Goal: Task Accomplishment & Management: Manage account settings

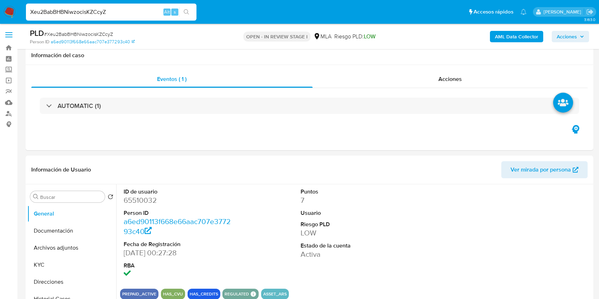
select select "10"
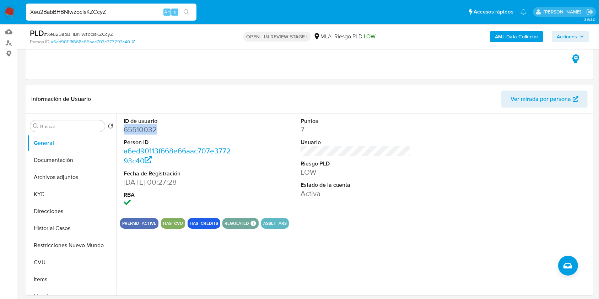
scroll to position [402, 0]
click at [11, 7] on img at bounding box center [10, 12] width 12 height 12
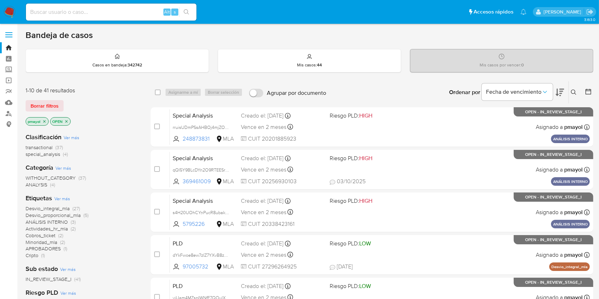
click at [128, 16] on input at bounding box center [111, 11] width 171 height 9
paste input "yjUam4MZspIWNfE7QOulXxwR"
type input "yjUam4MZspIWNfE7QOulXxwR"
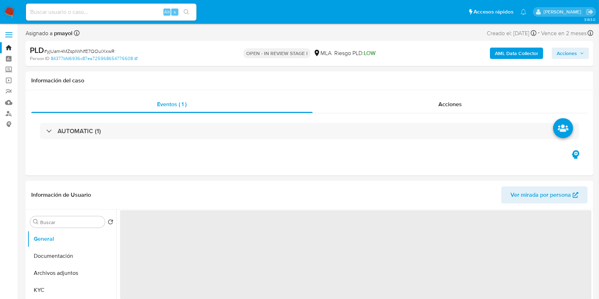
select select "10"
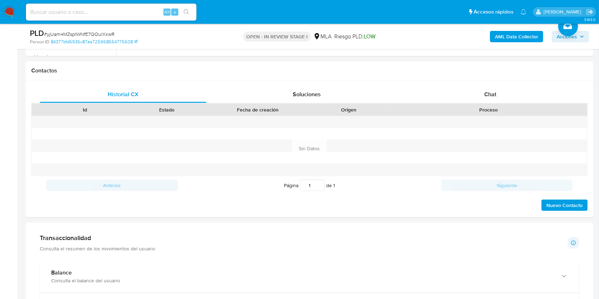
scroll to position [308, 0]
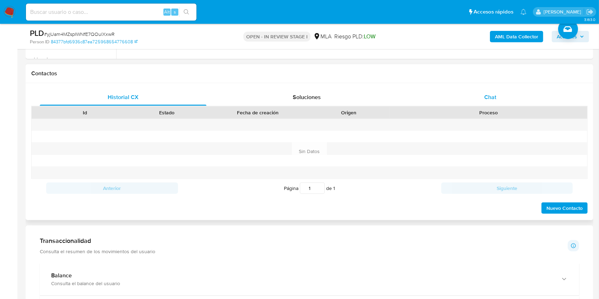
click at [487, 99] on span "Chat" at bounding box center [491, 97] width 12 height 8
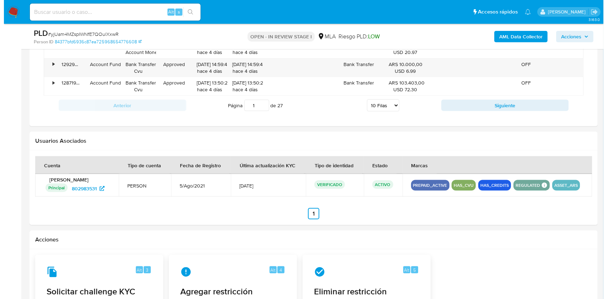
scroll to position [1001, 0]
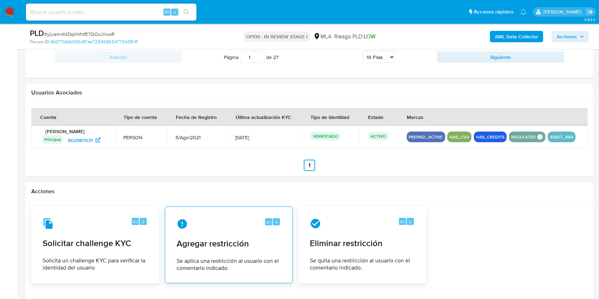
click at [223, 246] on span "Agregar restricción" at bounding box center [229, 244] width 105 height 11
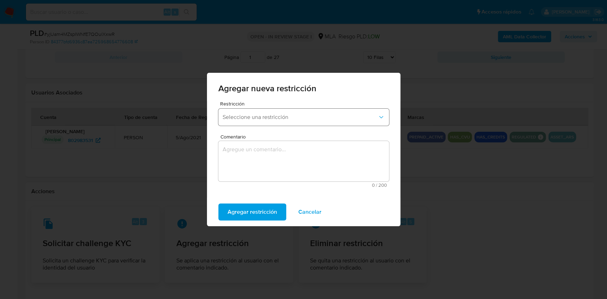
click at [260, 116] on span "Seleccione una restricción" at bounding box center [300, 117] width 155 height 7
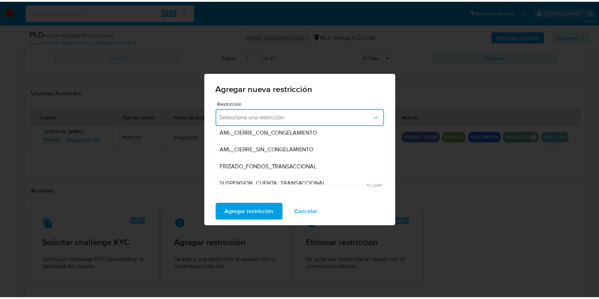
scroll to position [57, 0]
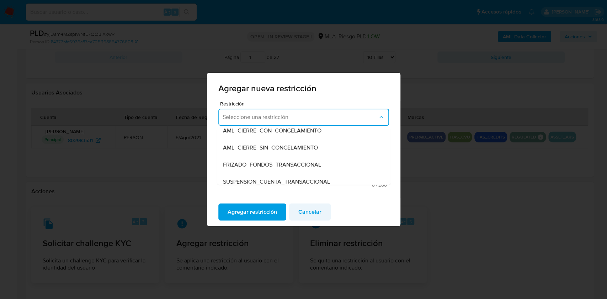
click at [301, 215] on span "Cancelar" at bounding box center [309, 212] width 23 height 16
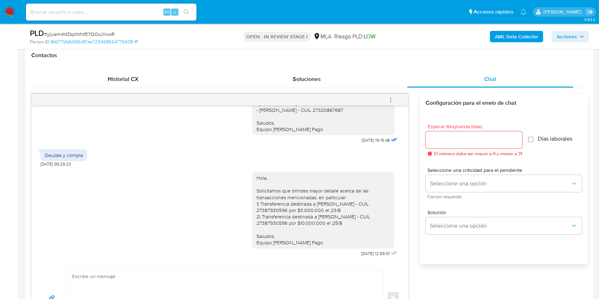
scroll to position [324, 0]
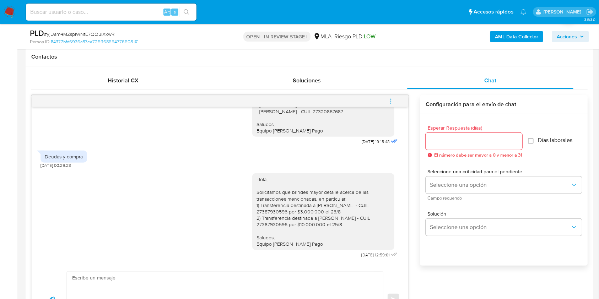
click at [389, 103] on icon "menu-action" at bounding box center [391, 101] width 6 height 6
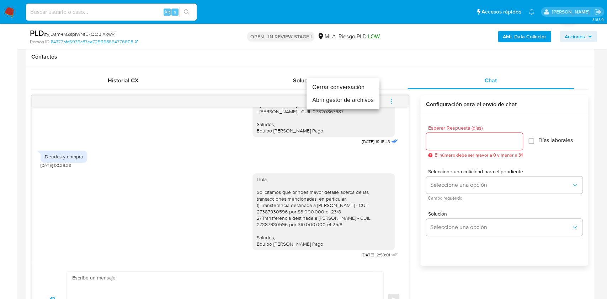
click at [338, 88] on li "Cerrar conversación" at bounding box center [342, 87] width 73 height 13
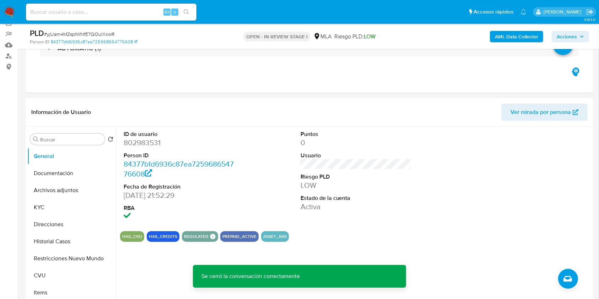
scroll to position [59, 0]
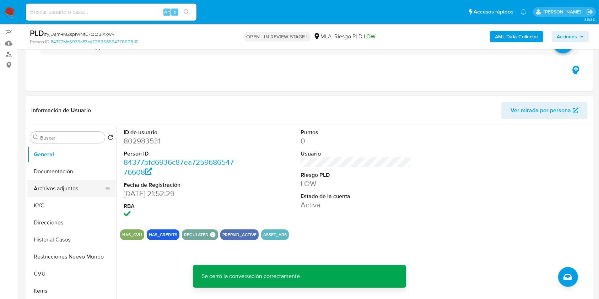
click at [68, 188] on button "Archivos adjuntos" at bounding box center [68, 188] width 83 height 17
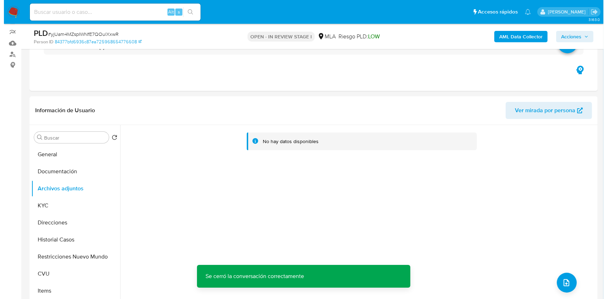
scroll to position [82, 0]
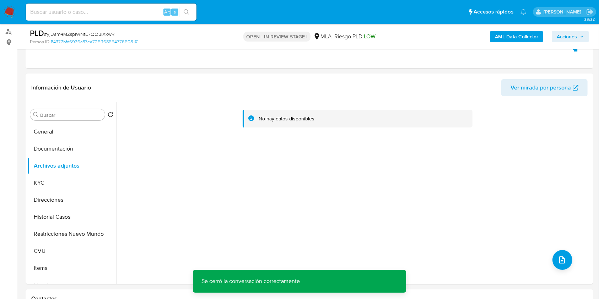
click at [509, 31] on b "AML Data Collector" at bounding box center [516, 36] width 43 height 11
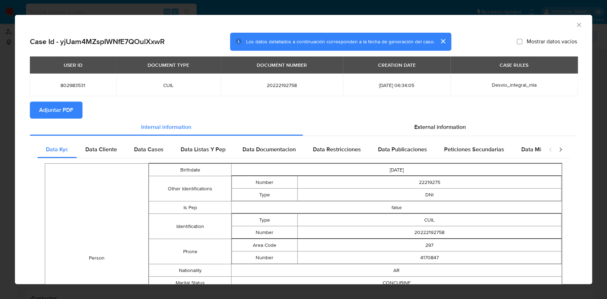
click at [60, 112] on span "Adjuntar PDF" at bounding box center [56, 110] width 34 height 16
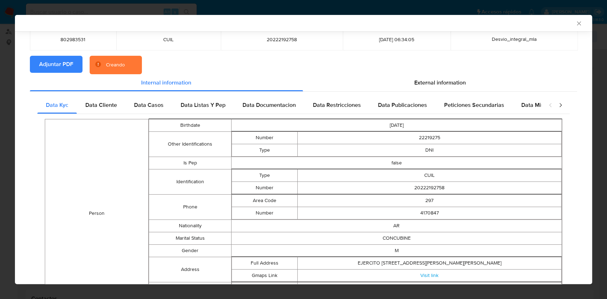
scroll to position [0, 0]
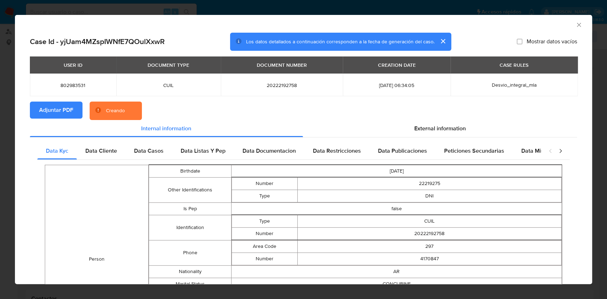
click at [575, 24] on icon "Cerrar ventana" at bounding box center [578, 24] width 7 height 7
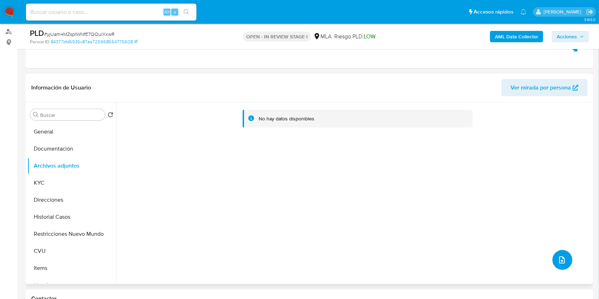
click at [566, 267] on button "upload-file" at bounding box center [563, 260] width 20 height 20
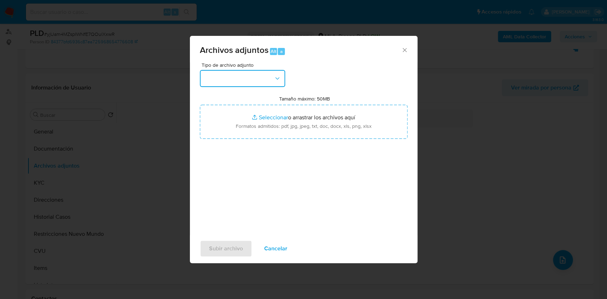
click at [233, 73] on button "button" at bounding box center [242, 78] width 85 height 17
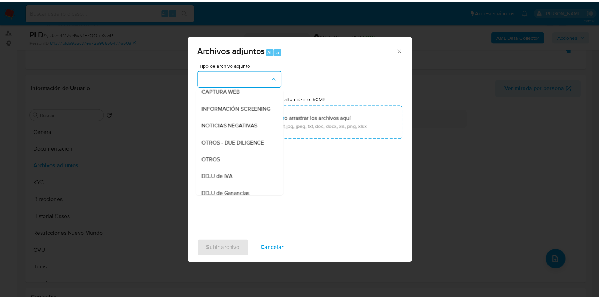
scroll to position [85, 0]
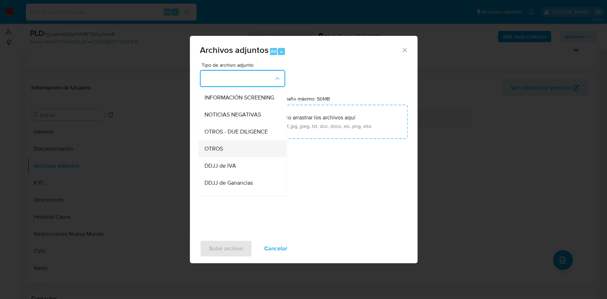
click at [215, 153] on span "OTROS" at bounding box center [213, 148] width 18 height 7
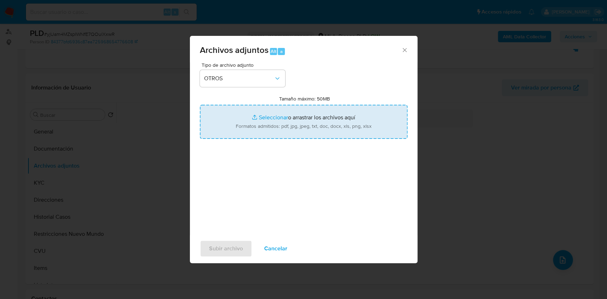
click at [252, 118] on input "Tamaño máximo: 50MB Seleccionar archivos" at bounding box center [304, 122] width 208 height 34
type input "C:\fakepath\Captura pago ART.jpg"
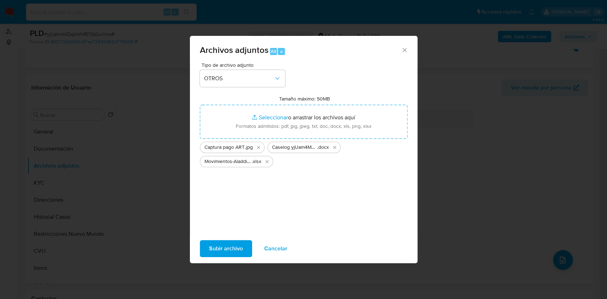
click at [236, 247] on span "Subir archivo" at bounding box center [226, 249] width 34 height 16
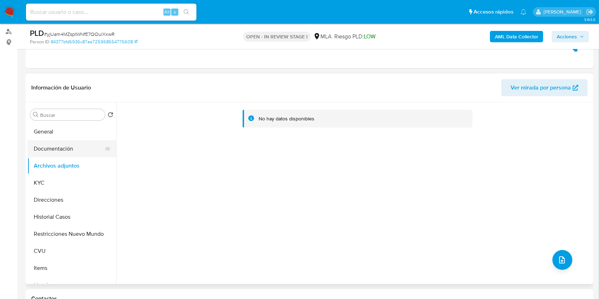
click at [77, 151] on button "Documentación" at bounding box center [68, 148] width 83 height 17
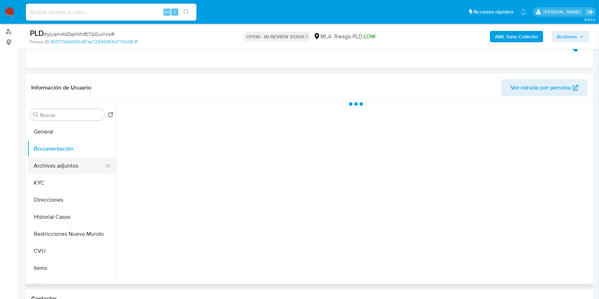
click at [75, 165] on button "Archivos adjuntos" at bounding box center [68, 166] width 83 height 17
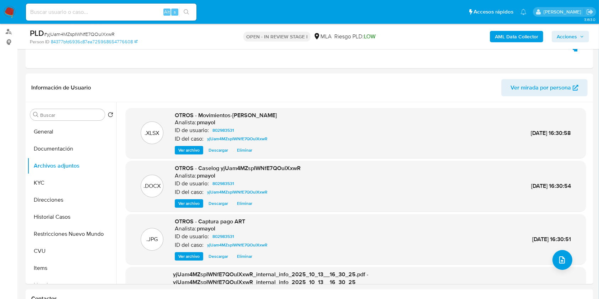
click at [568, 40] on span "Acciones" at bounding box center [567, 36] width 20 height 11
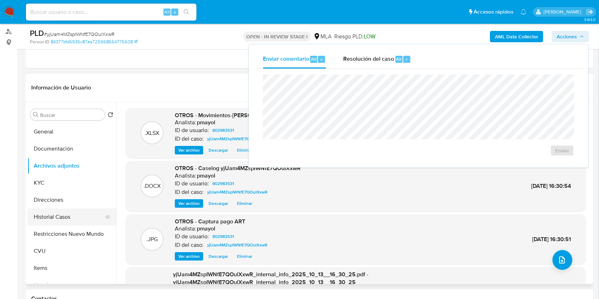
click at [62, 212] on button "Historial Casos" at bounding box center [68, 217] width 83 height 17
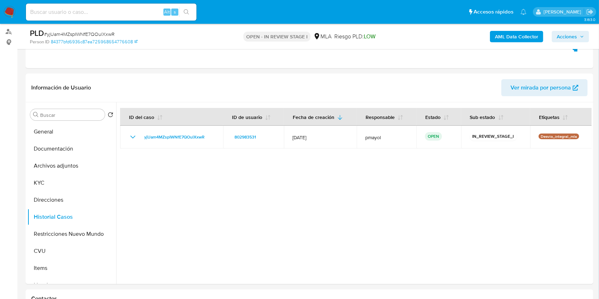
click at [566, 30] on div "AML Data Collector Acciones" at bounding box center [497, 36] width 185 height 17
click at [569, 36] on span "Acciones" at bounding box center [567, 36] width 20 height 11
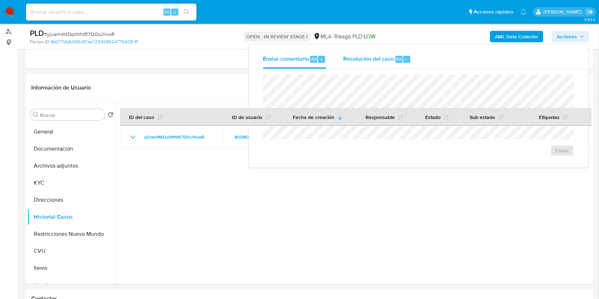
click at [372, 58] on span "Resolución del caso" at bounding box center [368, 59] width 51 height 8
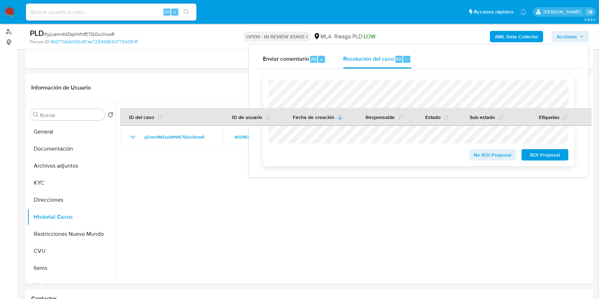
click at [486, 155] on span "No ROI Proposal" at bounding box center [493, 155] width 37 height 10
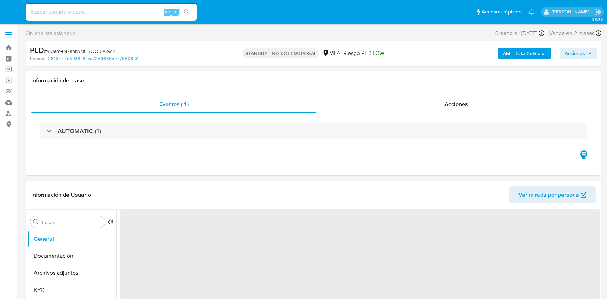
select select "10"
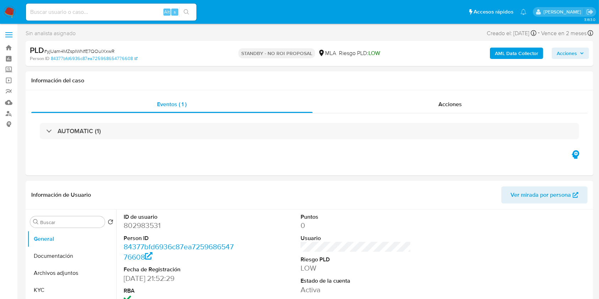
click at [134, 12] on input at bounding box center [111, 11] width 171 height 9
paste input "TPRJ19ggAPnGwVLXd9Py9olo"
type input "TPRJ19ggAPnGwVLXd9Py9olo"
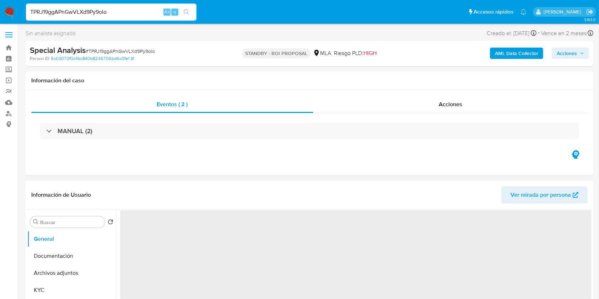
select select "10"
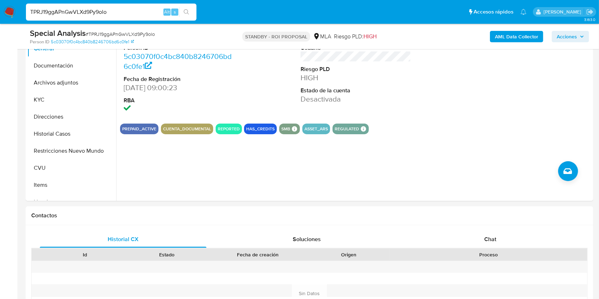
scroll to position [208, 0]
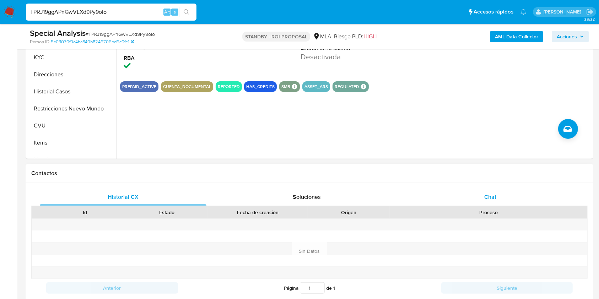
click at [478, 191] on div "Chat" at bounding box center [490, 197] width 167 height 17
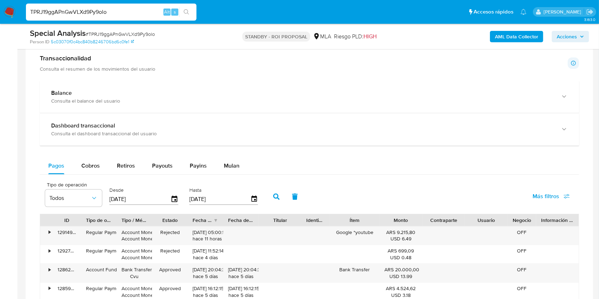
scroll to position [295, 0]
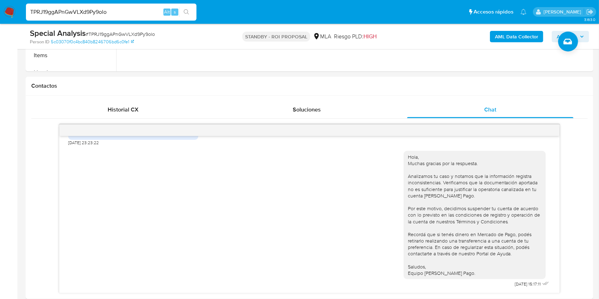
click at [128, 12] on input "TPRJ19ggAPnGwVLXd9Py9olo" at bounding box center [111, 11] width 171 height 9
paste input "s4H20UOhCYnPucR8ubakfeca"
type input "s4H20UOhCYnPucR8ubakfeca"
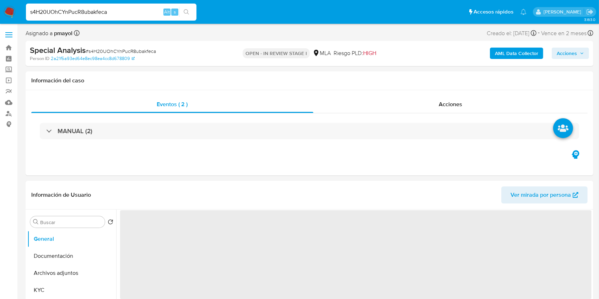
select select "10"
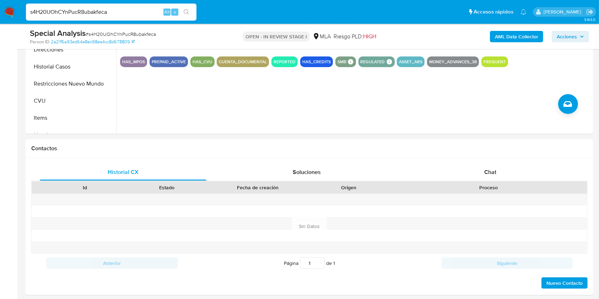
scroll to position [257, 0]
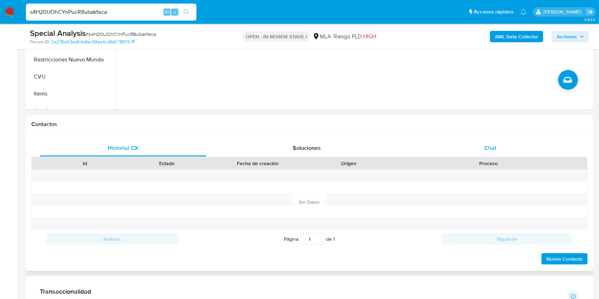
click at [496, 155] on div "Chat" at bounding box center [490, 148] width 167 height 17
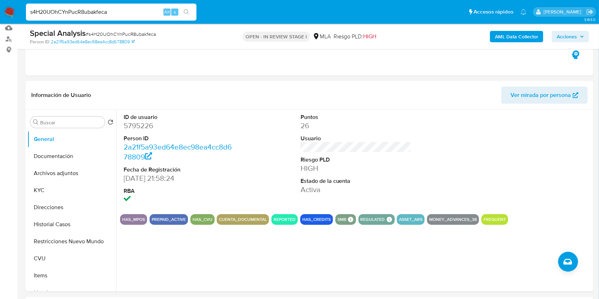
scroll to position [76, 0]
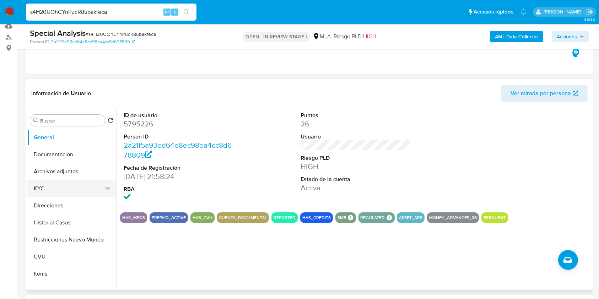
click at [52, 181] on button "KYC" at bounding box center [68, 188] width 83 height 17
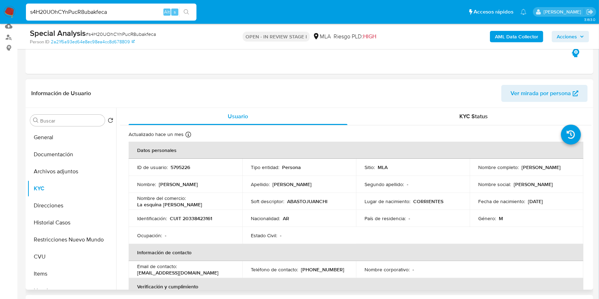
click at [199, 219] on p "CUIT 20338423161" at bounding box center [191, 218] width 42 height 6
copy p "20338423161"
click at [61, 229] on button "Historial Casos" at bounding box center [68, 222] width 83 height 17
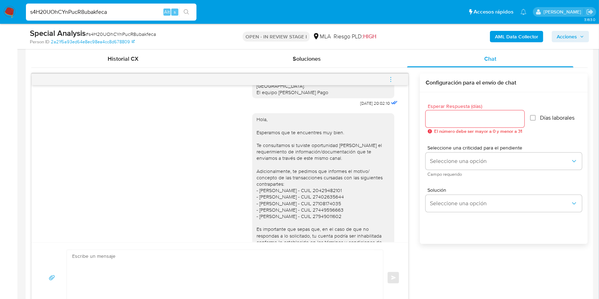
scroll to position [591, 0]
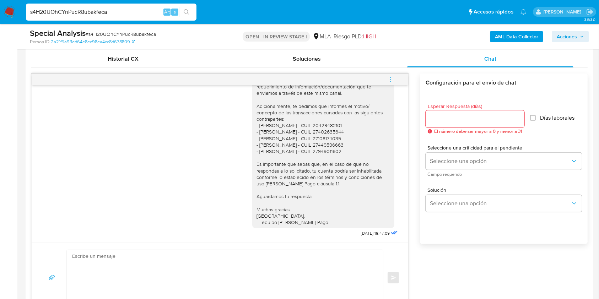
click at [267, 279] on textarea at bounding box center [223, 278] width 302 height 56
paste textarea "La CUIT registra requerimientos pendientes de verificaciones."
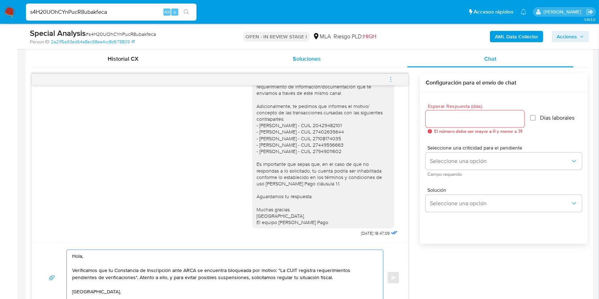
scroll to position [350, 0]
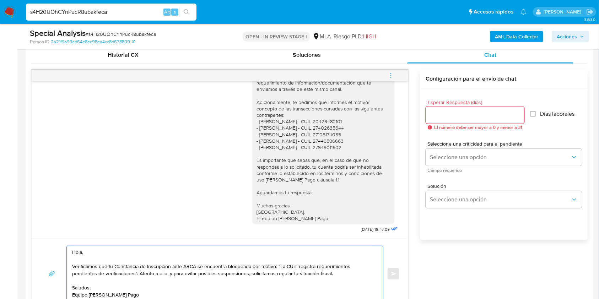
drag, startPoint x: 310, startPoint y: 277, endPoint x: 252, endPoint y: 275, distance: 58.0
click at [252, 275] on textarea "Hola, Verificamos que tu Constancia de Inscripción ante ARCA se encuentra bloqu…" at bounding box center [223, 274] width 302 height 56
drag, startPoint x: 325, startPoint y: 262, endPoint x: 376, endPoint y: 273, distance: 52.5
click at [376, 273] on div "Hola, Verificamos que tu Constancia de Inscripción ante ARCA se encuentra bloqu…" at bounding box center [223, 274] width 313 height 56
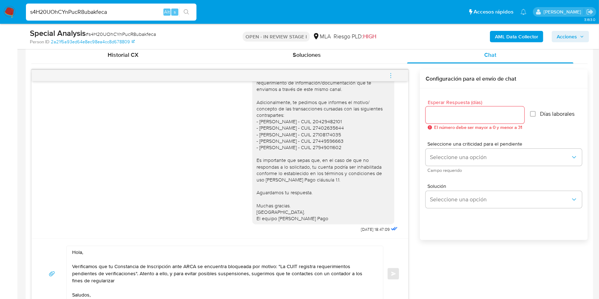
click at [376, 275] on div "Hola, Verificamos que tu Constancia de Inscripción ante ARCA se encuentra bloqu…" at bounding box center [223, 274] width 313 height 56
drag, startPoint x: 374, startPoint y: 274, endPoint x: 320, endPoint y: 274, distance: 53.7
click at [320, 274] on textarea "Hola, Verificamos que tu Constancia de Inscripción ante ARCA se encuentra bloqu…" at bounding box center [223, 274] width 302 height 56
type textarea "Hola, Verificamos que tu Constancia de Inscripción ante ARCA se encuentra bloqu…"
click at [456, 116] on input "Esperar Respuesta (días)" at bounding box center [475, 115] width 99 height 9
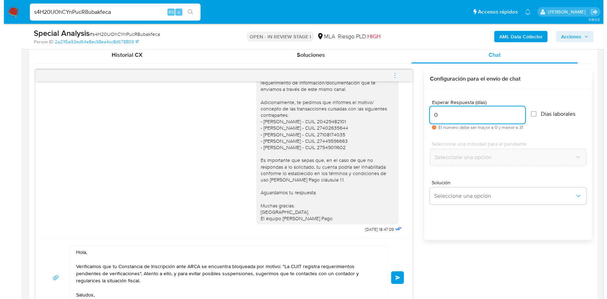
scroll to position [351, 0]
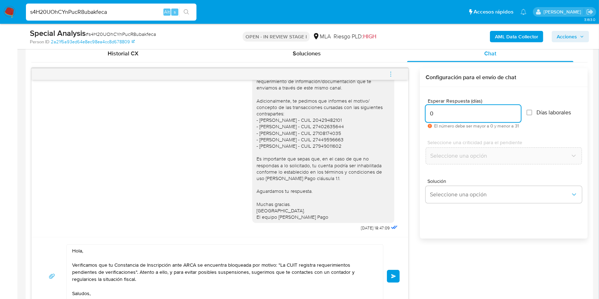
type input "0"
click at [387, 271] on div "Hola, Verificamos que tu Constancia de Inscripción ante ARCA se encuentra bloqu…" at bounding box center [220, 277] width 360 height 64
click at [390, 273] on button "Enviar" at bounding box center [393, 276] width 13 height 13
click at [389, 72] on icon "menu-action" at bounding box center [391, 74] width 6 height 6
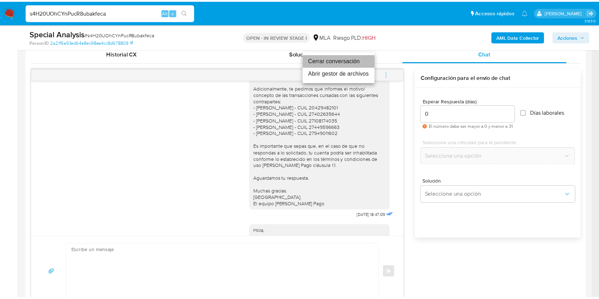
scroll to position [676, 0]
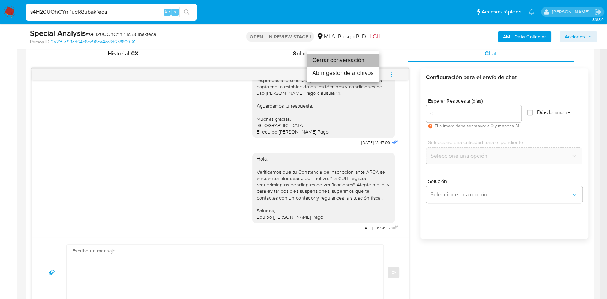
click at [342, 62] on li "Cerrar conversación" at bounding box center [342, 60] width 73 height 13
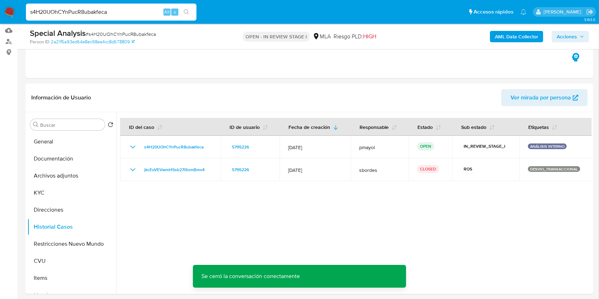
scroll to position [55, 0]
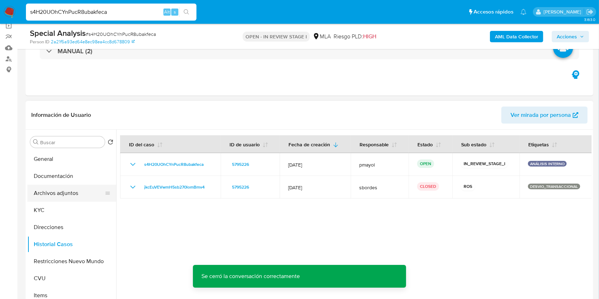
click at [49, 189] on button "Archivos adjuntos" at bounding box center [68, 193] width 83 height 17
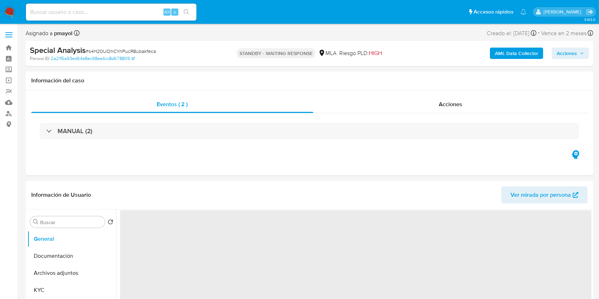
select select "10"
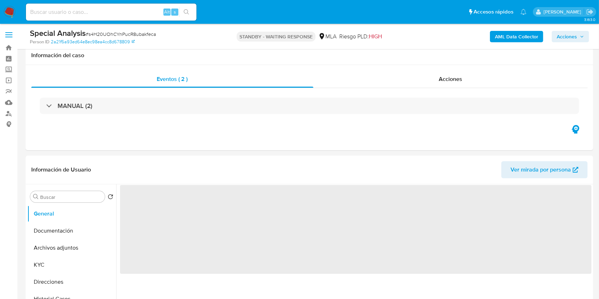
scroll to position [39, 0]
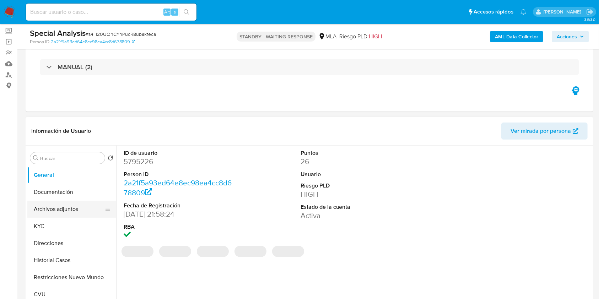
click at [73, 204] on button "Archivos adjuntos" at bounding box center [68, 209] width 83 height 17
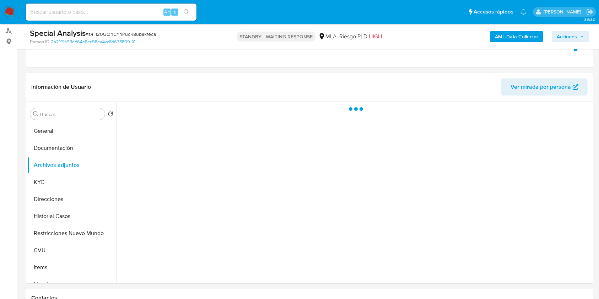
scroll to position [86, 0]
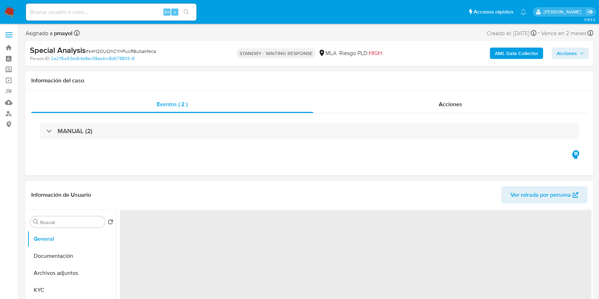
select select "10"
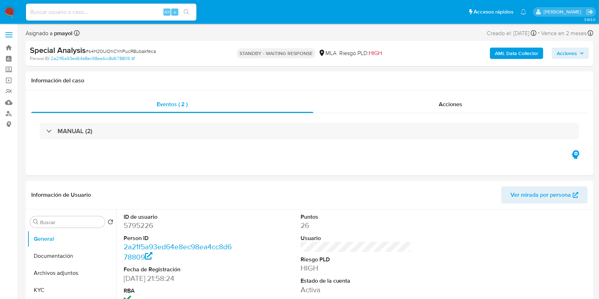
select select "10"
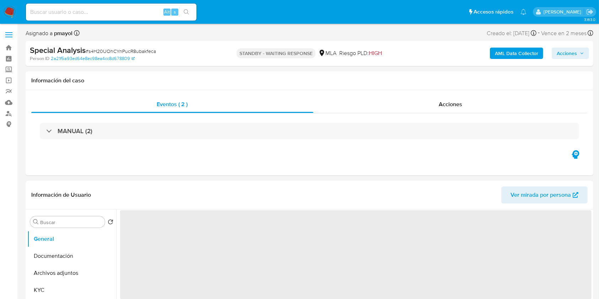
select select "10"
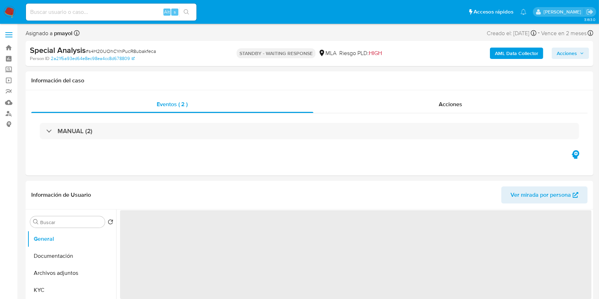
select select "10"
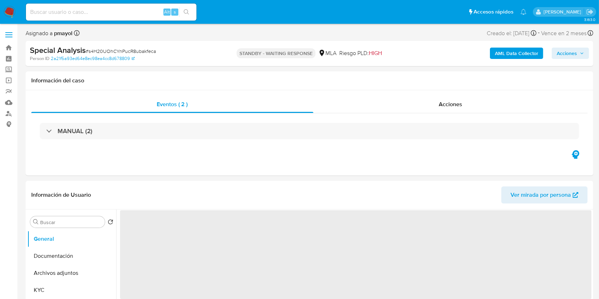
select select "10"
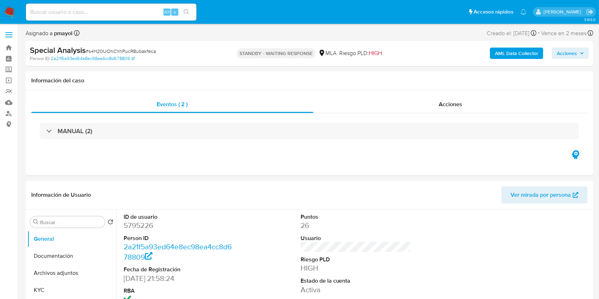
select select "10"
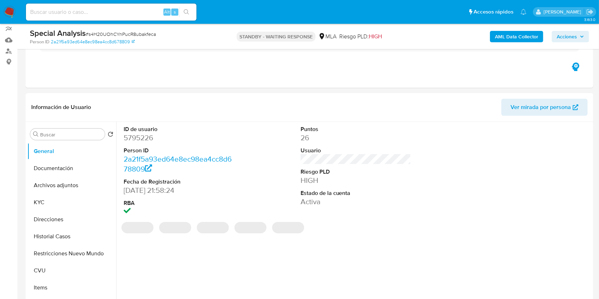
scroll to position [66, 0]
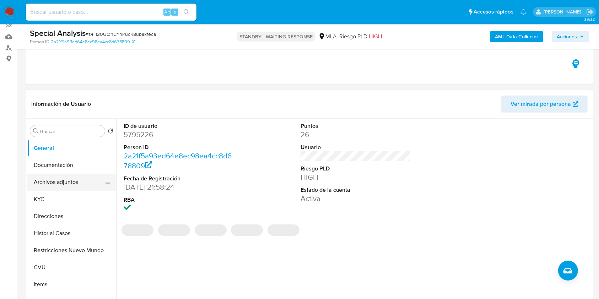
click at [72, 176] on button "Archivos adjuntos" at bounding box center [68, 182] width 83 height 17
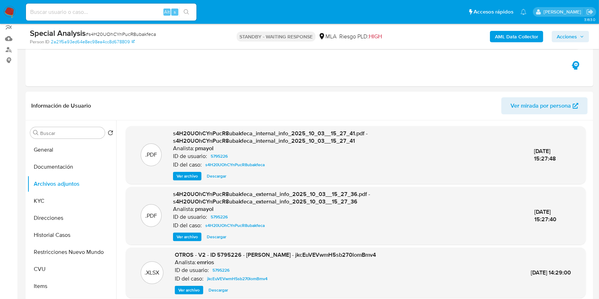
scroll to position [0, 0]
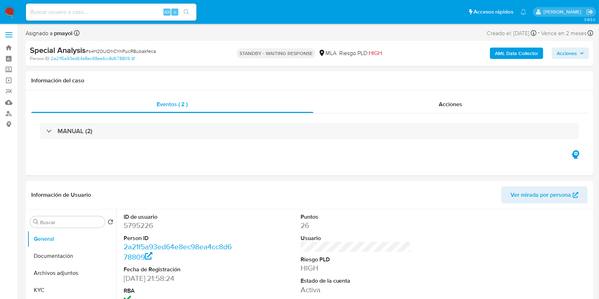
select select "10"
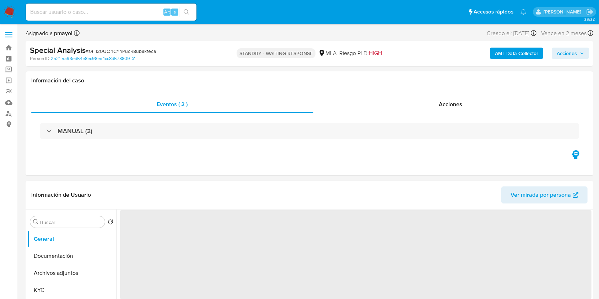
select select "10"
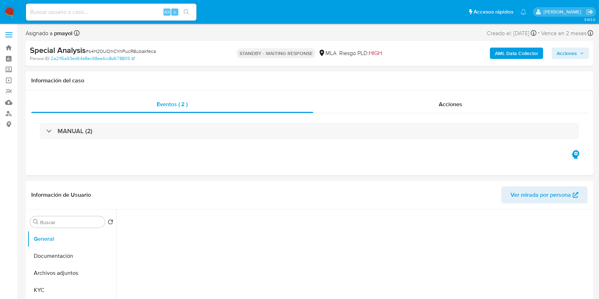
select select "10"
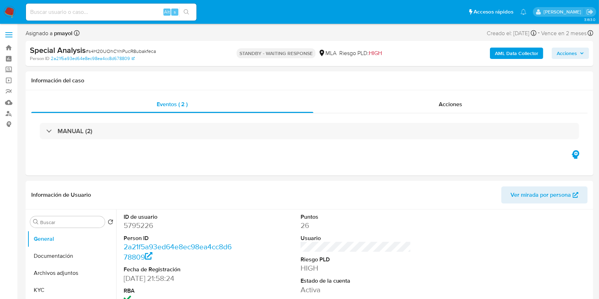
select select "10"
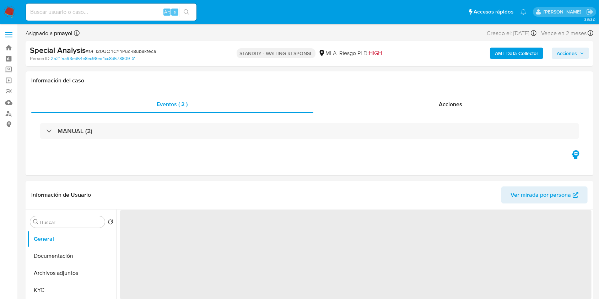
select select "10"
click at [438, 108] on div "Acciones" at bounding box center [451, 104] width 275 height 17
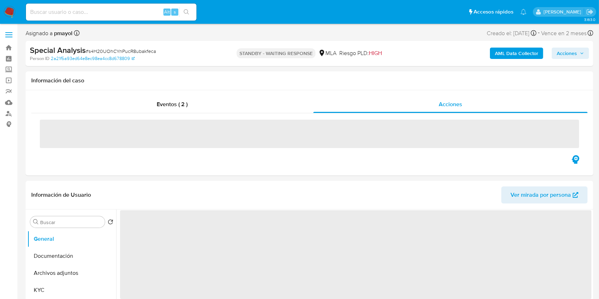
select select "10"
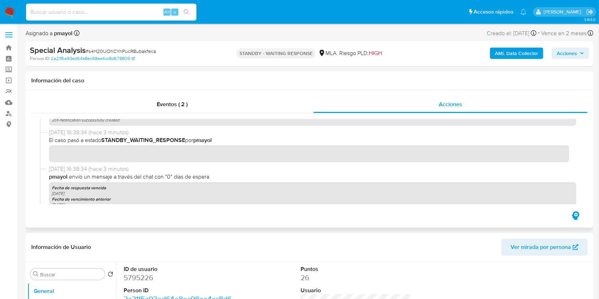
scroll to position [76, 0]
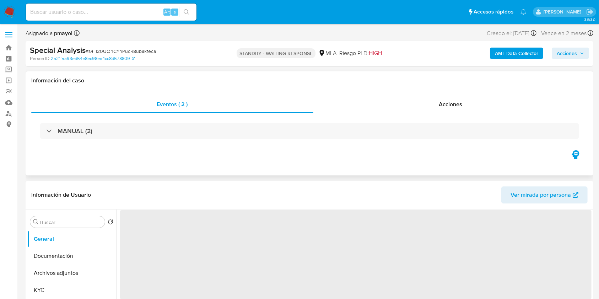
select select "10"
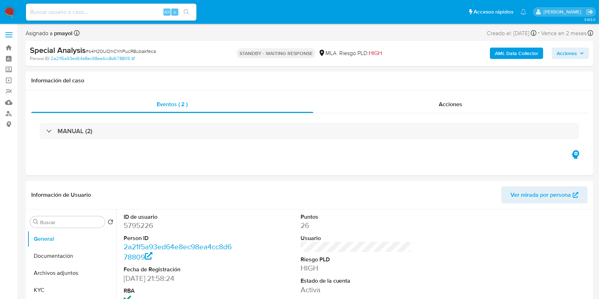
select select "10"
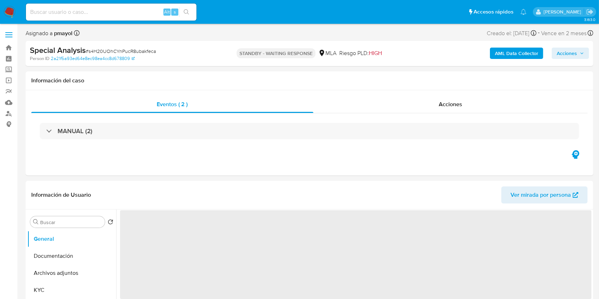
select select "10"
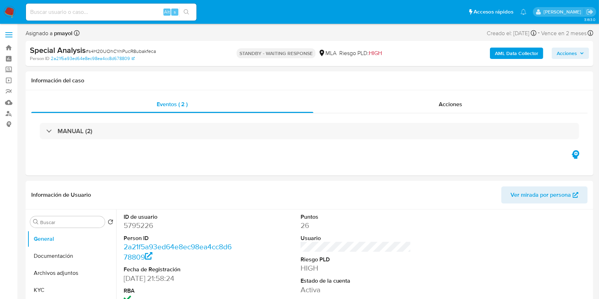
select select "10"
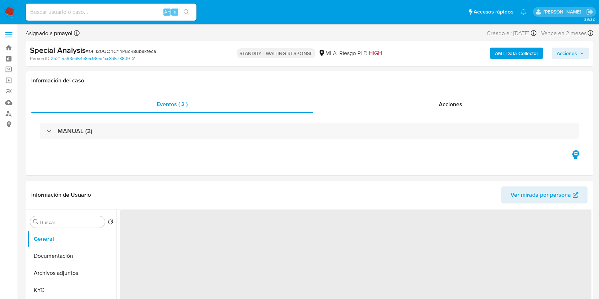
select select "10"
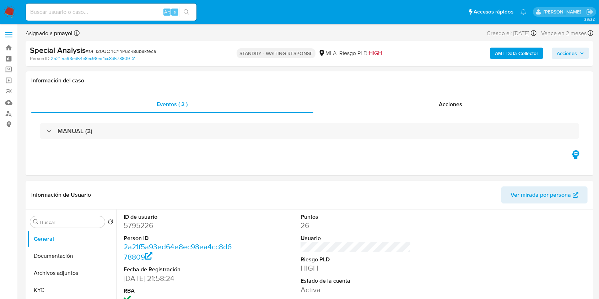
select select "10"
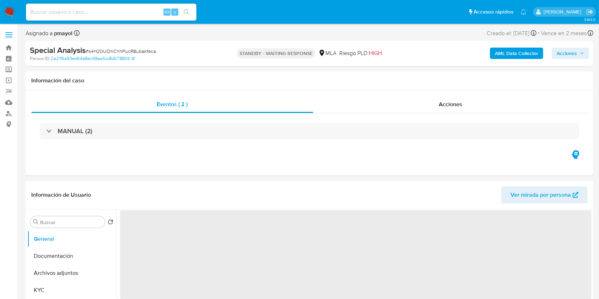
select select "10"
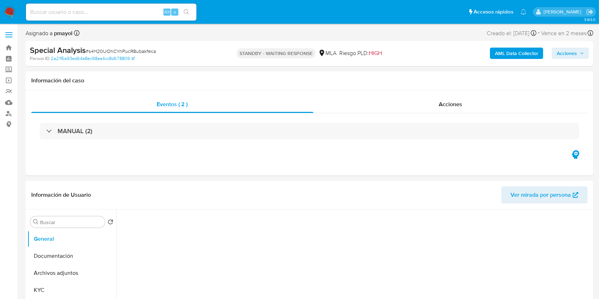
select select "10"
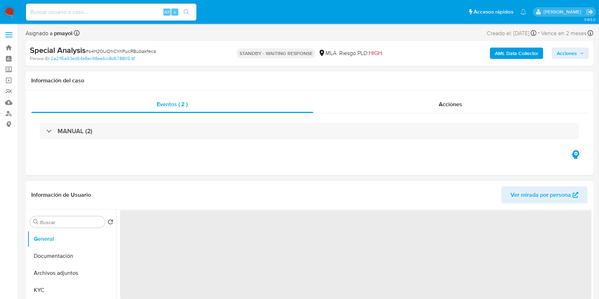
select select "10"
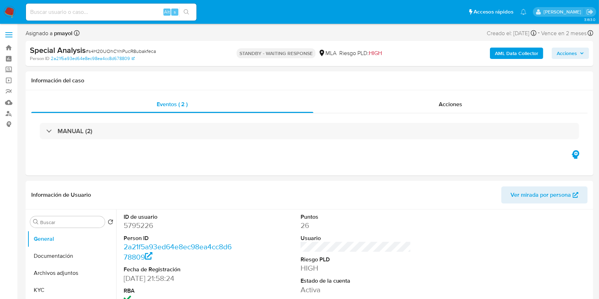
select select "10"
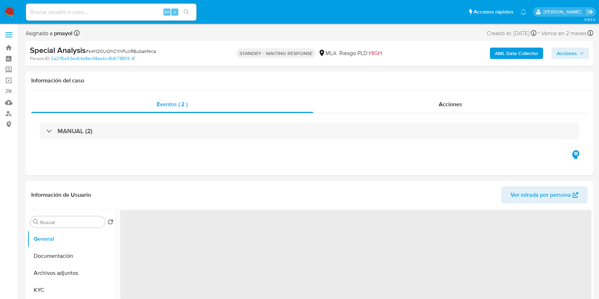
select select "10"
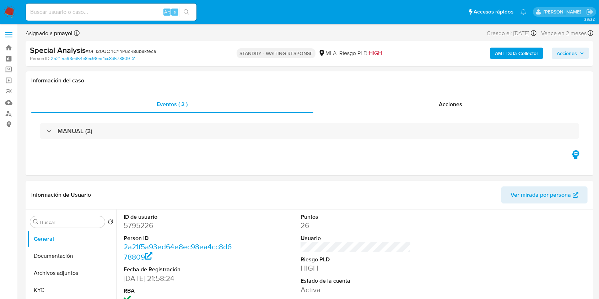
select select "10"
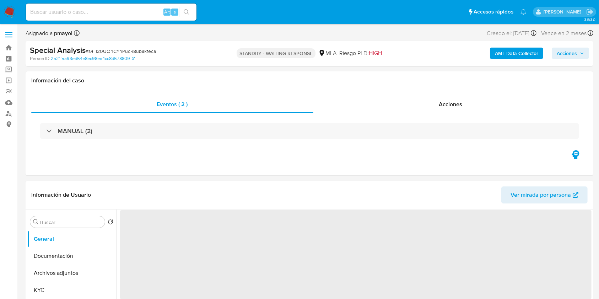
select select "10"
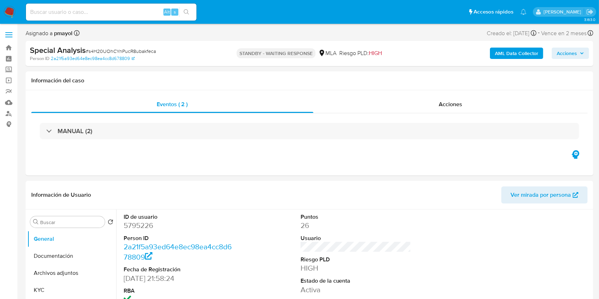
select select "10"
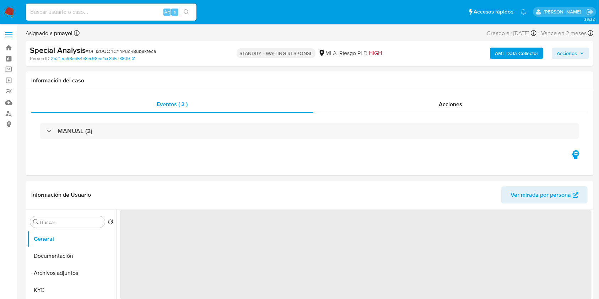
select select "10"
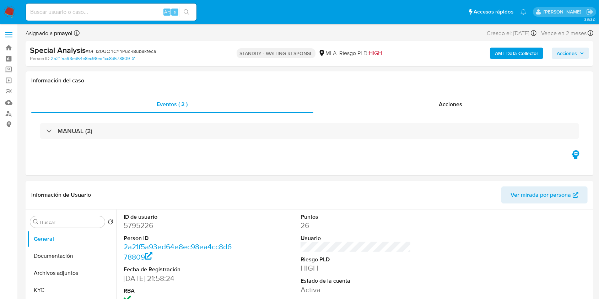
select select "10"
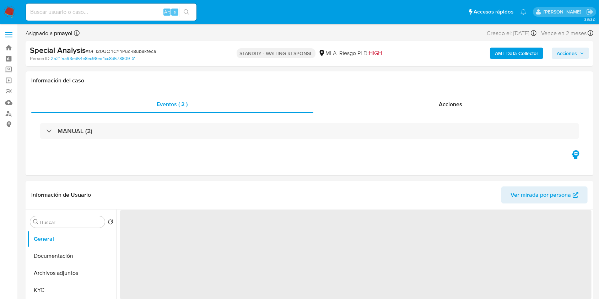
select select "10"
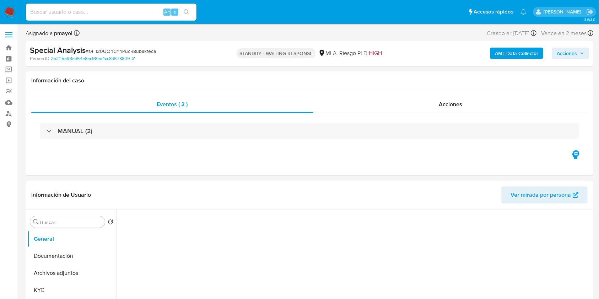
select select "10"
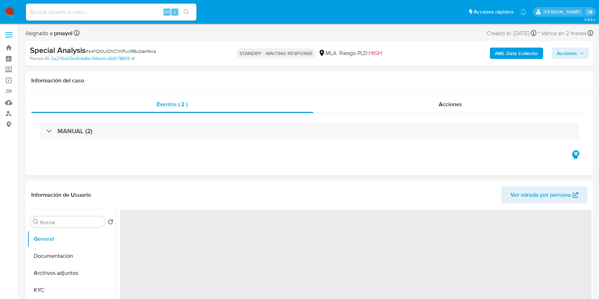
select select "10"
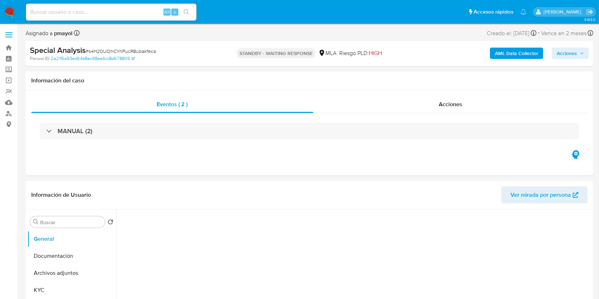
select select "10"
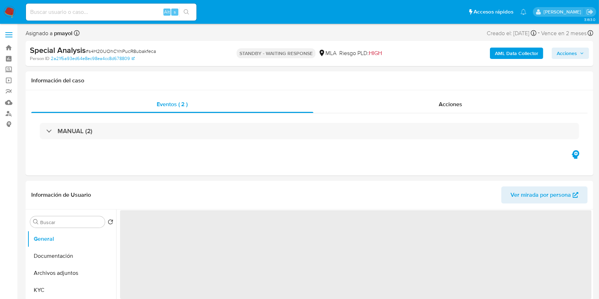
select select "10"
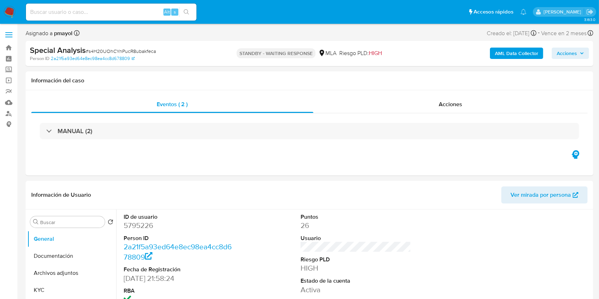
select select "10"
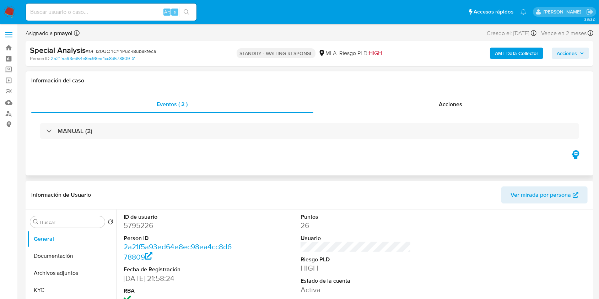
click at [421, 94] on div "Eventos ( 2 ) Acciones MANUAL (2)" at bounding box center [310, 132] width 568 height 85
click at [425, 103] on div "Acciones" at bounding box center [451, 104] width 275 height 17
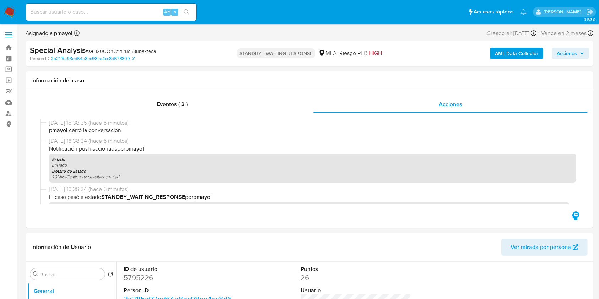
click at [2, 10] on nav "Pausado Ver notificaciones Alt s Accesos rápidos Presiona las siguientes teclas…" at bounding box center [299, 12] width 599 height 24
click at [97, 51] on span "# s4H20UOhCYnPucR8ubakfeca" at bounding box center [121, 51] width 70 height 7
copy span "s4H20UOhCYnPucR8ubakfeca"
click at [11, 11] on img at bounding box center [10, 12] width 12 height 12
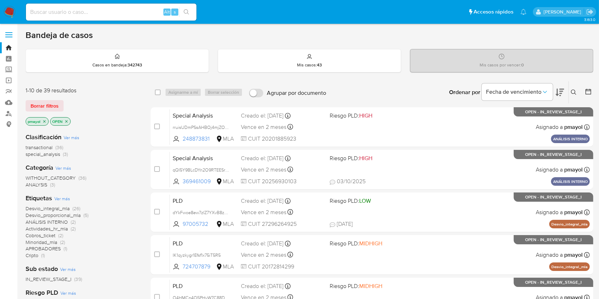
click at [573, 92] on icon at bounding box center [574, 93] width 6 height 6
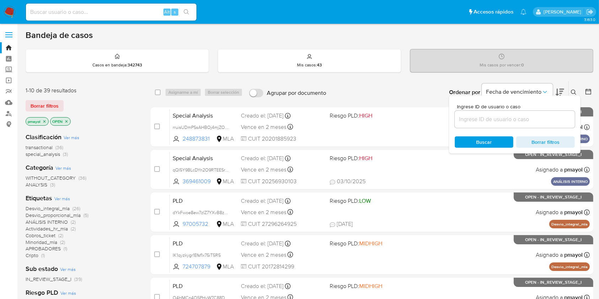
click at [494, 126] on div at bounding box center [515, 119] width 120 height 17
click at [492, 123] on input at bounding box center [515, 119] width 120 height 9
paste input "s4H20UOhCYnPucR8ubakfeca"
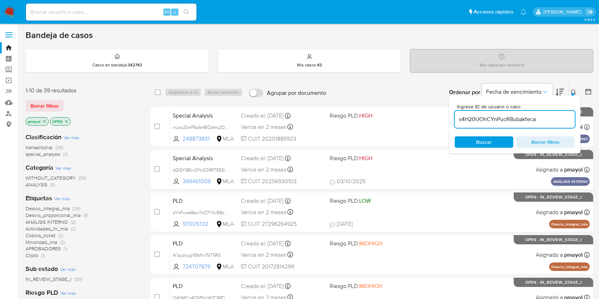
type input "s4H20UOhCYnPucR8ubakfeca"
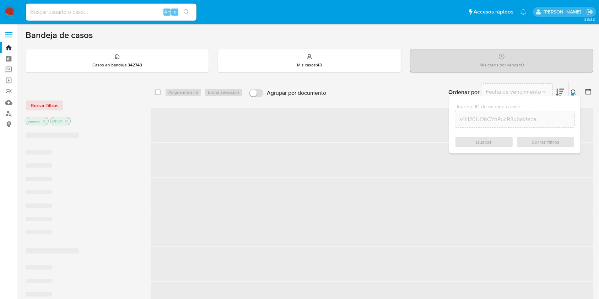
click at [484, 145] on span "Buscar" at bounding box center [485, 142] width 16 height 11
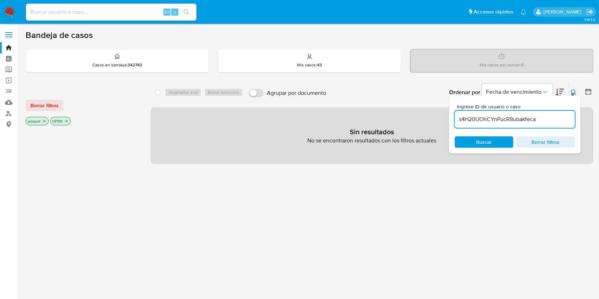
click at [64, 121] on p "OPEN" at bounding box center [60, 121] width 20 height 8
click at [66, 121] on icon "close-filter" at bounding box center [66, 121] width 4 height 4
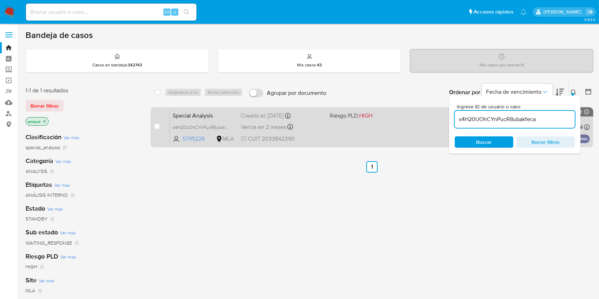
click at [358, 128] on div "Special Analysis s4H20UOhCYnPucR8ubakfeca 5795226 MLA Riesgo PLD: HIGH Creado e…" at bounding box center [380, 127] width 420 height 36
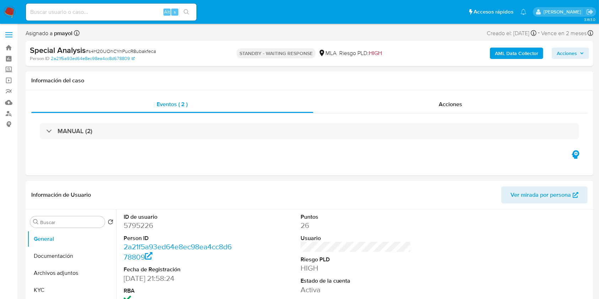
select select "10"
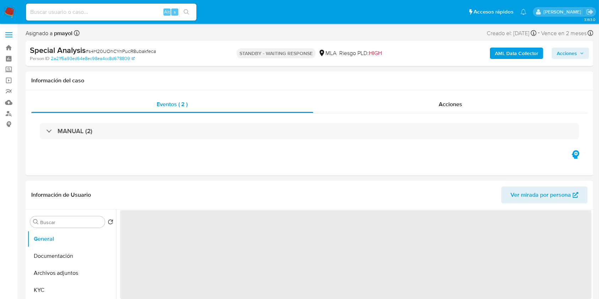
select select "10"
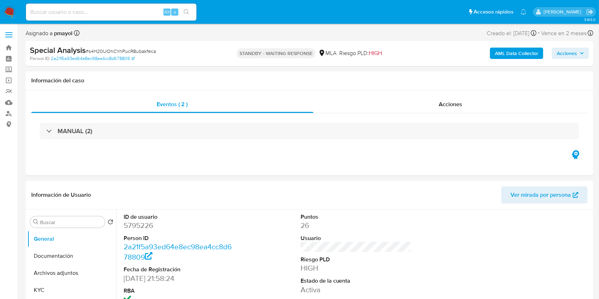
select select "10"
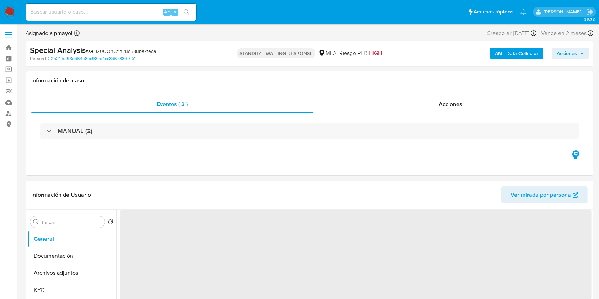
select select "10"
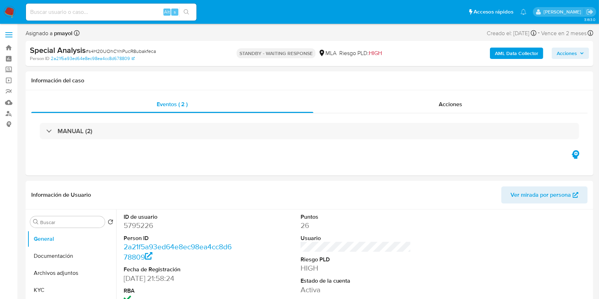
select select "10"
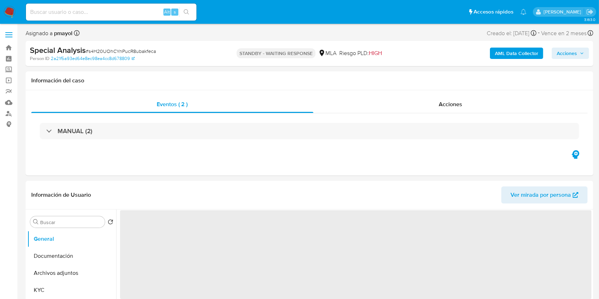
select select "10"
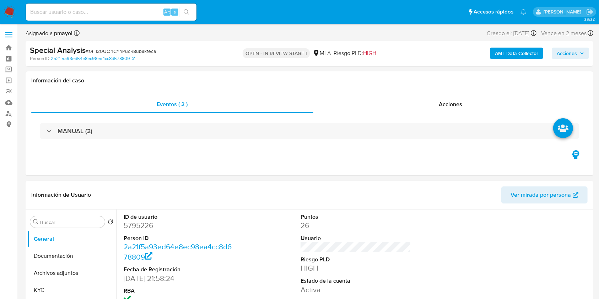
select select "10"
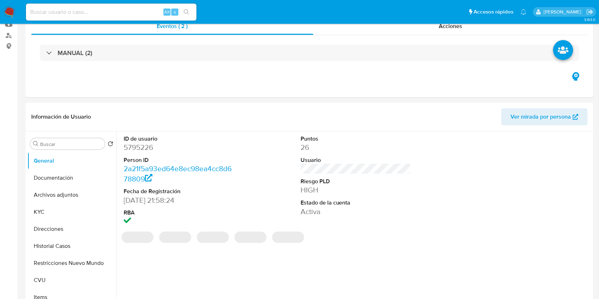
scroll to position [97, 0]
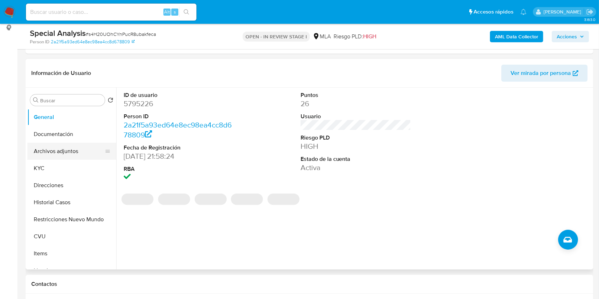
click at [73, 159] on button "Archivos adjuntos" at bounding box center [68, 151] width 83 height 17
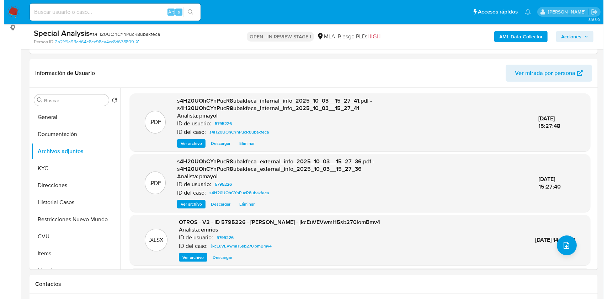
scroll to position [126, 0]
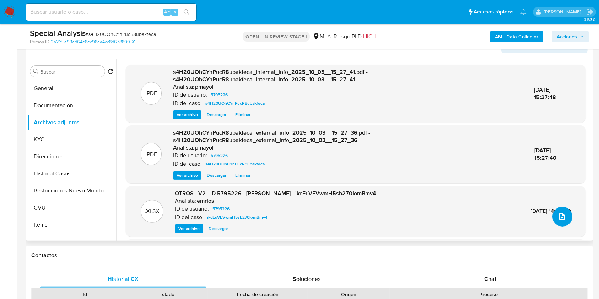
click at [556, 223] on button "upload-file" at bounding box center [563, 217] width 20 height 20
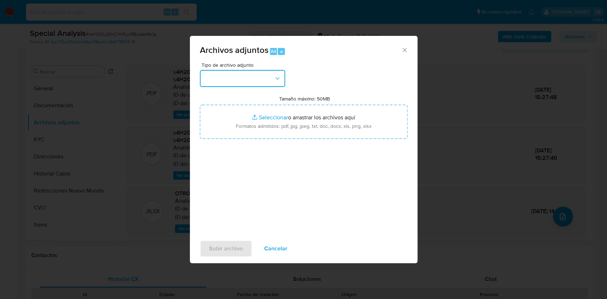
click at [267, 71] on button "button" at bounding box center [242, 78] width 85 height 17
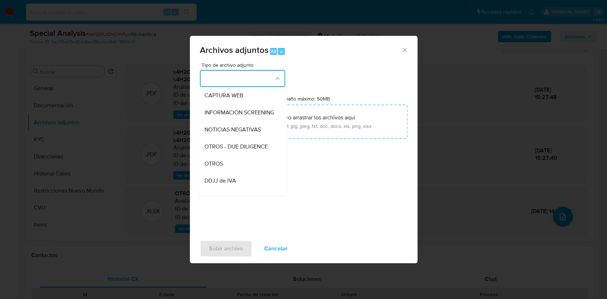
scroll to position [87, 0]
click at [232, 155] on div "OTROS" at bounding box center [240, 147] width 73 height 17
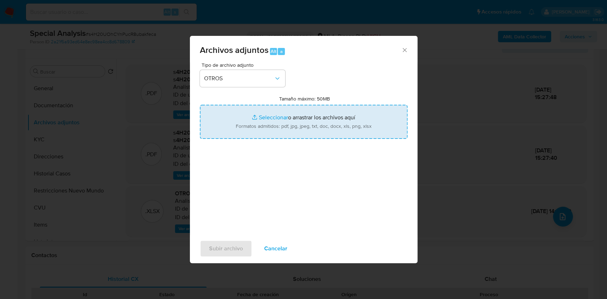
click at [281, 118] on input "Tamaño máximo: 50MB Seleccionar archivos" at bounding box center [304, 122] width 208 height 34
type input "C:\fakepath\Caselog s4H20UOhCYnPucR8ubakfeca.docx"
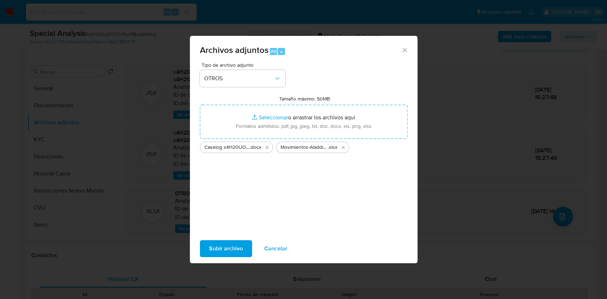
click at [227, 250] on span "Subir archivo" at bounding box center [226, 249] width 34 height 16
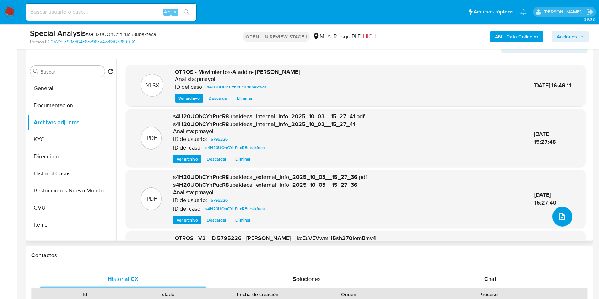
click at [556, 210] on button "upload-file" at bounding box center [563, 217] width 20 height 20
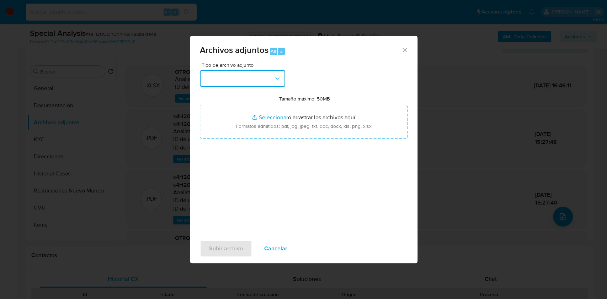
click at [265, 78] on button "button" at bounding box center [242, 78] width 85 height 17
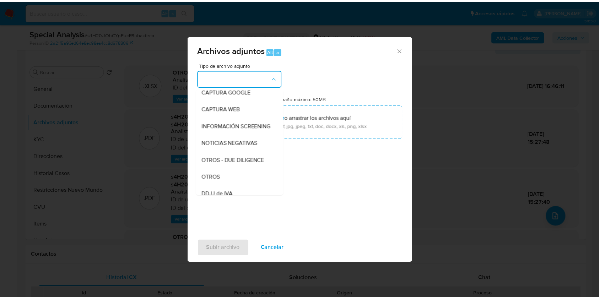
scroll to position [67, 0]
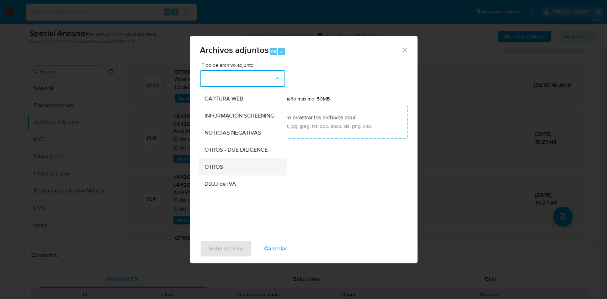
click at [222, 171] on span "OTROS" at bounding box center [213, 167] width 18 height 7
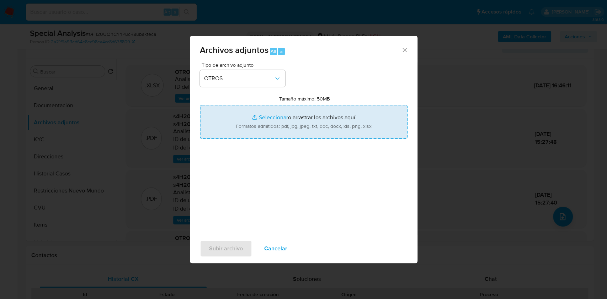
click at [252, 114] on input "Tamaño máximo: 50MB Seleccionar archivos" at bounding box center [304, 122] width 208 height 34
type input "C:\fakepath\Caselog s4H20UOhCYnPucR8ubakfeca.docx"
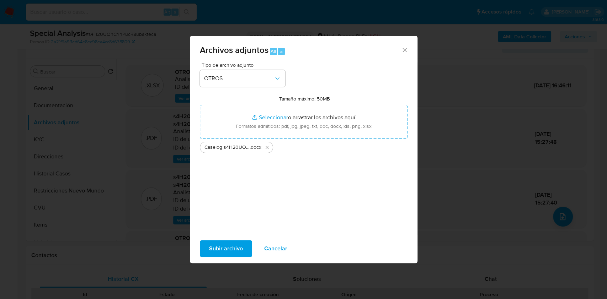
click at [229, 249] on span "Subir archivo" at bounding box center [226, 249] width 34 height 16
click at [235, 248] on span "Subir archivo" at bounding box center [226, 249] width 34 height 16
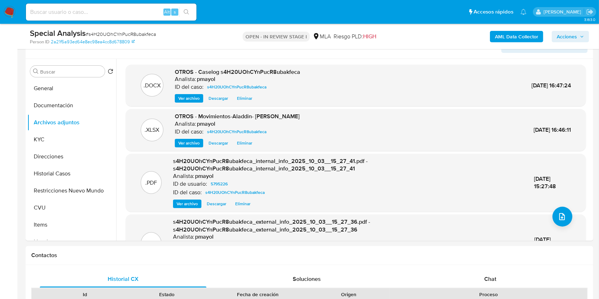
click at [560, 34] on span "Acciones" at bounding box center [567, 36] width 20 height 11
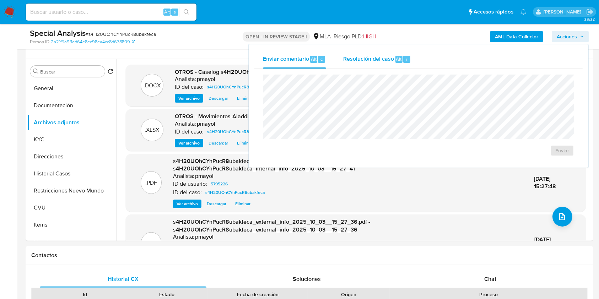
click at [369, 64] on div "Resolución del caso Alt r" at bounding box center [377, 59] width 68 height 18
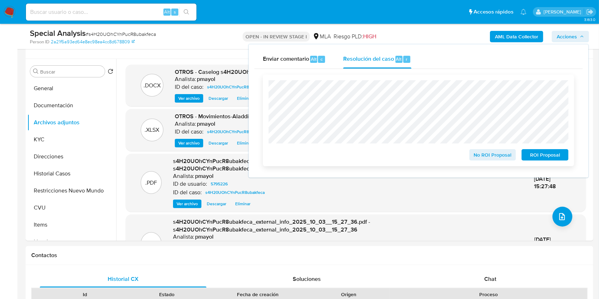
click at [487, 153] on span "No ROI Proposal" at bounding box center [493, 155] width 37 height 10
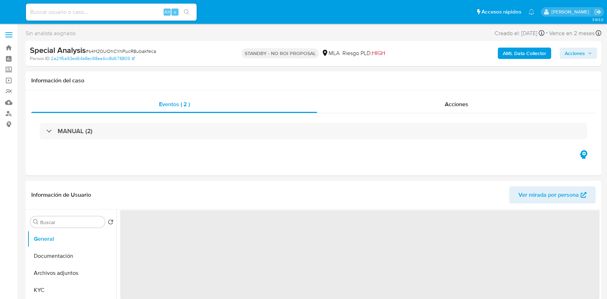
select select "10"
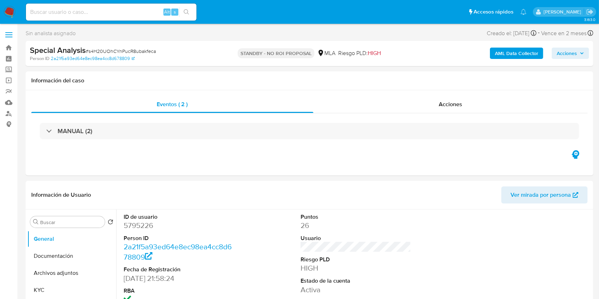
click at [140, 10] on input at bounding box center [111, 11] width 171 height 9
paste input "qQI5Y9BLcDYn2O9RTEESrZt7"
type input "qQI5Y9BLcDYn2O9RTEESrZt7"
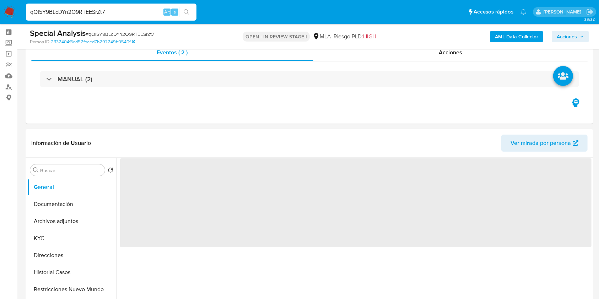
scroll to position [40, 0]
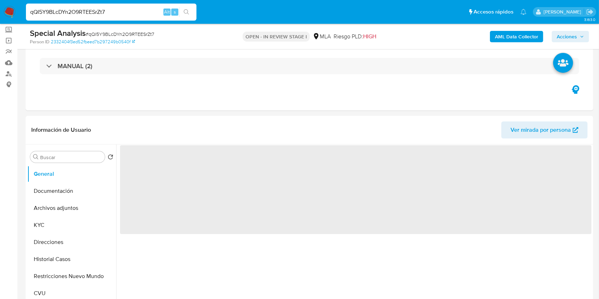
select select "10"
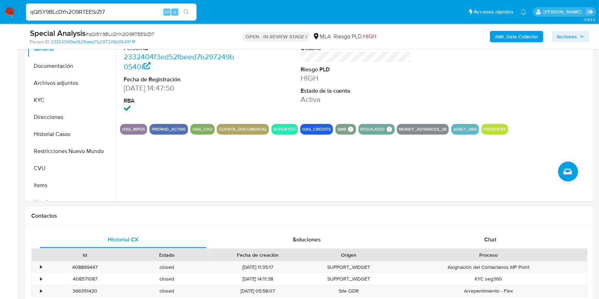
scroll to position [207, 0]
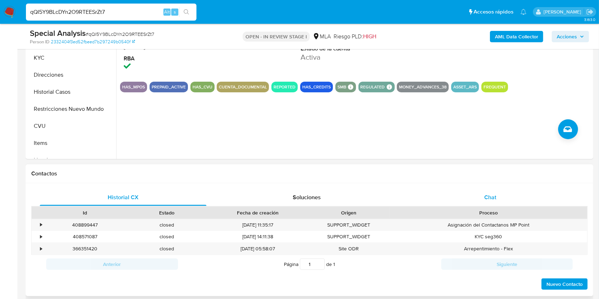
click at [482, 195] on div "Chat" at bounding box center [490, 197] width 167 height 17
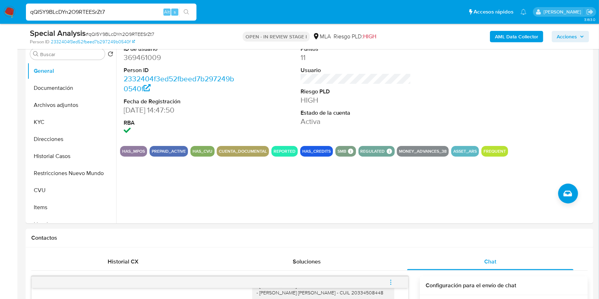
scroll to position [76, 0]
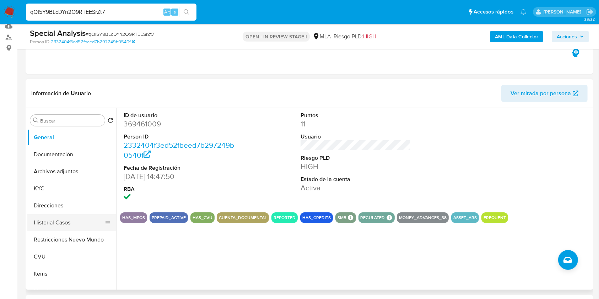
click at [74, 223] on button "Historial Casos" at bounding box center [68, 222] width 83 height 17
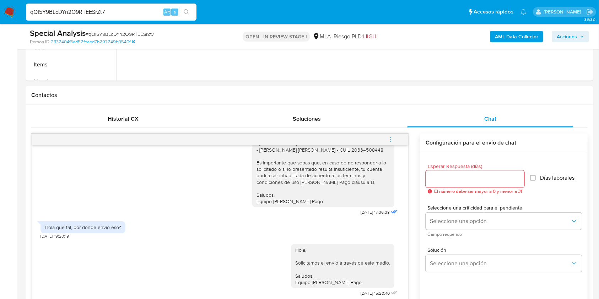
scroll to position [283, 0]
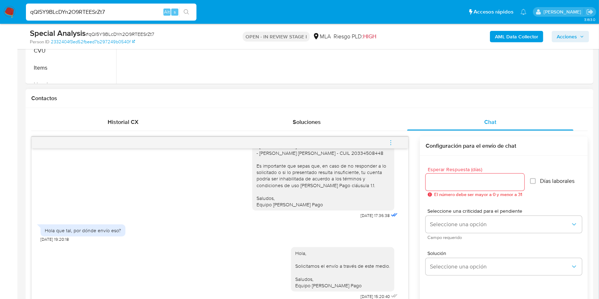
click at [390, 146] on span "menu-action" at bounding box center [391, 142] width 6 height 17
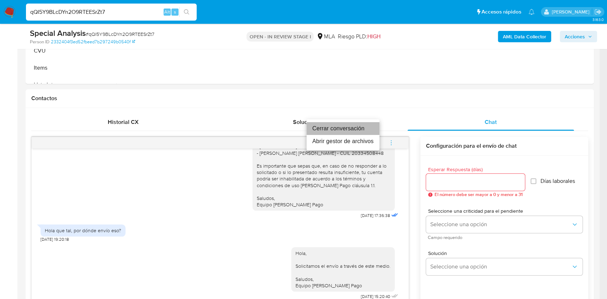
click at [353, 127] on li "Cerrar conversación" at bounding box center [342, 128] width 73 height 13
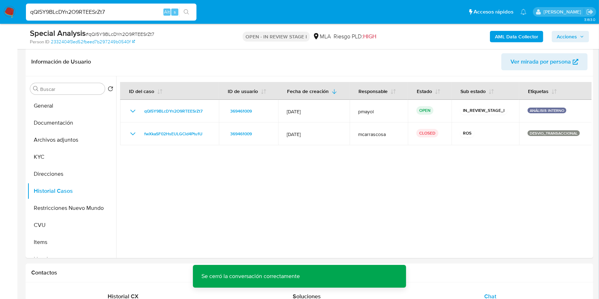
scroll to position [100, 0]
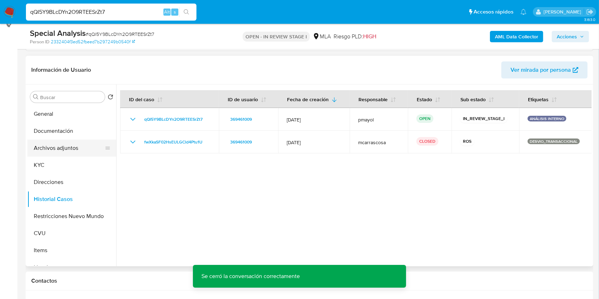
click at [65, 143] on button "Archivos adjuntos" at bounding box center [68, 148] width 83 height 17
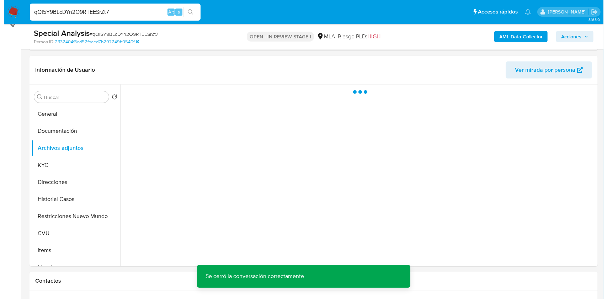
scroll to position [76, 0]
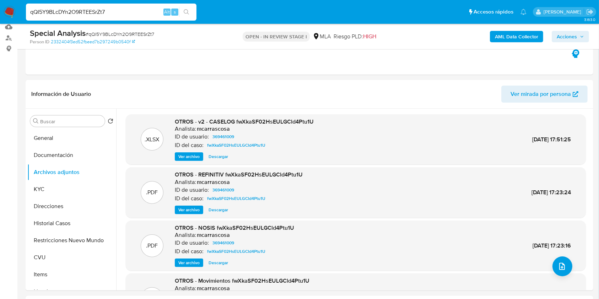
click at [524, 37] on b "AML Data Collector" at bounding box center [516, 36] width 43 height 11
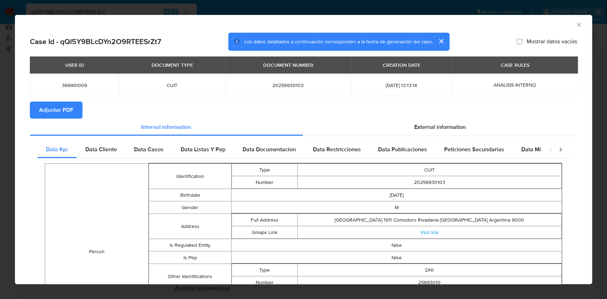
click at [66, 117] on span "Adjuntar PDF" at bounding box center [56, 110] width 34 height 16
click at [575, 23] on icon "Cerrar ventana" at bounding box center [578, 24] width 7 height 7
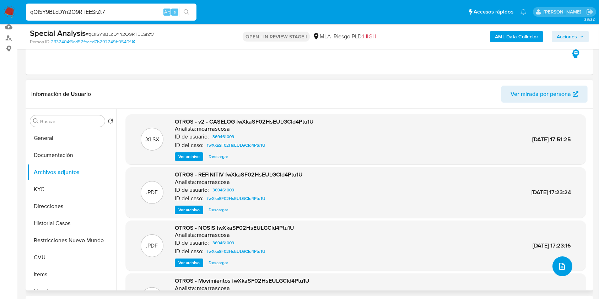
click at [555, 260] on button "upload-file" at bounding box center [563, 267] width 20 height 20
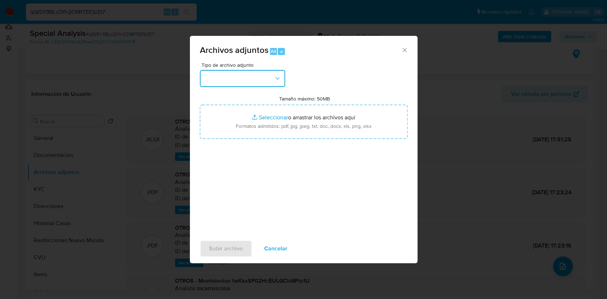
click at [254, 74] on button "button" at bounding box center [242, 78] width 85 height 17
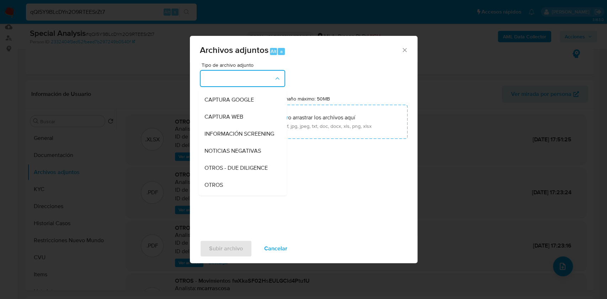
scroll to position [64, 0]
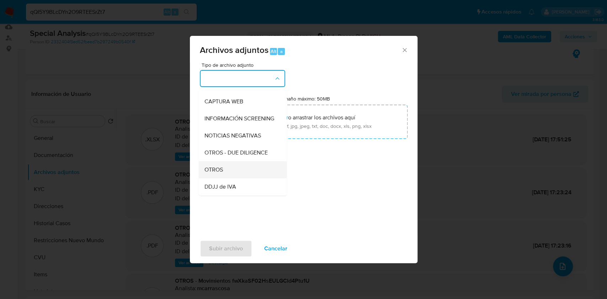
click at [214, 173] on span "OTROS" at bounding box center [213, 169] width 18 height 7
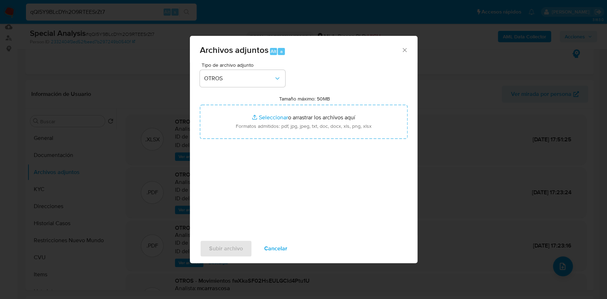
click at [299, 102] on label "Tamaño máximo: 50MB Seleccionar archivos" at bounding box center [304, 99] width 51 height 6
click at [299, 105] on input "Tamaño máximo: 50MB Seleccionar archivos" at bounding box center [304, 122] width 208 height 34
type input "C:\fakepath\Caselog qQI5Y9BLcDYn2O9RTEESrZt7.docx"
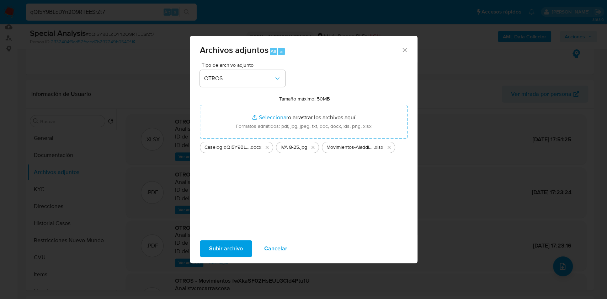
click at [227, 249] on span "Subir archivo" at bounding box center [226, 249] width 34 height 16
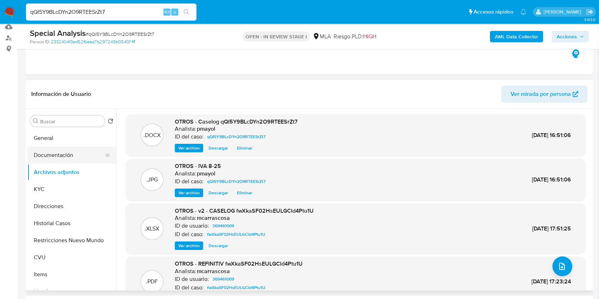
click at [60, 153] on button "Documentación" at bounding box center [68, 155] width 83 height 17
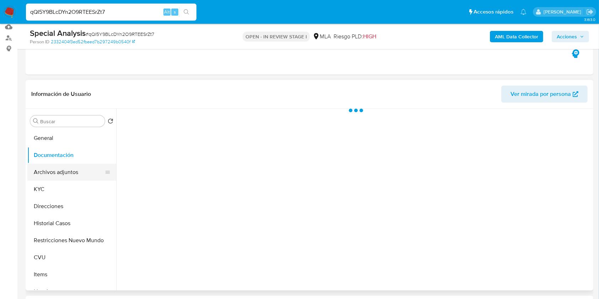
click at [65, 169] on button "Archivos adjuntos" at bounding box center [68, 172] width 83 height 17
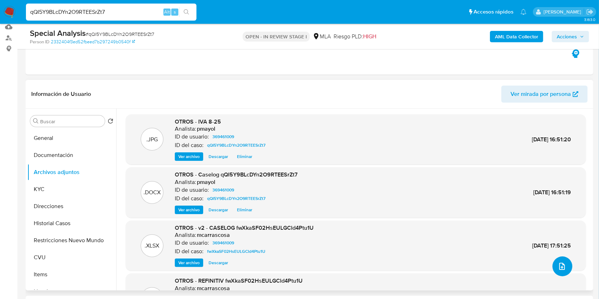
click at [560, 263] on icon "upload-file" at bounding box center [563, 266] width 6 height 7
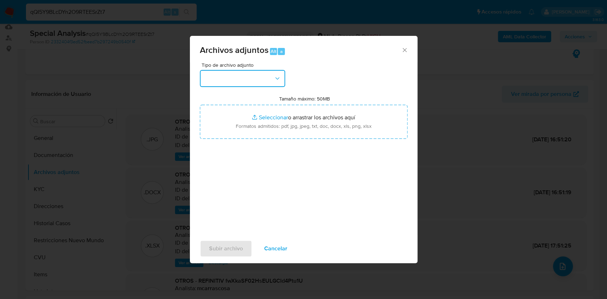
click at [281, 79] on button "button" at bounding box center [242, 78] width 85 height 17
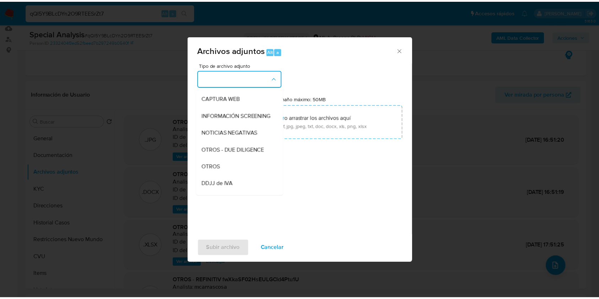
scroll to position [85, 0]
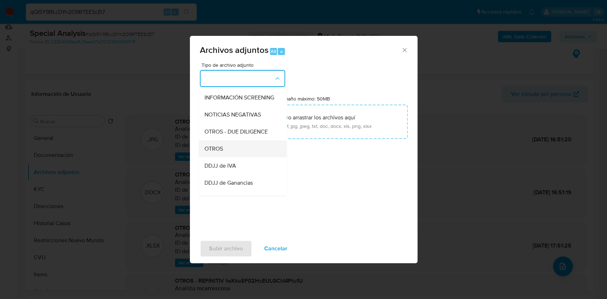
click at [238, 153] on div "OTROS" at bounding box center [240, 148] width 73 height 17
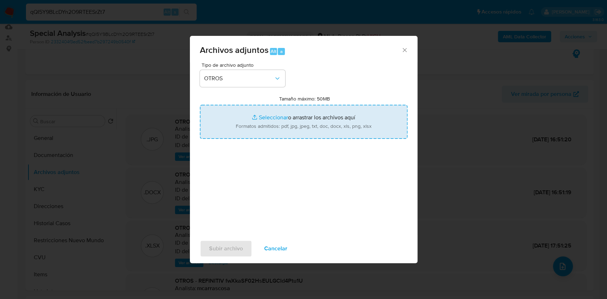
click at [265, 128] on input "Tamaño máximo: 50MB Seleccionar archivos" at bounding box center [304, 122] width 208 height 34
type input "C:\fakepath\Movimientos-Aladdin- Robustiano Bernardo Vicente Alzamendi.xlsx"
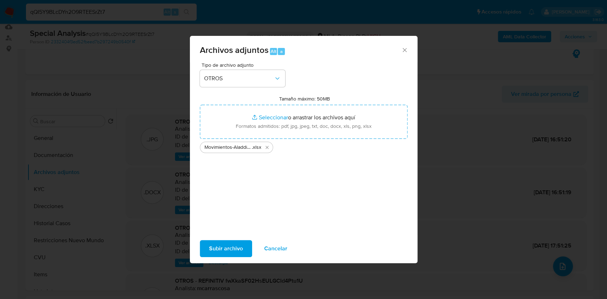
click at [221, 247] on span "Subir archivo" at bounding box center [226, 249] width 34 height 16
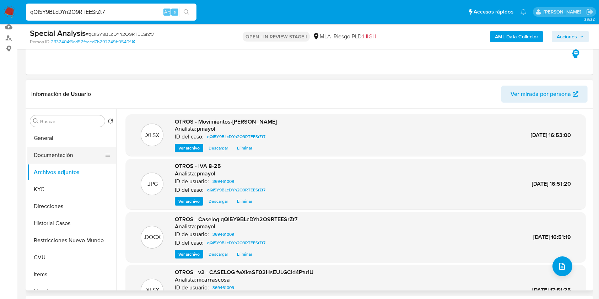
click at [65, 153] on button "Documentación" at bounding box center [68, 155] width 83 height 17
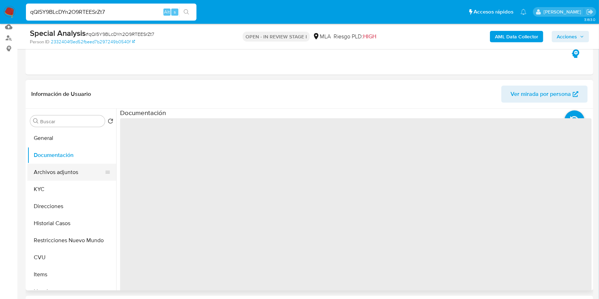
click at [66, 166] on button "Archivos adjuntos" at bounding box center [68, 172] width 83 height 17
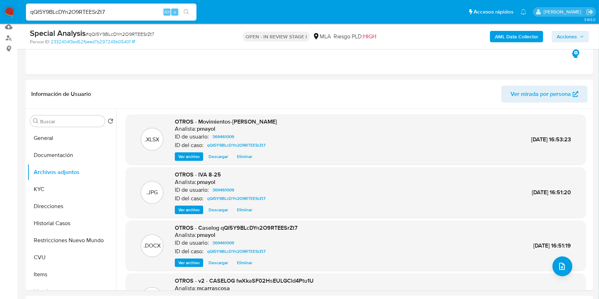
click at [512, 31] on b "AML Data Collector" at bounding box center [516, 36] width 43 height 11
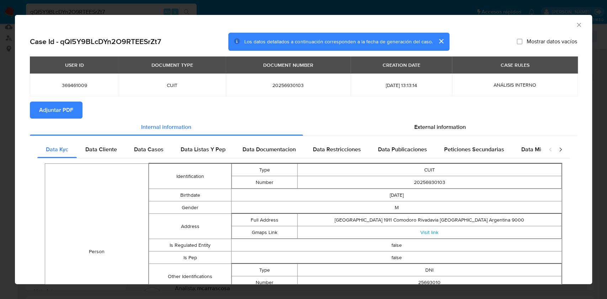
click at [63, 106] on span "Adjuntar PDF" at bounding box center [56, 110] width 34 height 16
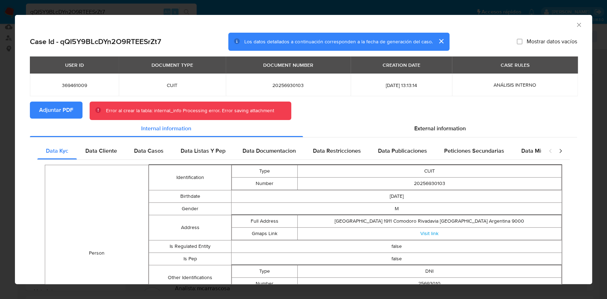
click at [575, 27] on icon "Cerrar ventana" at bounding box center [578, 24] width 7 height 7
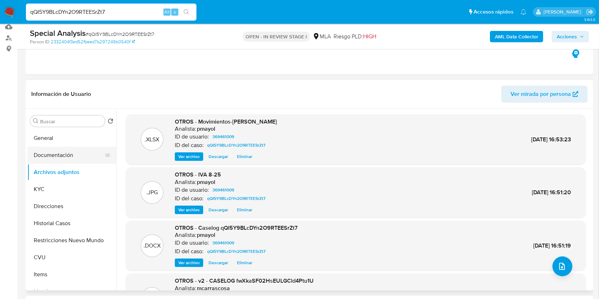
click at [68, 157] on button "Documentación" at bounding box center [68, 155] width 83 height 17
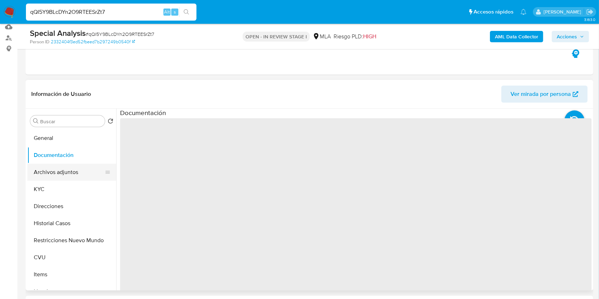
click at [67, 169] on button "Archivos adjuntos" at bounding box center [68, 172] width 83 height 17
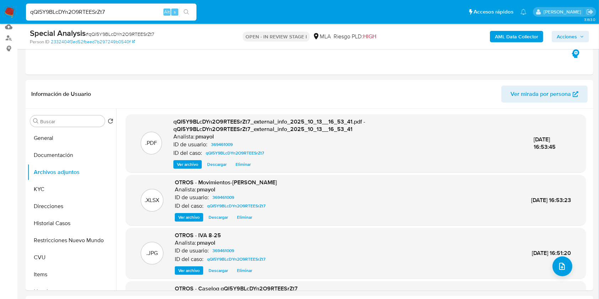
click at [571, 39] on span "Acciones" at bounding box center [567, 36] width 20 height 11
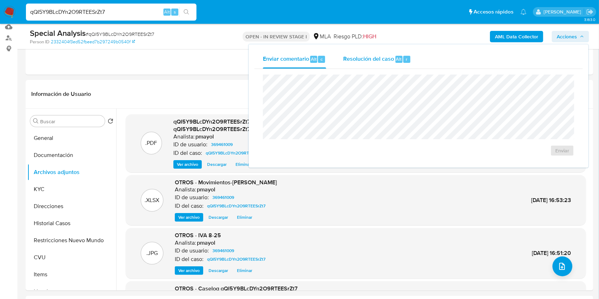
click at [380, 61] on span "Resolución del caso" at bounding box center [368, 59] width 51 height 8
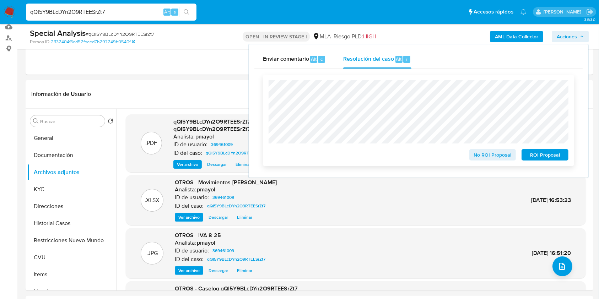
click at [489, 155] on span "No ROI Proposal" at bounding box center [493, 155] width 37 height 10
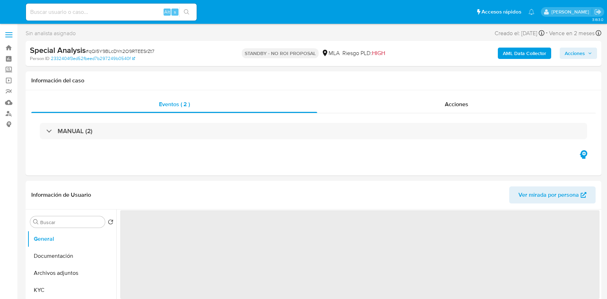
select select "10"
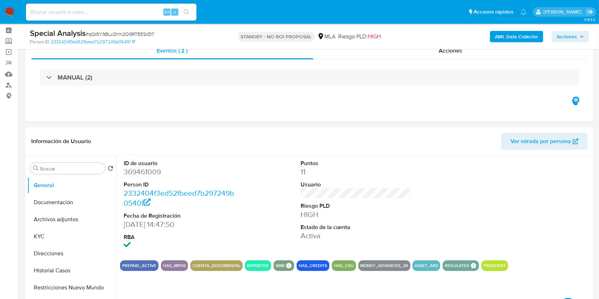
scroll to position [20, 0]
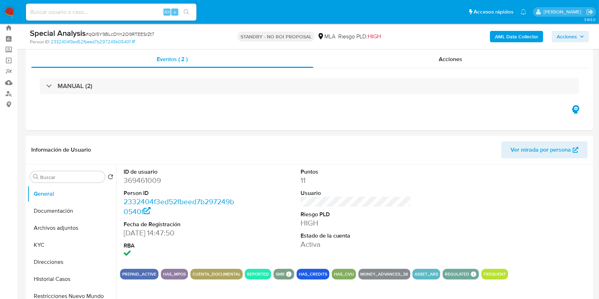
click at [99, 9] on input at bounding box center [111, 11] width 171 height 9
paste input "O4HMCp4O5PHvW7C88DxgT8Uf"
type input "O4HMCp4O5PHvW7C88DxgT8Uf"
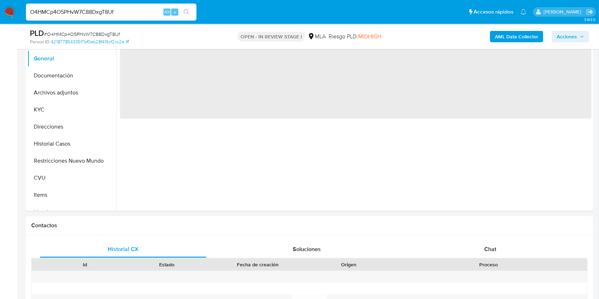
select select "10"
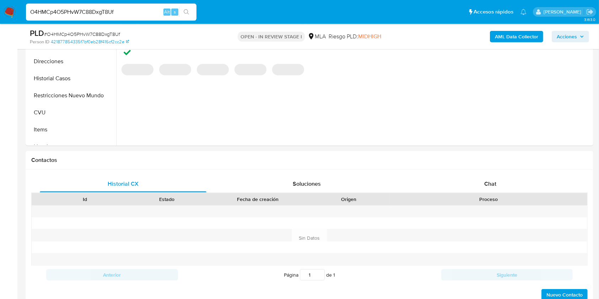
scroll to position [262, 0]
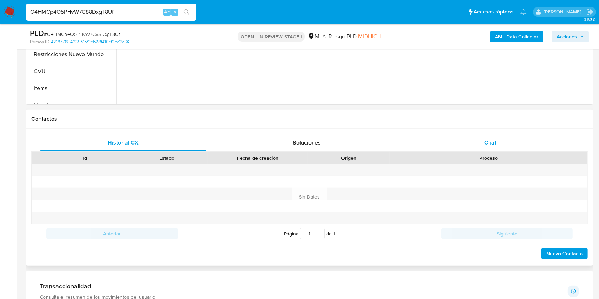
click at [489, 144] on span "Chat" at bounding box center [491, 143] width 12 height 8
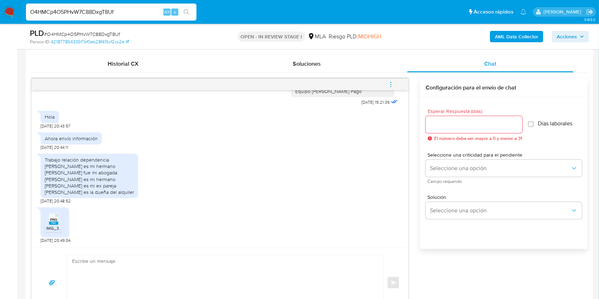
scroll to position [718, 0]
click at [48, 226] on span "IMG_3888.png" at bounding box center [60, 228] width 29 height 6
drag, startPoint x: 120, startPoint y: 192, endPoint x: 72, endPoint y: 177, distance: 50.3
click at [72, 177] on div "Trabajo relación dependencia Cristian Chaparro es mi hermano Erika guillamondeg…" at bounding box center [89, 176] width 89 height 39
click at [115, 186] on div "Trabajo relación dependencia Cristian Chaparro es mi hermano Erika guillamondeg…" at bounding box center [89, 176] width 89 height 39
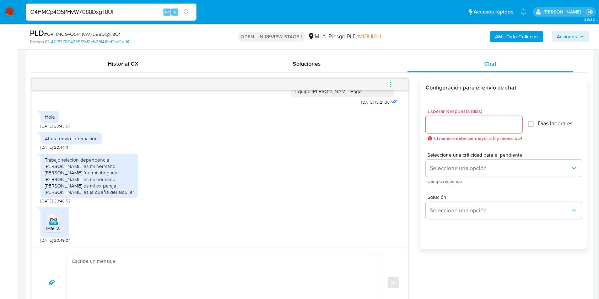
drag, startPoint x: 123, startPoint y: 193, endPoint x: 40, endPoint y: 166, distance: 87.4
click at [40, 166] on div "17/09/2025 14:39:48 No entiendo 19/09/2025 20:44:54 08/10/2025 17:37:09 Hola bu…" at bounding box center [220, 168] width 377 height 157
copy div "Cristian Chaparro es mi hermano Erika guillamondegui fue mi abogada César Chapa…"
click at [294, 161] on div "Trabajo relación dependencia Cristian Chaparro es mi hermano Erika guillamondeg…" at bounding box center [220, 177] width 359 height 54
click at [94, 36] on span "# O4HMCp4O5PHvW7C88DxgT8Uf" at bounding box center [82, 34] width 76 height 7
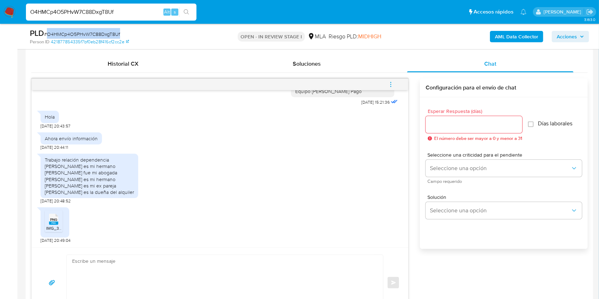
click at [94, 36] on span "# O4HMCp4O5PHvW7C88DxgT8Uf" at bounding box center [82, 34] width 76 height 7
copy span "O4HMCp4O5PHvW7C88DxgT8Uf"
click at [176, 265] on textarea at bounding box center [223, 283] width 302 height 56
paste textarea "Hola, ¡Muchas gracias por tu respuesta! Confirmamos la recepción de la document…"
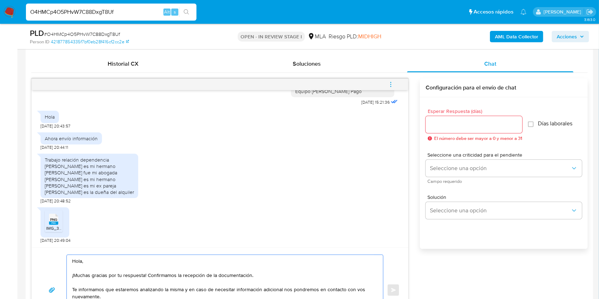
scroll to position [364, 0]
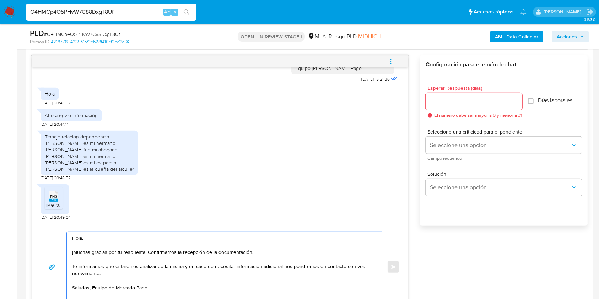
click at [93, 289] on textarea "Hola, ¡Muchas gracias por tu respuesta! Confirmamos la recepción de la document…" at bounding box center [223, 267] width 302 height 70
type textarea "Hola, ¡Muchas gracias por tu respuesta! Confirmamos la recepción de la document…"
click at [462, 98] on input "Esperar Respuesta (días)" at bounding box center [474, 101] width 97 height 9
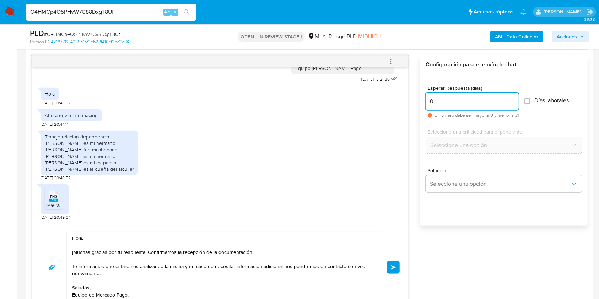
type input "0"
click at [396, 266] on span "Enviar" at bounding box center [393, 268] width 5 height 4
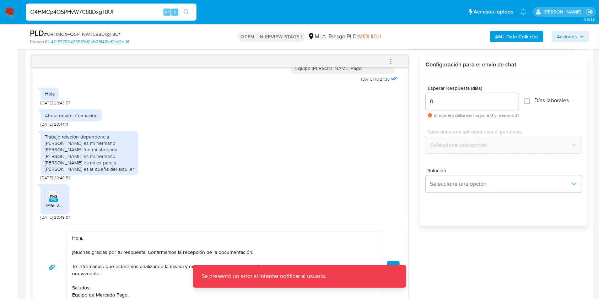
drag, startPoint x: 393, startPoint y: 62, endPoint x: 344, endPoint y: 67, distance: 48.6
click at [344, 67] on div "17/09/2025 14:39:48 No entiendo 19/09/2025 20:44:54 08/10/2025 17:37:09 Hola bu…" at bounding box center [220, 183] width 378 height 256
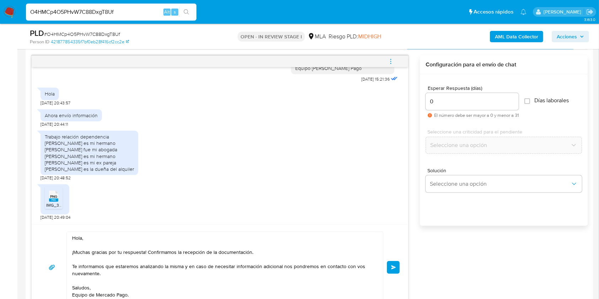
click at [393, 266] on span "Enviar" at bounding box center [393, 268] width 5 height 4
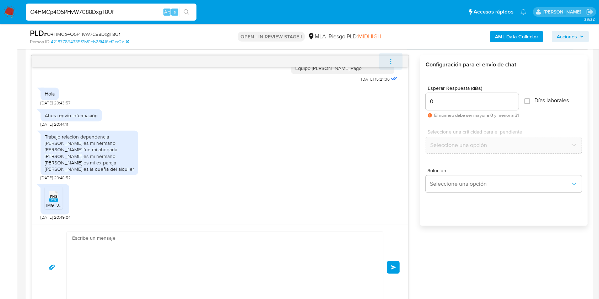
scroll to position [810, 0]
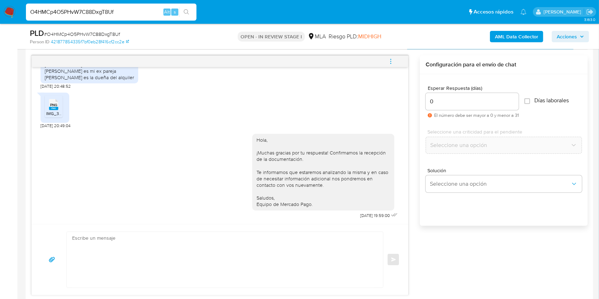
click at [393, 58] on icon "menu-action" at bounding box center [391, 61] width 6 height 6
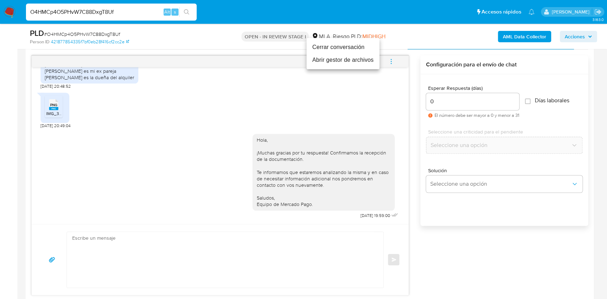
click at [321, 47] on li "Cerrar conversación" at bounding box center [342, 47] width 73 height 13
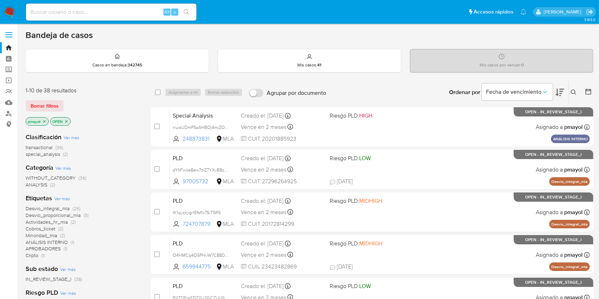
click at [576, 93] on icon at bounding box center [574, 93] width 6 height 6
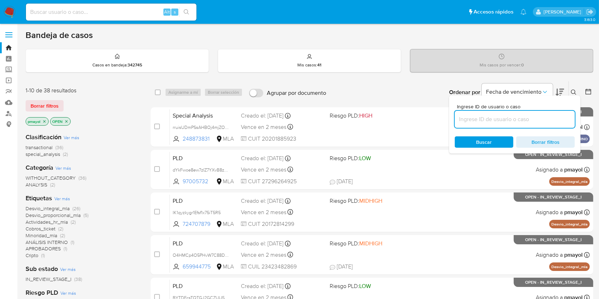
click at [493, 116] on input at bounding box center [515, 119] width 120 height 9
type input "O4HMCp4O5PHvW7C88DxgT8Uf"
click at [485, 140] on span "Buscar" at bounding box center [485, 142] width 16 height 11
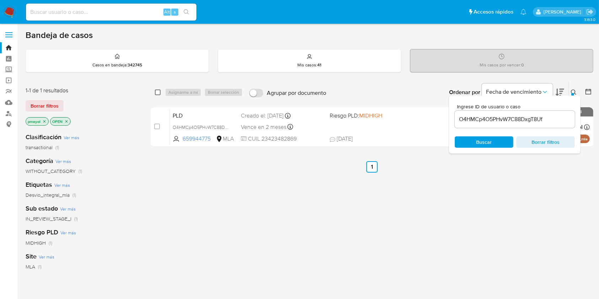
click at [158, 92] on input "checkbox" at bounding box center [158, 93] width 6 height 6
checkbox input "true"
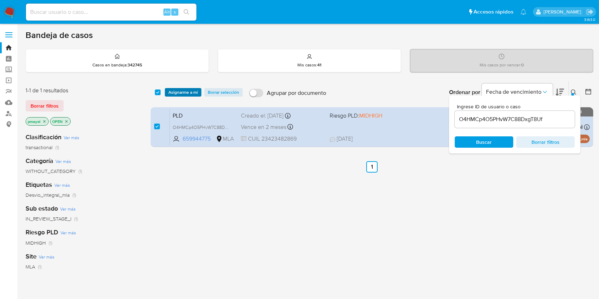
click at [167, 91] on button "Asignarme a mí" at bounding box center [183, 92] width 37 height 9
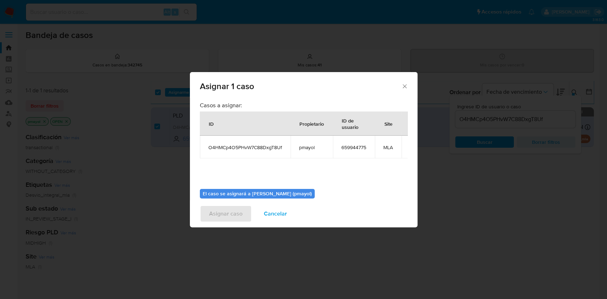
click at [419, 144] on div "Asignar 1 caso Casos a asignar: ID Propietario ID de usuario Site O4HMCp4O5PHvW…" at bounding box center [303, 149] width 607 height 299
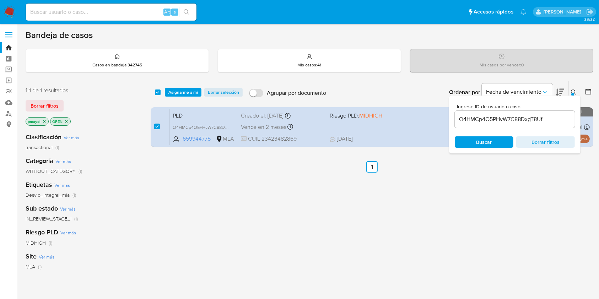
click at [177, 87] on div "select-all-cases-checkbox Asignarme a mí Borrar selección Agrupar por documento…" at bounding box center [372, 92] width 443 height 22
click at [173, 91] on span "Asignarme a mí" at bounding box center [184, 92] width 30 height 7
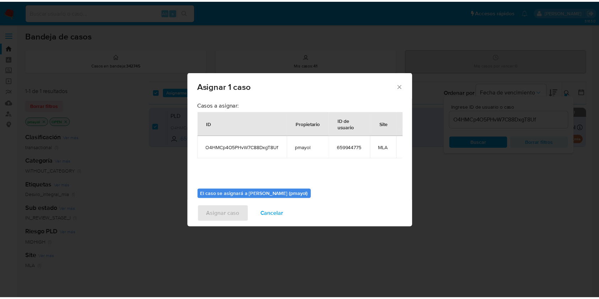
scroll to position [43, 0]
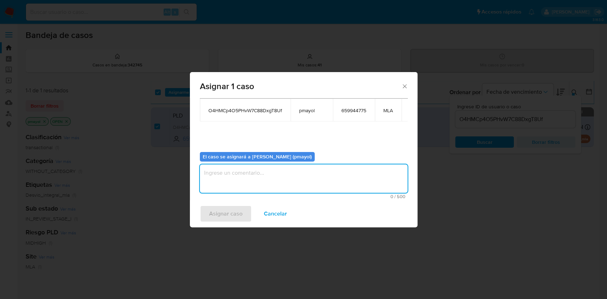
click at [334, 170] on textarea "assign-modal" at bounding box center [304, 179] width 208 height 28
type textarea "Asignación"
click at [214, 222] on span "Asignar caso" at bounding box center [225, 214] width 33 height 16
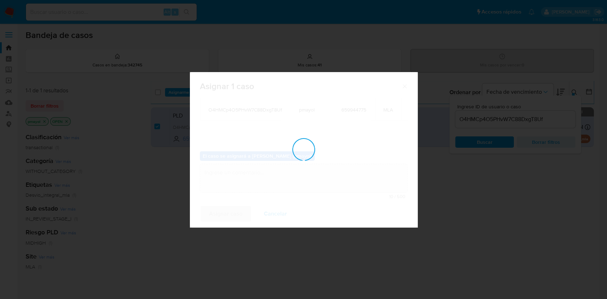
checkbox input "false"
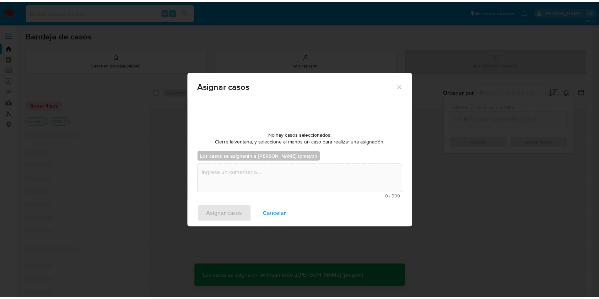
scroll to position [0, 0]
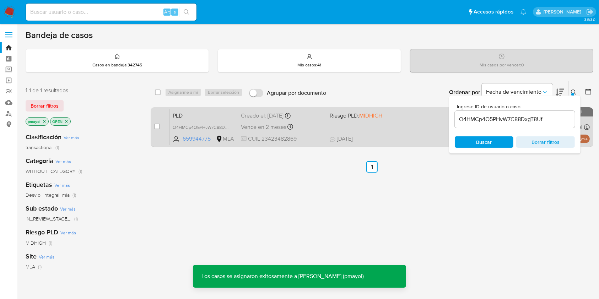
click at [395, 124] on div "PLD O4HMCp4O5PHvW7C88DxgT8Uf 659944775 MLA Riesgo PLD: MIDHIGH Creado el: [DATE…" at bounding box center [380, 127] width 420 height 36
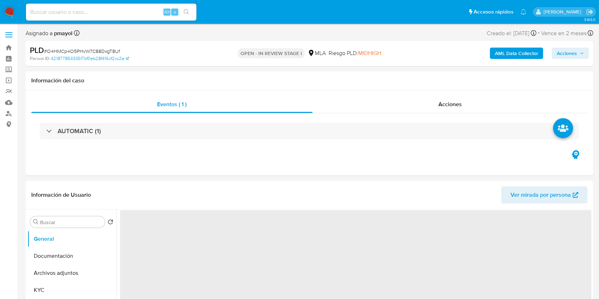
select select "10"
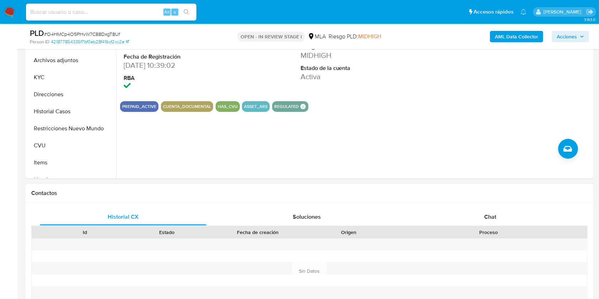
scroll to position [29, 0]
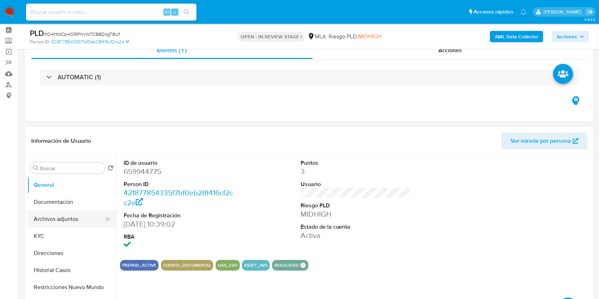
click at [69, 217] on button "Archivos adjuntos" at bounding box center [68, 219] width 83 height 17
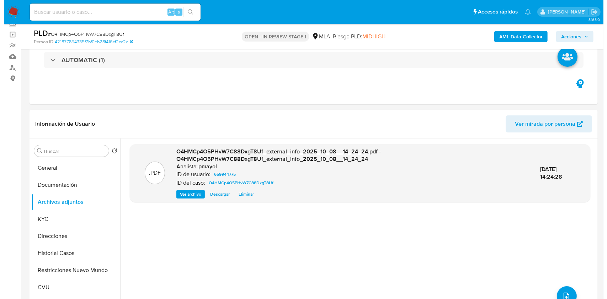
scroll to position [70, 0]
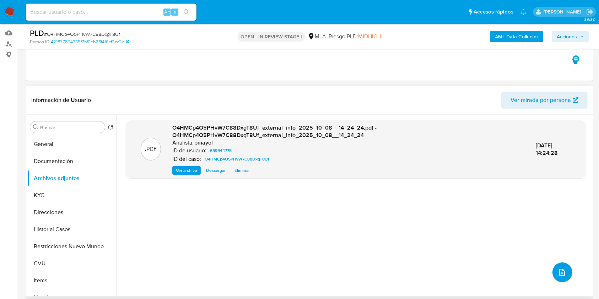
click at [557, 266] on button "upload-file" at bounding box center [563, 273] width 20 height 20
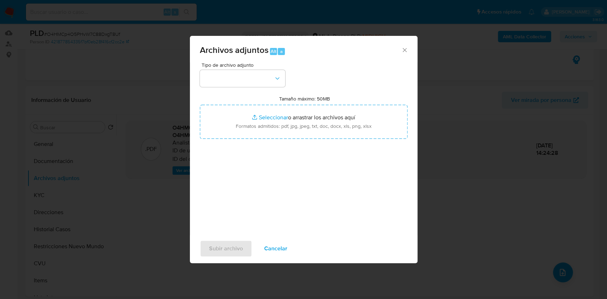
click at [266, 87] on div "Tipo de archivo adjunto Tamaño máximo: 50MB Seleccionar archivos Seleccionar o …" at bounding box center [304, 147] width 208 height 168
click at [266, 75] on button "button" at bounding box center [242, 78] width 85 height 17
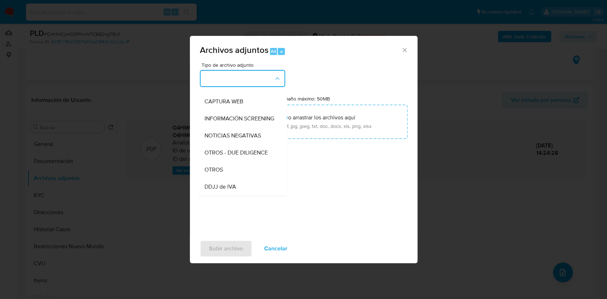
scroll to position [87, 0]
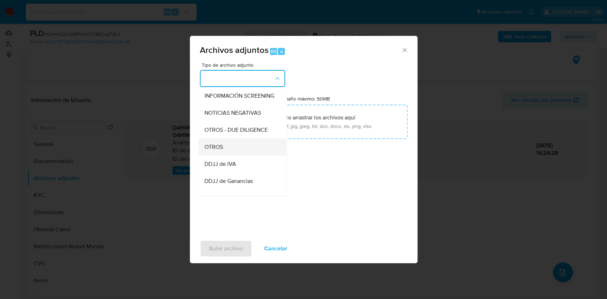
click at [245, 155] on div "OTROS" at bounding box center [240, 147] width 73 height 17
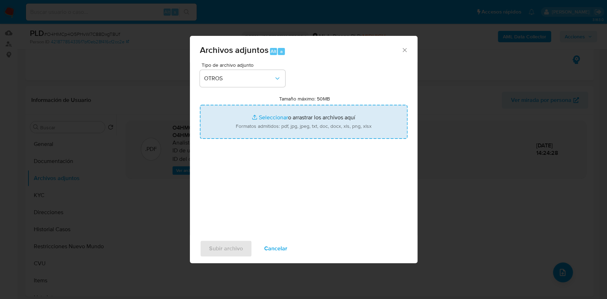
click at [272, 128] on input "Tamaño máximo: 50MB Seleccionar archivos" at bounding box center [304, 122] width 208 height 34
type input "C:\fakepath\Caselog O4HMCp4O5PHvW7C88DxgT8Uf.docx"
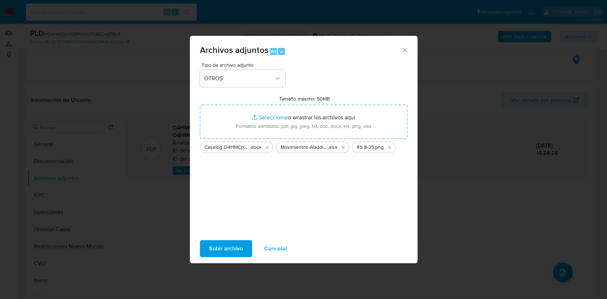
click at [200, 105] on input "Tamaño máximo: 50MB Seleccionar archivos" at bounding box center [304, 122] width 208 height 34
click at [340, 193] on div "Tipo de archivo adjunto OTROS Tamaño máximo: 50MB Seleccionar archivos Seleccio…" at bounding box center [304, 147] width 208 height 168
click at [239, 244] on span "Subir archivo" at bounding box center [226, 249] width 34 height 16
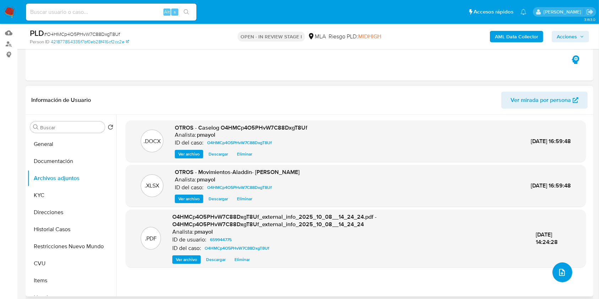
click at [558, 272] on icon "upload-file" at bounding box center [562, 272] width 9 height 9
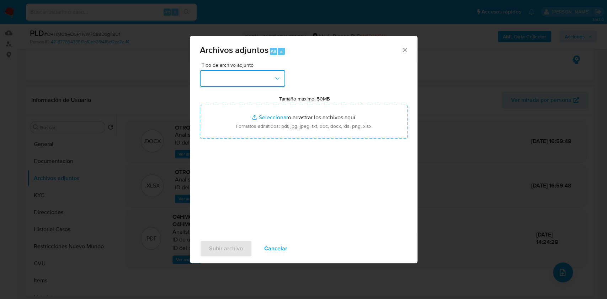
click at [267, 81] on button "button" at bounding box center [242, 78] width 85 height 17
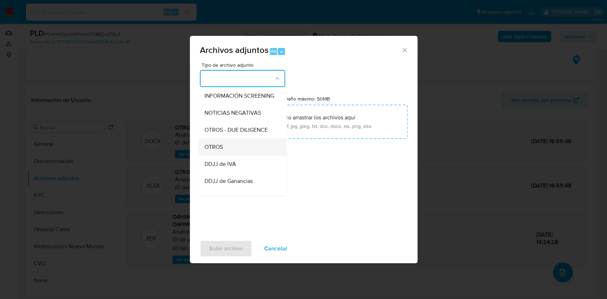
click at [220, 151] on span "OTROS" at bounding box center [213, 147] width 18 height 7
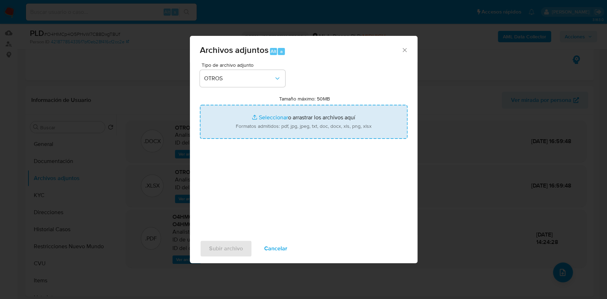
click at [270, 125] on input "Tamaño máximo: 50MB Seleccionar archivos" at bounding box center [304, 122] width 208 height 34
type input "C:\fakepath\RS 8-25.png"
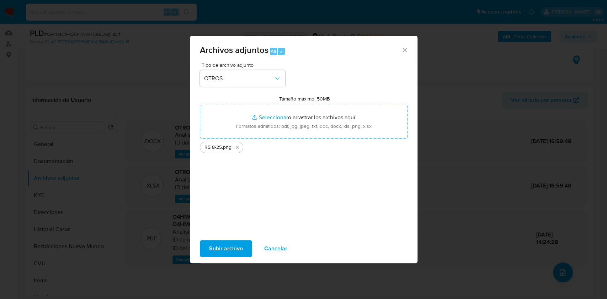
click at [235, 250] on span "Subir archivo" at bounding box center [226, 249] width 34 height 16
click at [227, 252] on span "Subir archivo" at bounding box center [226, 249] width 34 height 16
click at [273, 251] on span "Cancelar" at bounding box center [275, 249] width 23 height 16
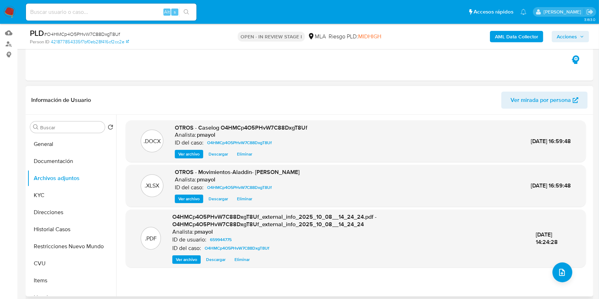
click at [569, 266] on div ".PDF O4HMCp4O5PHvW7C88DxgT8Uf_external_info_2025_10_08__14_24_24.pdf - O4HMCp4O…" at bounding box center [356, 239] width 460 height 58
click at [555, 271] on button "upload-file" at bounding box center [563, 273] width 20 height 20
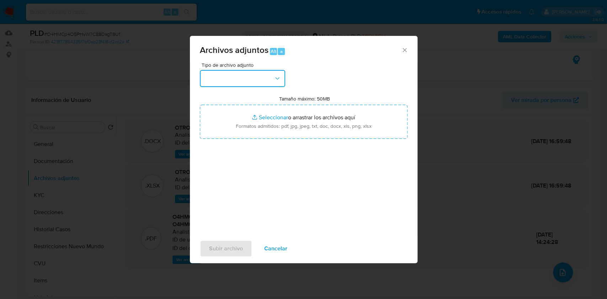
click at [282, 76] on button "button" at bounding box center [242, 78] width 85 height 17
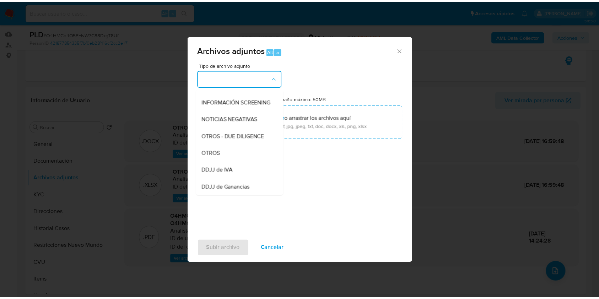
scroll to position [99, 0]
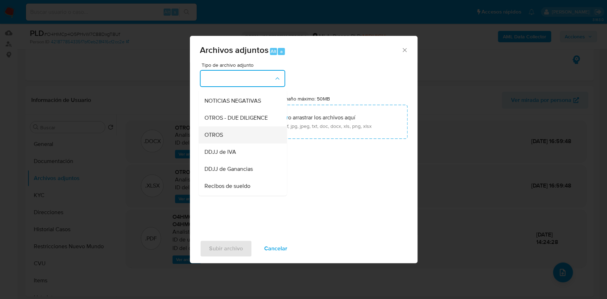
click at [232, 143] on div "OTROS" at bounding box center [240, 135] width 73 height 17
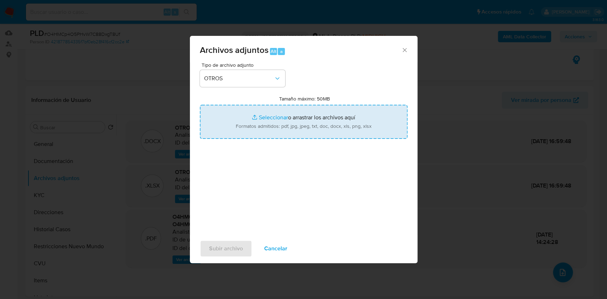
click at [246, 132] on input "Tamaño máximo: 50MB Seleccionar archivos" at bounding box center [304, 122] width 208 height 34
type input "C:\fakepath\RS 8-25.png"
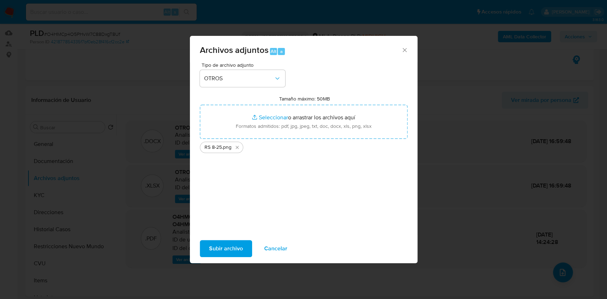
click at [237, 249] on span "Subir archivo" at bounding box center [226, 249] width 34 height 16
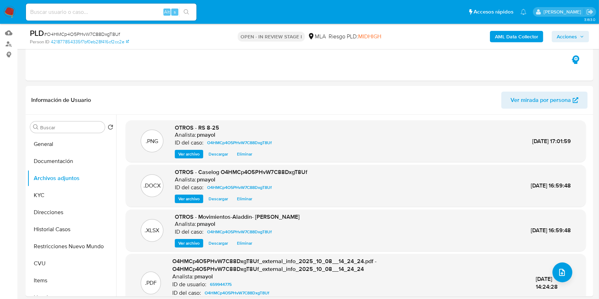
click at [573, 33] on span "Acciones" at bounding box center [567, 36] width 20 height 11
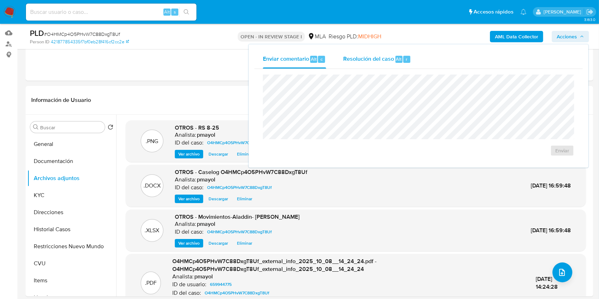
click at [391, 53] on div "Resolución del caso Alt r" at bounding box center [377, 59] width 68 height 18
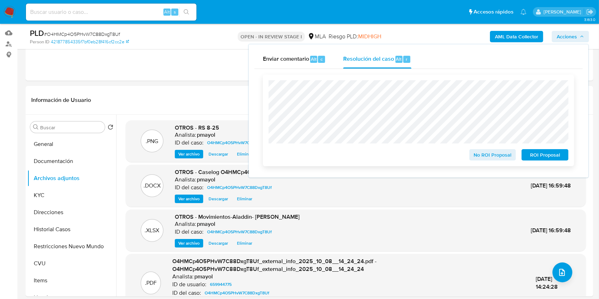
click at [485, 154] on span "No ROI Proposal" at bounding box center [493, 155] width 37 height 10
click at [492, 156] on span "No ROI Proposal" at bounding box center [493, 155] width 37 height 10
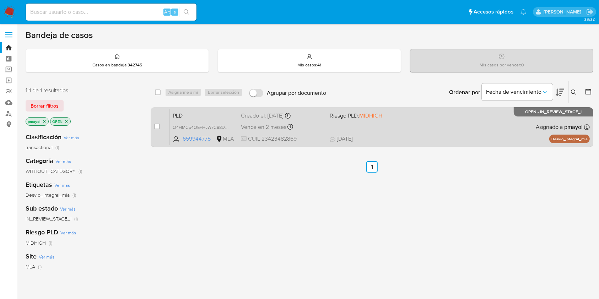
click at [395, 133] on div "PLD O4HMCp4O5PHvW7C88DxgT8Uf 659944775 MLA Riesgo PLD: MIDHIGH Creado el: [DATE…" at bounding box center [380, 127] width 420 height 36
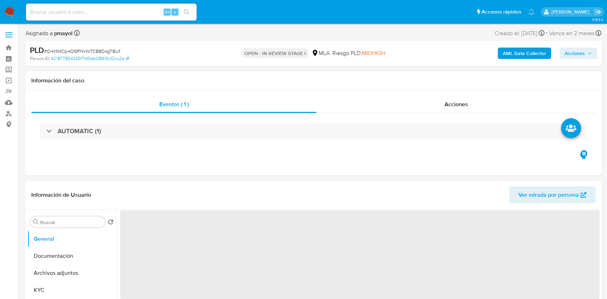
select select "10"
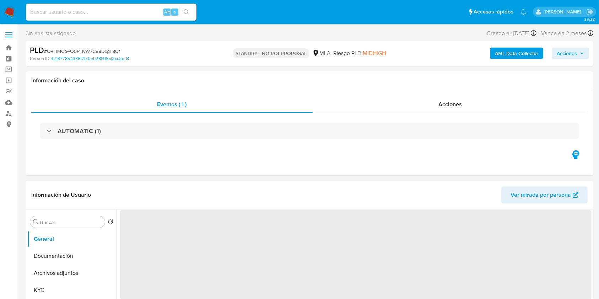
select select "10"
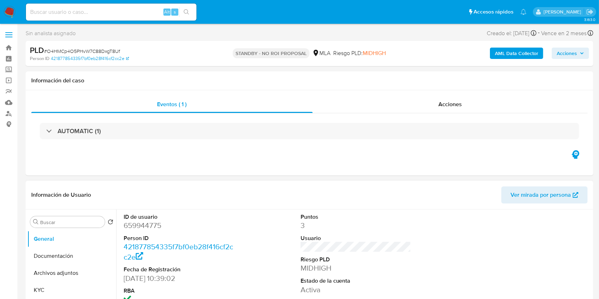
click at [108, 11] on input at bounding box center [111, 11] width 171 height 9
paste input "NqCWMIbv7denWcppW1fLoGFD"
type input "NqCWMIbv7denWcppW1fLoGFD"
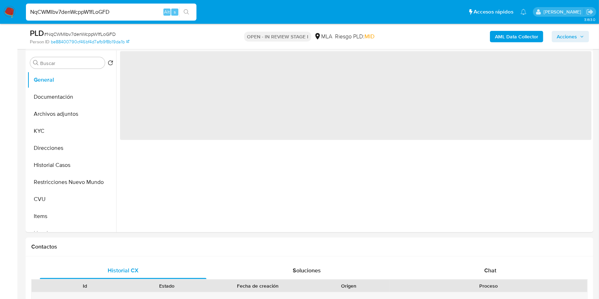
scroll to position [172, 0]
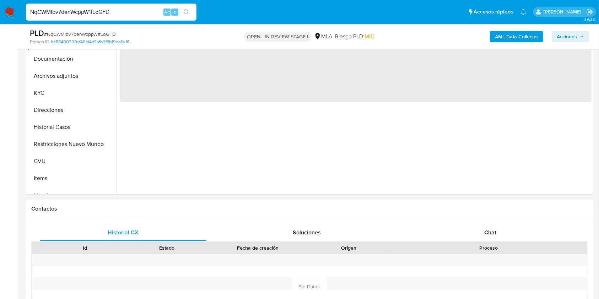
select select "10"
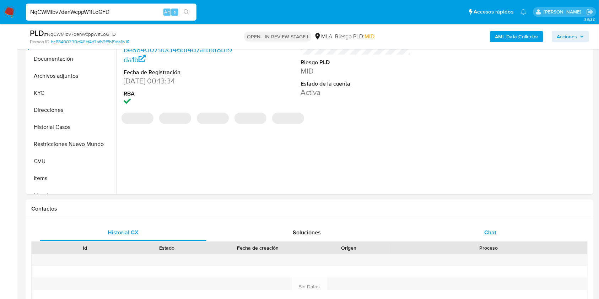
click at [476, 233] on div "Chat" at bounding box center [490, 232] width 167 height 17
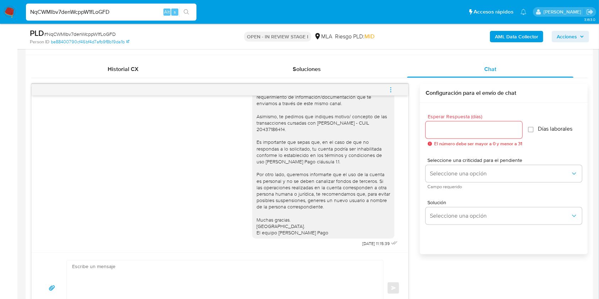
scroll to position [340, 0]
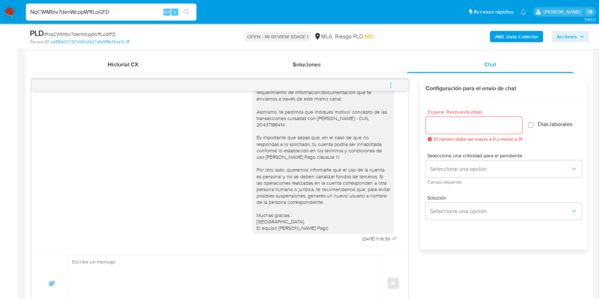
click at [392, 84] on icon "menu-action" at bounding box center [391, 85] width 6 height 6
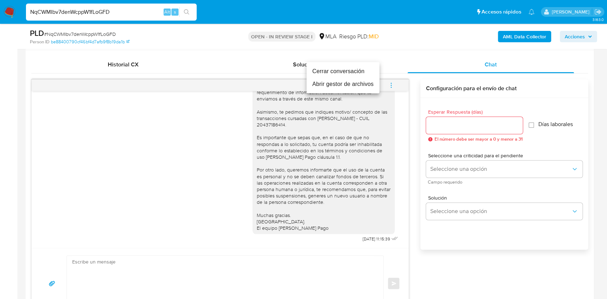
click at [349, 73] on li "Cerrar conversación" at bounding box center [342, 71] width 73 height 13
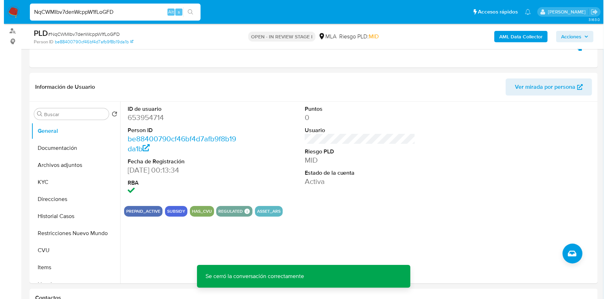
scroll to position [81, 0]
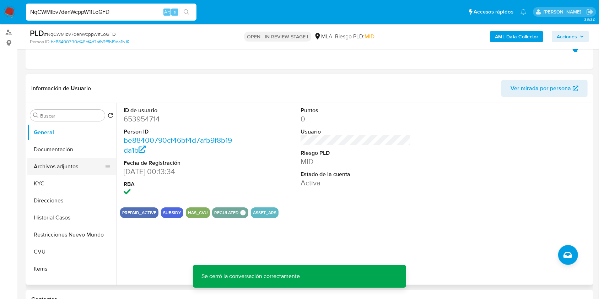
click at [74, 168] on button "Archivos adjuntos" at bounding box center [68, 166] width 83 height 17
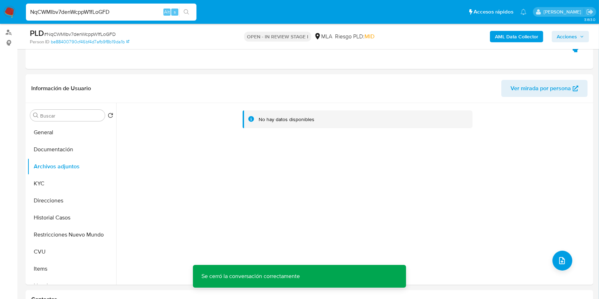
click at [518, 37] on b "AML Data Collector" at bounding box center [516, 36] width 43 height 11
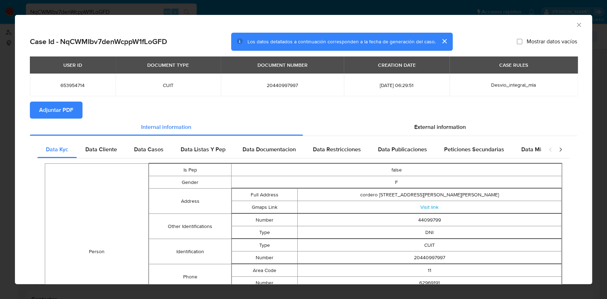
click at [575, 27] on icon "Cerrar ventana" at bounding box center [578, 24] width 7 height 7
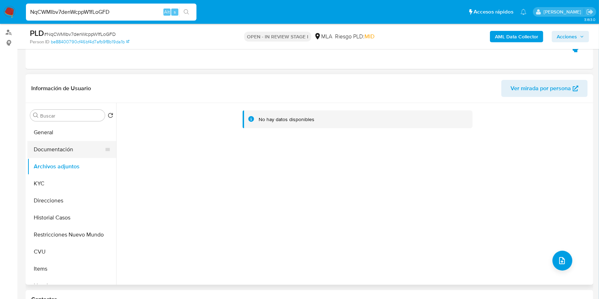
click at [58, 151] on button "Documentación" at bounding box center [68, 149] width 83 height 17
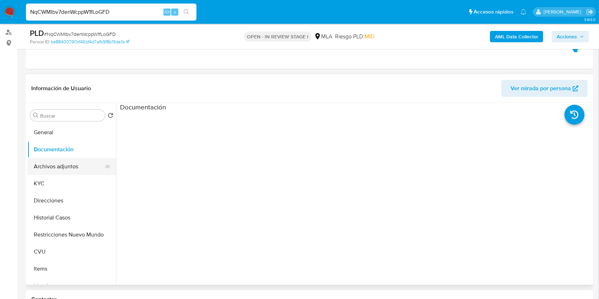
click at [63, 166] on button "Archivos adjuntos" at bounding box center [68, 166] width 83 height 17
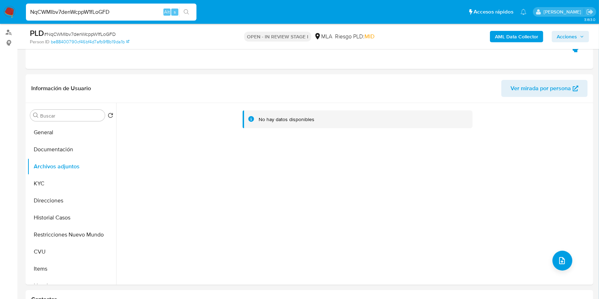
click at [513, 35] on b "AML Data Collector" at bounding box center [516, 36] width 43 height 11
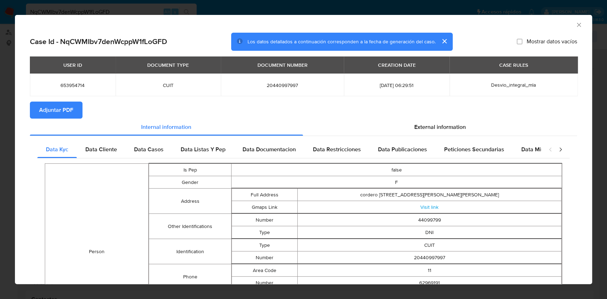
click at [50, 107] on span "Adjuntar PDF" at bounding box center [56, 110] width 34 height 16
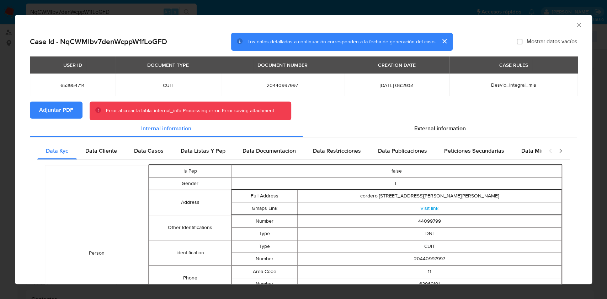
click at [577, 25] on icon "Cerrar ventana" at bounding box center [579, 25] width 4 height 4
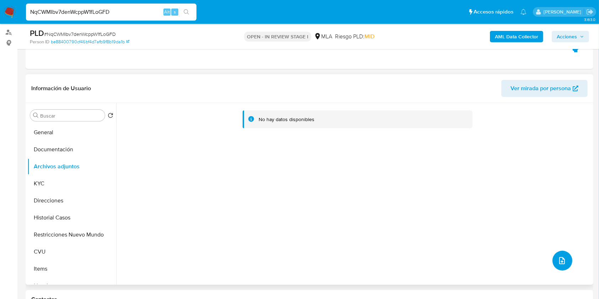
click at [558, 258] on icon "upload-file" at bounding box center [562, 261] width 9 height 9
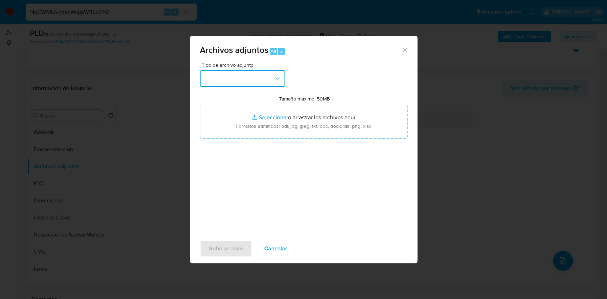
click at [268, 73] on button "button" at bounding box center [242, 78] width 85 height 17
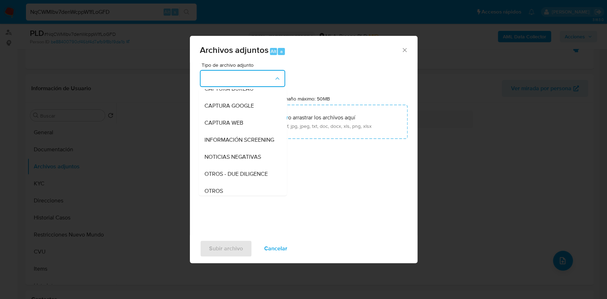
scroll to position [60, 0]
click at [221, 173] on div "OTROS" at bounding box center [240, 174] width 73 height 17
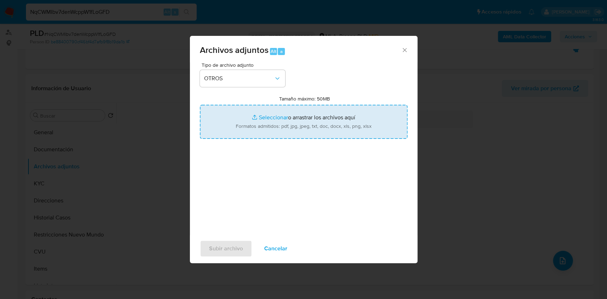
click at [265, 129] on input "Tamaño máximo: 50MB Seleccionar archivos" at bounding box center [304, 122] width 208 height 34
type input "C:\fakepath\Caselog NqCWMIbv7denWcppW1fLoGFD.docx"
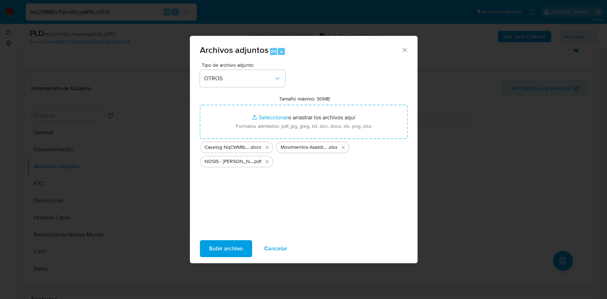
click at [234, 247] on span "Subir archivo" at bounding box center [226, 249] width 34 height 16
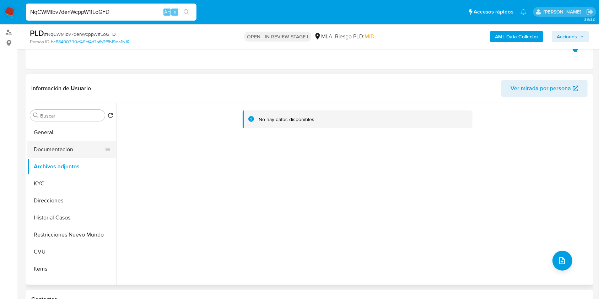
click at [56, 142] on button "Documentación" at bounding box center [68, 149] width 83 height 17
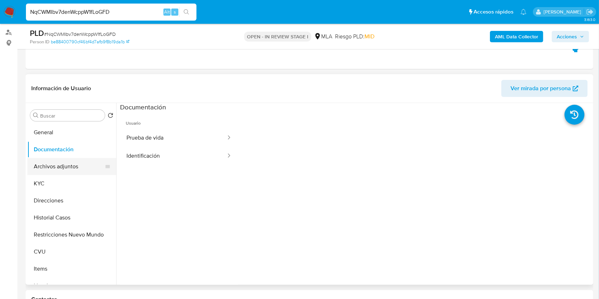
click at [42, 161] on button "Archivos adjuntos" at bounding box center [68, 166] width 83 height 17
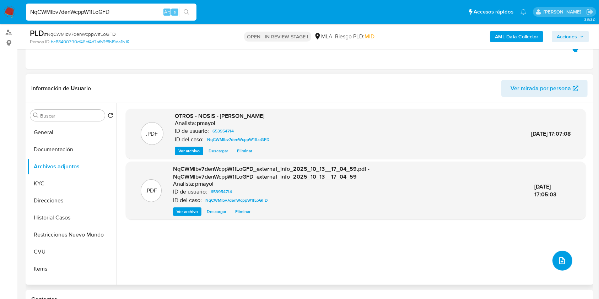
click at [558, 258] on icon "upload-file" at bounding box center [562, 261] width 9 height 9
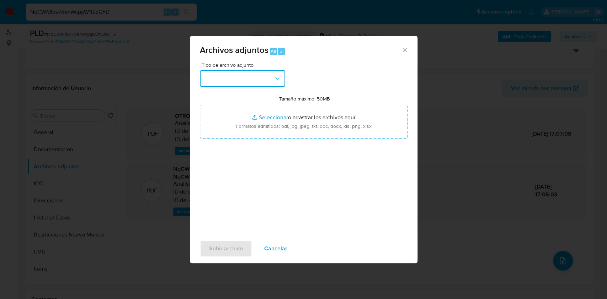
click at [265, 80] on button "button" at bounding box center [242, 78] width 85 height 17
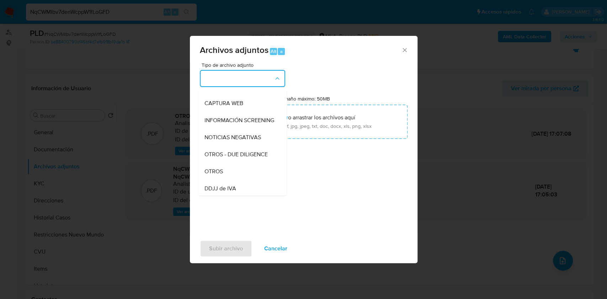
scroll to position [69, 0]
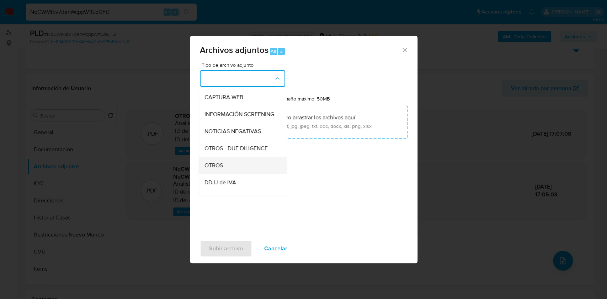
click at [218, 169] on span "OTROS" at bounding box center [213, 165] width 18 height 7
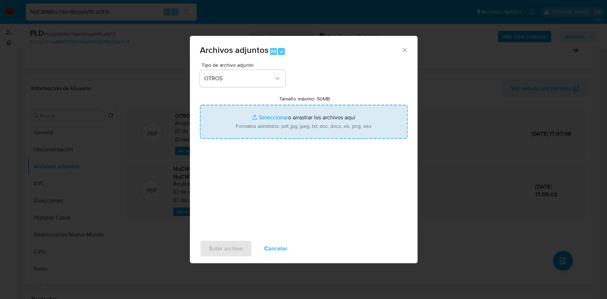
click at [265, 138] on input "Tamaño máximo: 50MB Seleccionar archivos" at bounding box center [304, 122] width 208 height 34
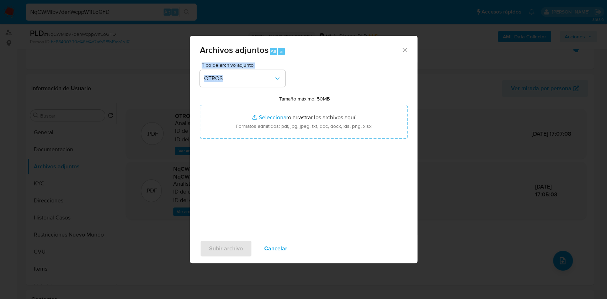
drag, startPoint x: 292, startPoint y: 73, endPoint x: 376, endPoint y: 46, distance: 88.5
click at [376, 46] on div "Archivos adjuntos Alt a Tipo de archivo adjunto OTROS Tamaño máximo: 50MB Selec…" at bounding box center [304, 150] width 228 height 228
click at [277, 242] on span "Cancelar" at bounding box center [275, 249] width 23 height 16
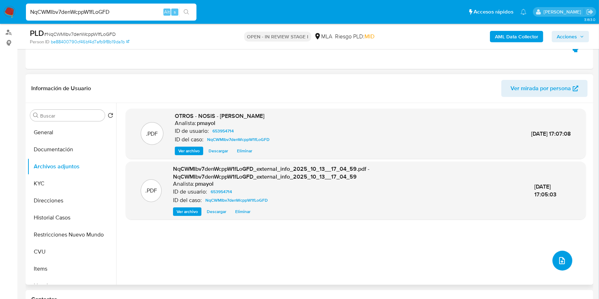
click at [566, 261] on button "upload-file" at bounding box center [563, 261] width 20 height 20
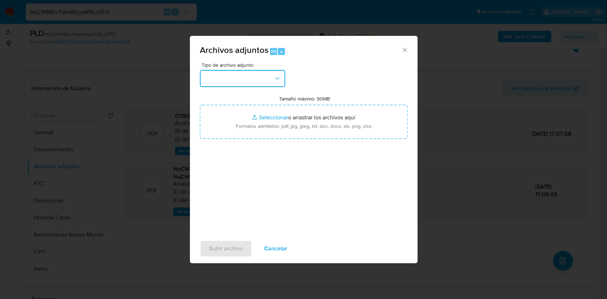
click at [275, 83] on button "button" at bounding box center [242, 78] width 85 height 17
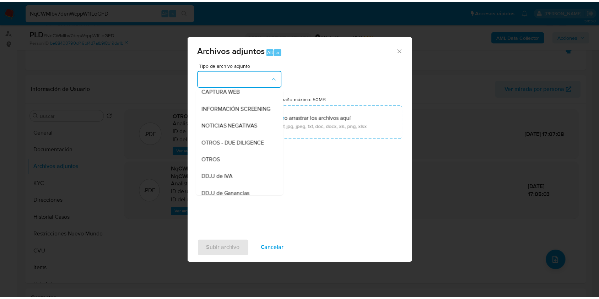
scroll to position [84, 0]
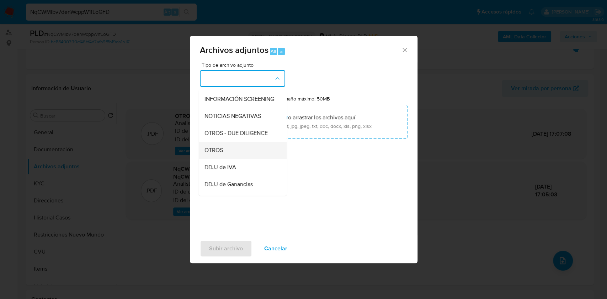
click at [236, 158] on div "OTROS" at bounding box center [240, 150] width 73 height 17
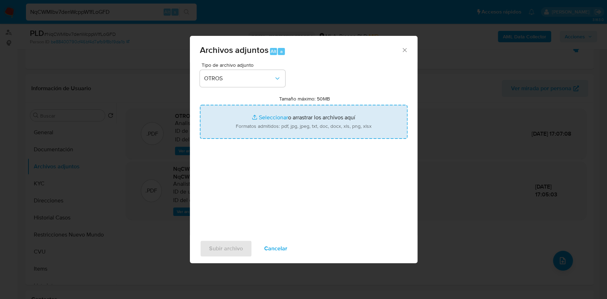
click at [255, 137] on input "Tamaño máximo: 50MB Seleccionar archivos" at bounding box center [304, 122] width 208 height 34
type input "C:\fakepath\Caselog NqCWMIbv7denWcppW1fLoGFD.docx"
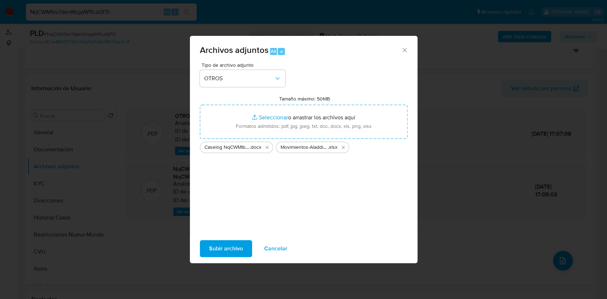
click at [240, 243] on span "Subir archivo" at bounding box center [226, 249] width 34 height 16
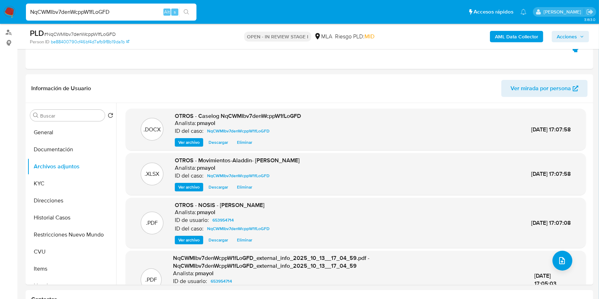
click at [564, 35] on span "Acciones" at bounding box center [567, 36] width 20 height 11
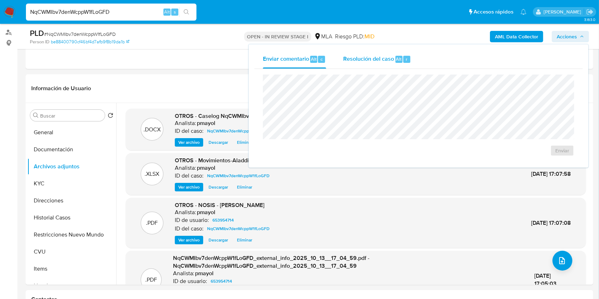
click at [356, 55] on span "Resolución del caso" at bounding box center [368, 59] width 51 height 8
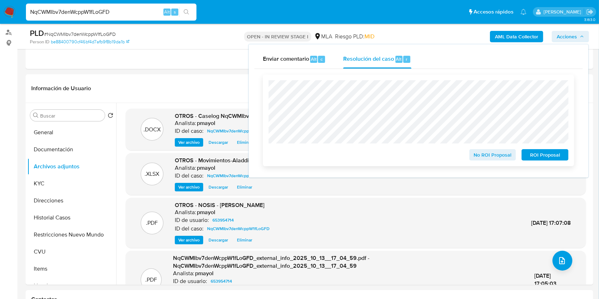
click at [483, 150] on span "No ROI Proposal" at bounding box center [493, 155] width 37 height 10
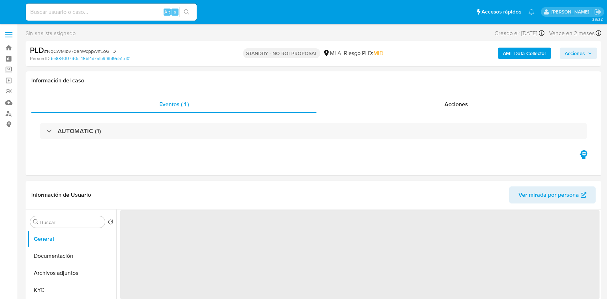
select select "10"
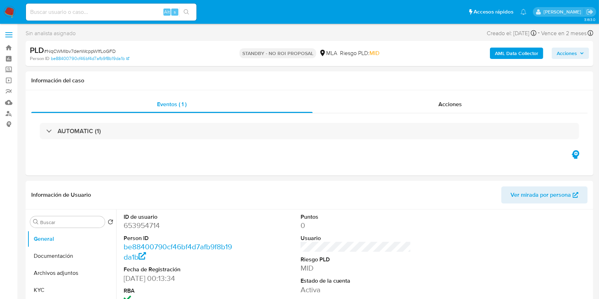
click at [74, 10] on input at bounding box center [111, 11] width 171 height 9
paste input "YdX5e4nvPpHCDpy8S8mGxm1B"
type input "YdX5e4nvPpHCDpy8S8mGxm1B"
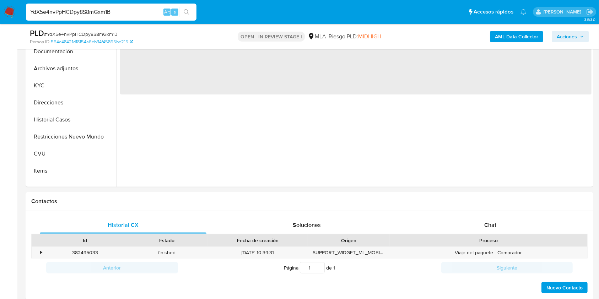
scroll to position [258, 0]
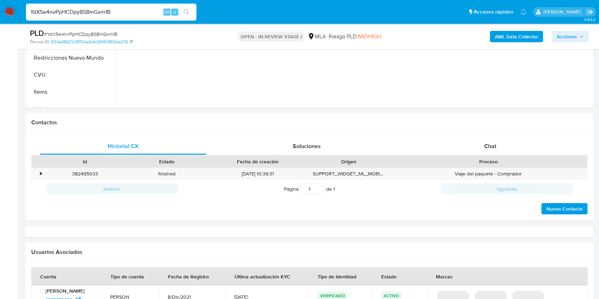
select select "10"
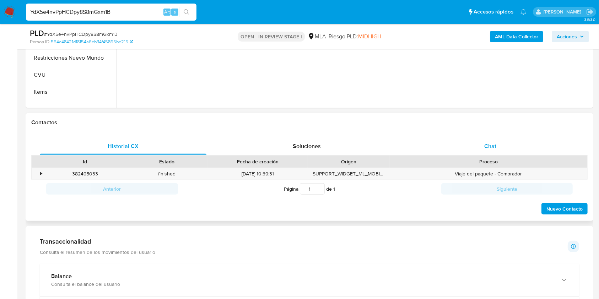
click at [487, 143] on span "Chat" at bounding box center [491, 146] width 12 height 8
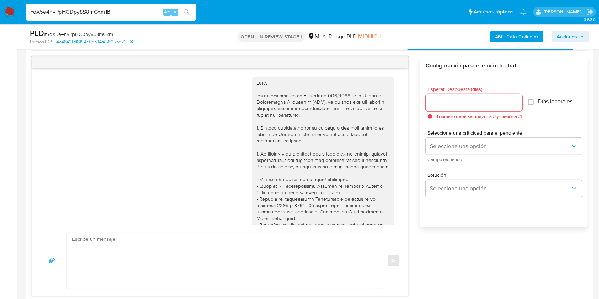
scroll to position [443, 0]
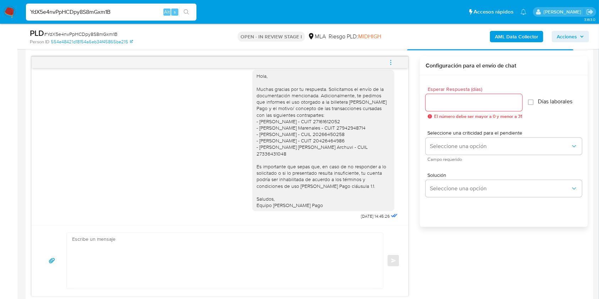
click at [391, 62] on icon "menu-action" at bounding box center [391, 62] width 1 height 1
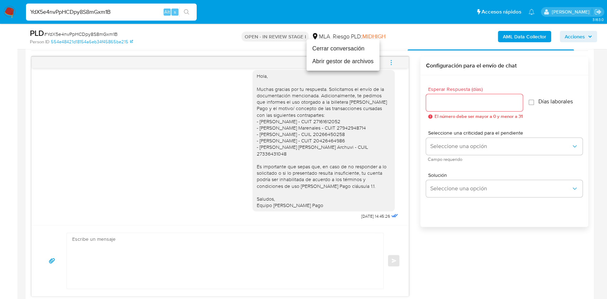
click at [331, 51] on li "Cerrar conversación" at bounding box center [342, 48] width 73 height 13
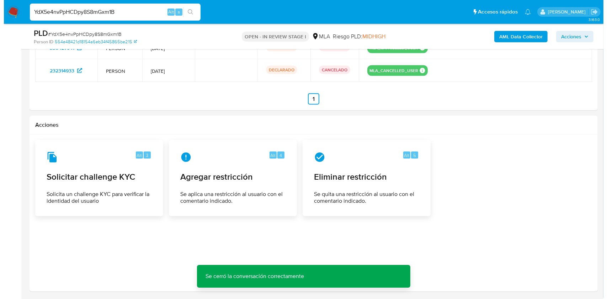
scroll to position [1174, 0]
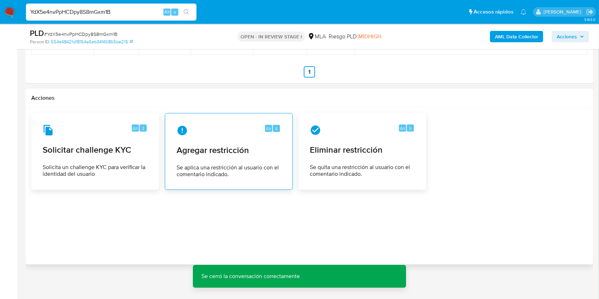
click at [249, 139] on div "Alt 4 Agregar restricción Se aplica una restricción al usuario con el comentari…" at bounding box center [229, 151] width 116 height 65
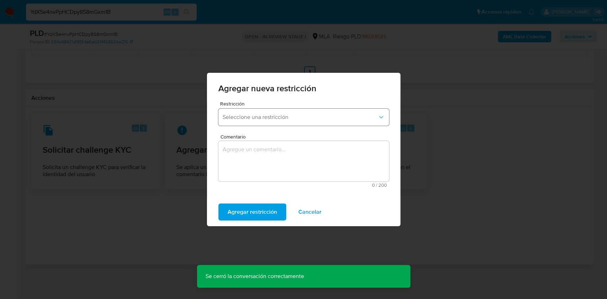
click at [279, 115] on span "Seleccione una restricción" at bounding box center [300, 117] width 155 height 7
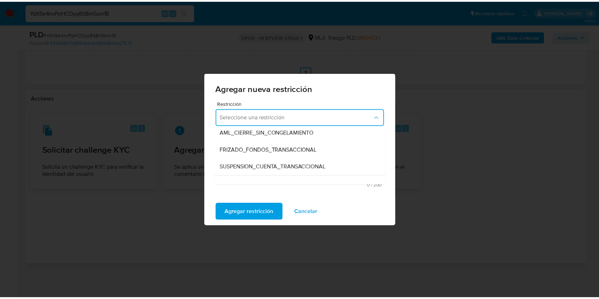
scroll to position [76, 0]
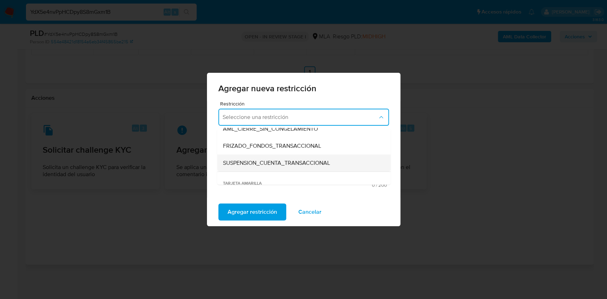
click at [335, 162] on div "SUSPENSION_CUENTA_TRANSACCIONAL" at bounding box center [302, 163] width 158 height 17
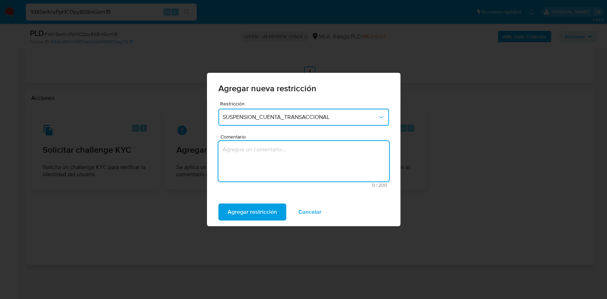
click at [325, 159] on textarea "Comentario" at bounding box center [303, 161] width 171 height 41
type textarea "AML"
click at [257, 220] on div "Agregar restricción Cancelar" at bounding box center [303, 212] width 193 height 28
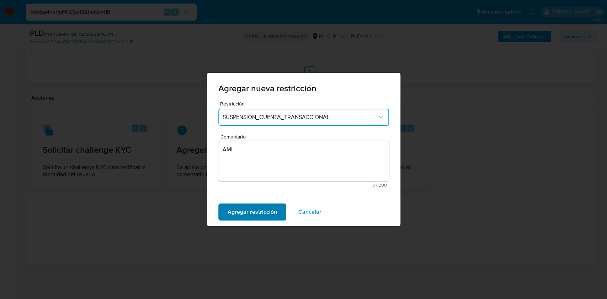
click at [256, 217] on span "Agregar restricción" at bounding box center [252, 212] width 49 height 16
click at [250, 225] on div "Confirmar Cancelar" at bounding box center [303, 212] width 193 height 28
click at [245, 212] on span "Confirmar" at bounding box center [241, 212] width 26 height 16
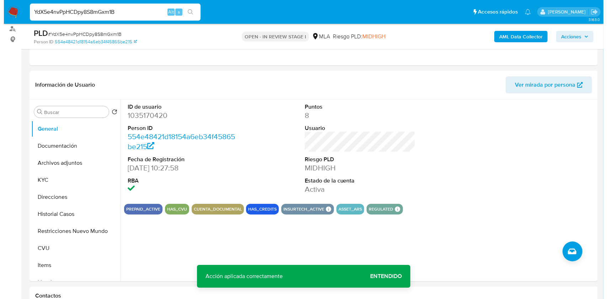
scroll to position [73, 0]
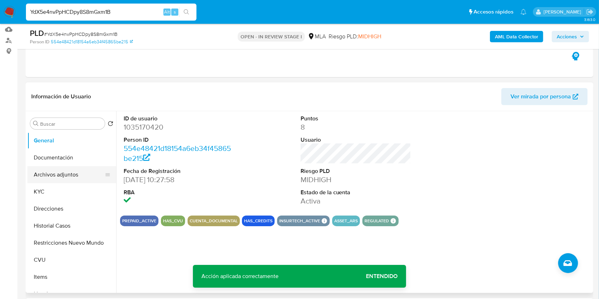
click at [76, 180] on button "Archivos adjuntos" at bounding box center [68, 174] width 83 height 17
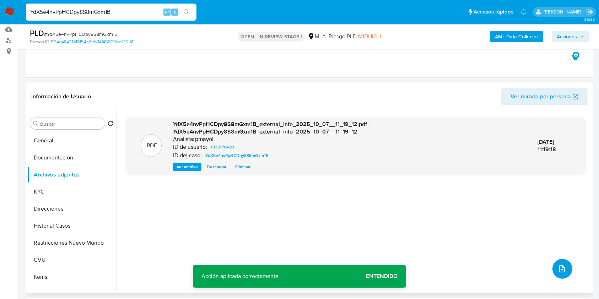
click at [560, 265] on icon "upload-file" at bounding box center [562, 269] width 9 height 9
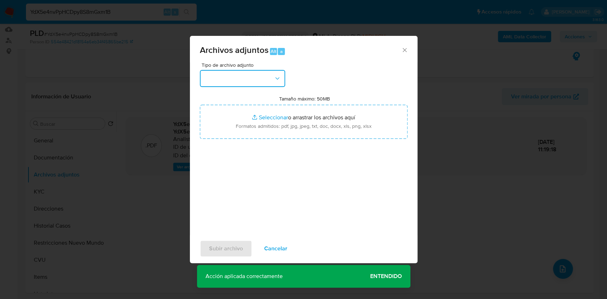
click at [262, 74] on button "button" at bounding box center [242, 78] width 85 height 17
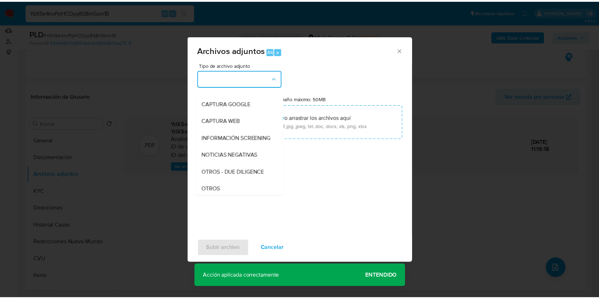
scroll to position [69, 0]
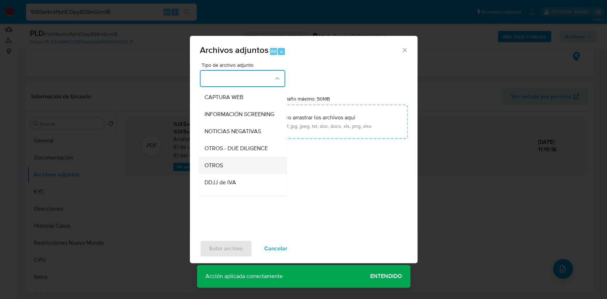
click at [228, 173] on div "OTROS" at bounding box center [240, 165] width 73 height 17
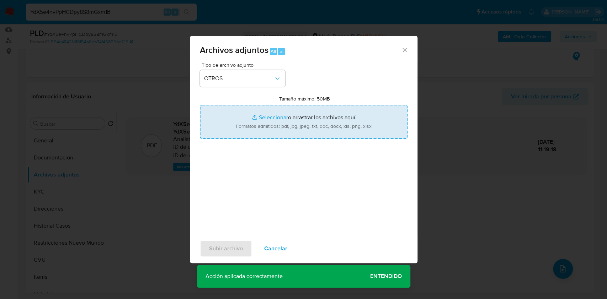
click at [292, 108] on input "Tamaño máximo: 50MB Seleccionar archivos" at bounding box center [304, 122] width 208 height 34
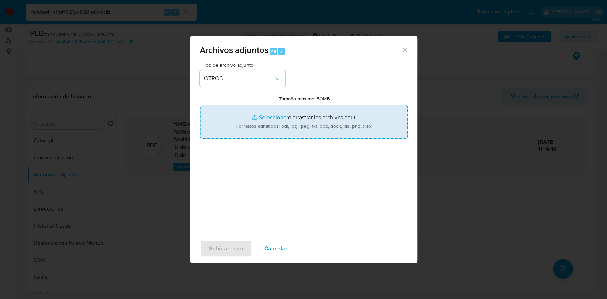
type input "C:\fakepath\Caselog YdX5e4nvPpHCDpy8S8mGxm1B.docx"
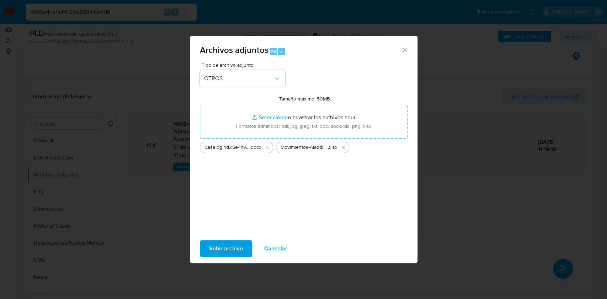
click at [225, 252] on span "Subir archivo" at bounding box center [226, 249] width 34 height 16
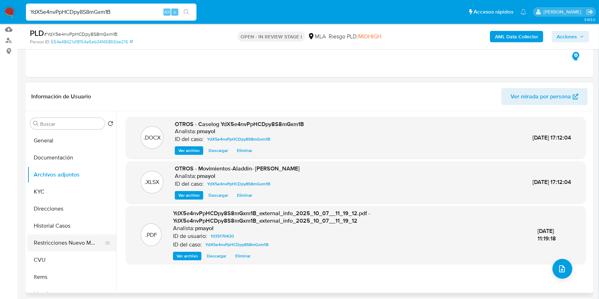
click at [70, 246] on button "Restricciones Nuevo Mundo" at bounding box center [68, 243] width 83 height 17
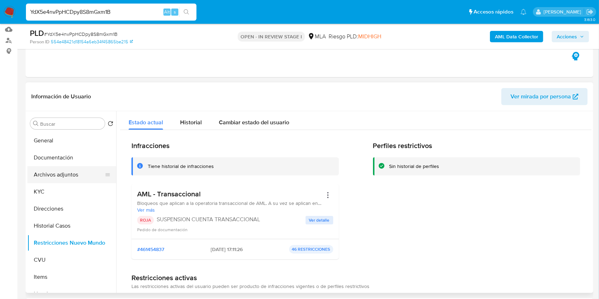
click at [62, 177] on button "Archivos adjuntos" at bounding box center [68, 174] width 83 height 17
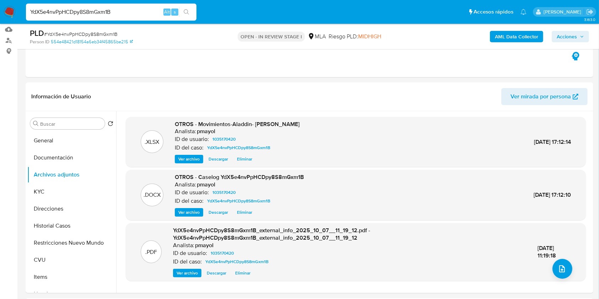
click at [566, 31] on span "Acciones" at bounding box center [567, 36] width 20 height 11
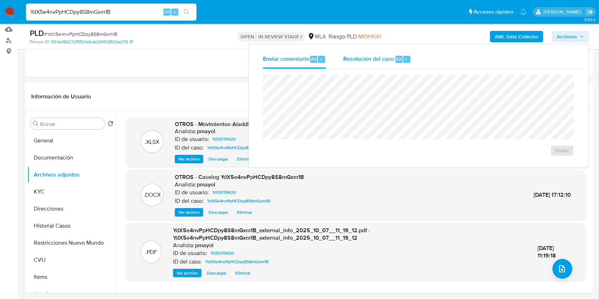
click at [374, 62] on span "Resolución del caso" at bounding box center [368, 59] width 51 height 8
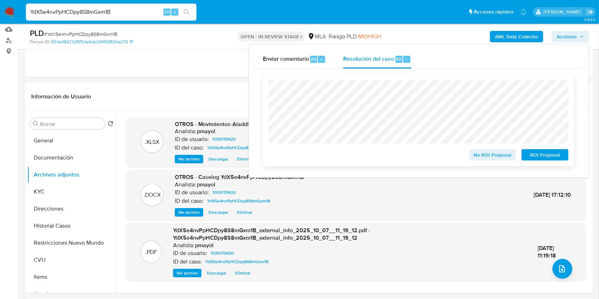
click at [470, 94] on div "No ROI Proposal ROI Proposal" at bounding box center [419, 120] width 300 height 80
click at [544, 155] on span "ROI Proposal" at bounding box center [545, 155] width 37 height 10
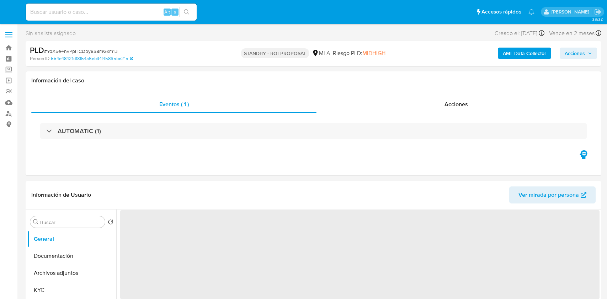
select select "10"
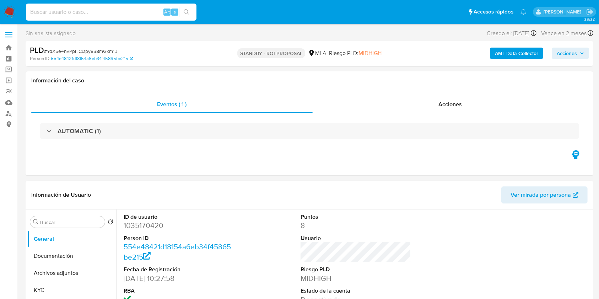
click at [145, 9] on input at bounding box center [111, 11] width 171 height 9
paste input "lU3gFmKPEdqNiEBFKr3rj6kB"
type input "lU3gFmKPEdqNiEBFKr3rj6kB"
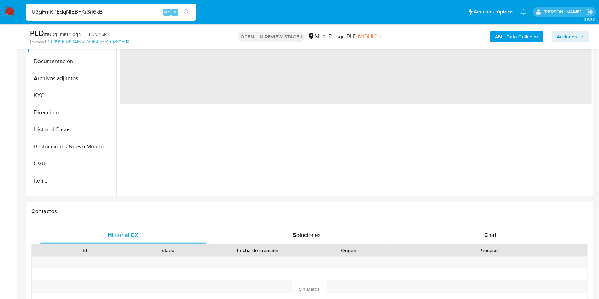
select select "10"
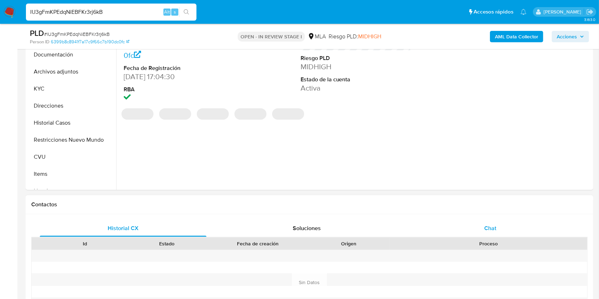
click at [492, 226] on span "Chat" at bounding box center [491, 228] width 12 height 8
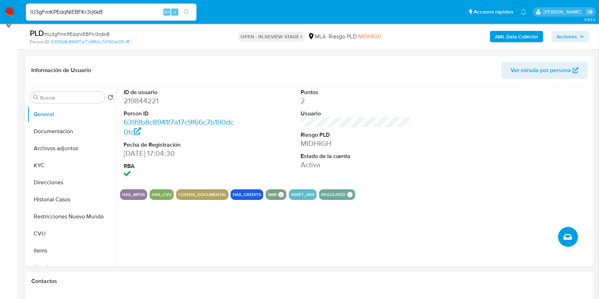
scroll to position [105, 0]
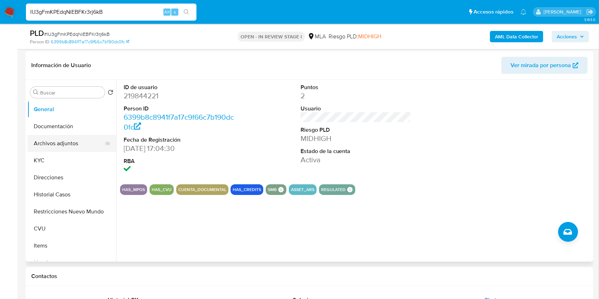
click at [62, 141] on button "Archivos adjuntos" at bounding box center [68, 143] width 83 height 17
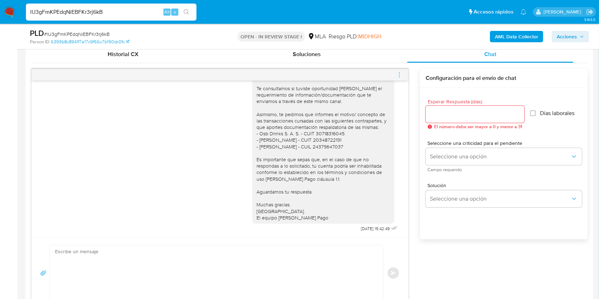
scroll to position [347, 0]
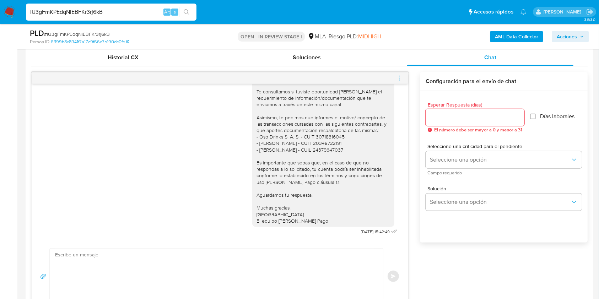
click at [407, 78] on div at bounding box center [220, 78] width 377 height 11
click at [402, 77] on icon "menu-action" at bounding box center [399, 78] width 6 height 6
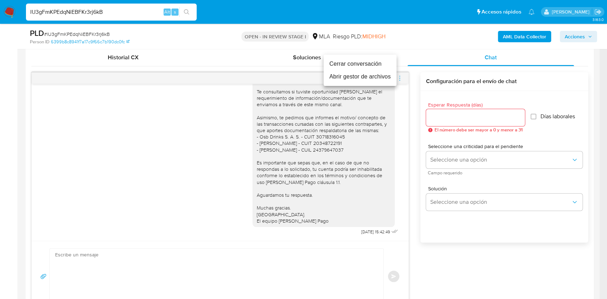
click at [351, 64] on li "Cerrar conversación" at bounding box center [360, 64] width 73 height 13
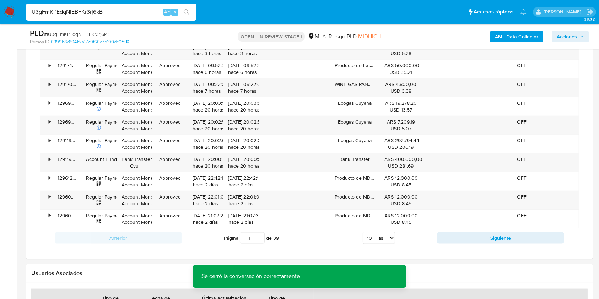
scroll to position [836, 0]
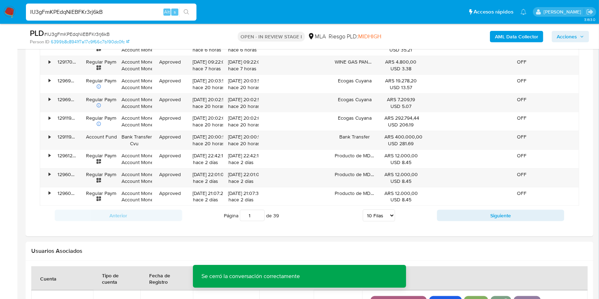
drag, startPoint x: 597, startPoint y: 186, endPoint x: 598, endPoint y: 227, distance: 40.9
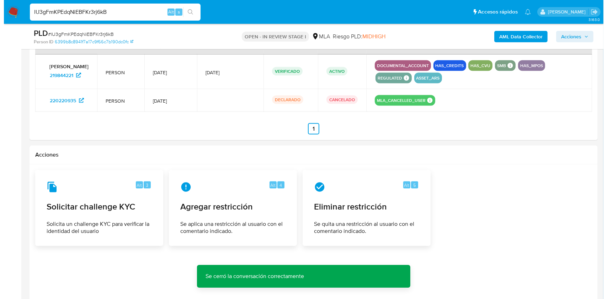
scroll to position [1129, 0]
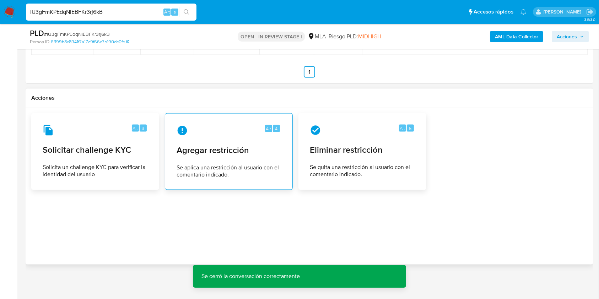
click at [219, 151] on span "Agregar restricción" at bounding box center [229, 150] width 105 height 11
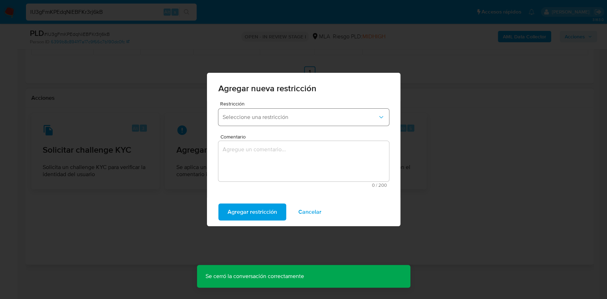
click at [265, 113] on button "Seleccione una restricción" at bounding box center [303, 117] width 171 height 17
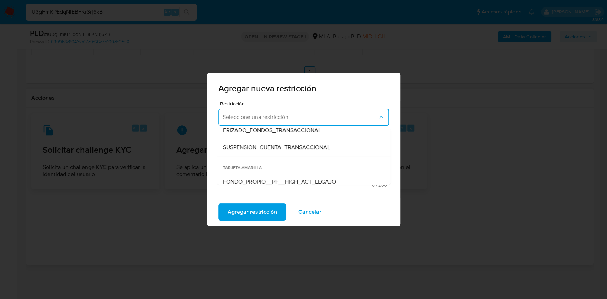
scroll to position [95, 0]
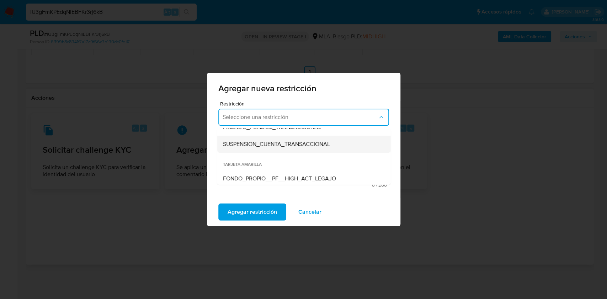
click at [320, 149] on div "SUSPENSION_CUENTA_TRANSACCIONAL" at bounding box center [302, 144] width 158 height 17
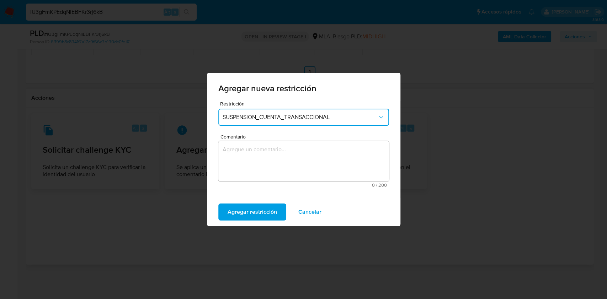
click at [310, 153] on textarea "Comentario" at bounding box center [303, 161] width 171 height 41
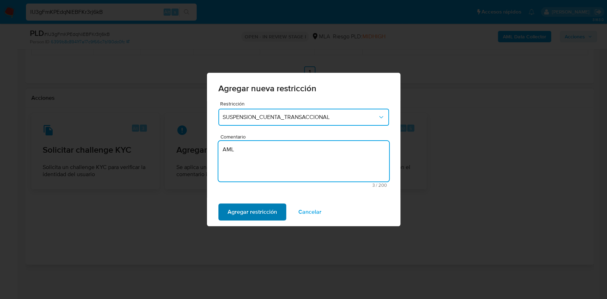
type textarea "AML"
click at [267, 205] on span "Agregar restricción" at bounding box center [252, 212] width 49 height 16
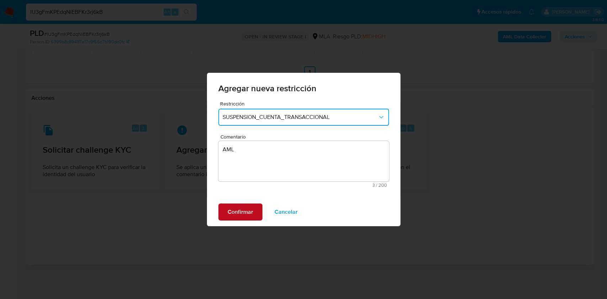
click at [239, 216] on span "Confirmar" at bounding box center [241, 212] width 26 height 16
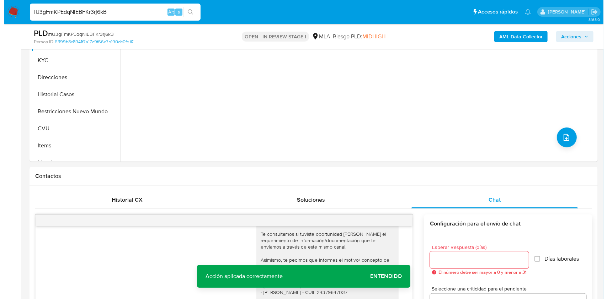
scroll to position [71, 0]
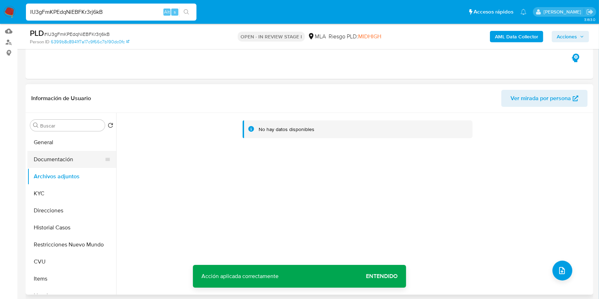
click at [77, 153] on button "Documentación" at bounding box center [68, 159] width 83 height 17
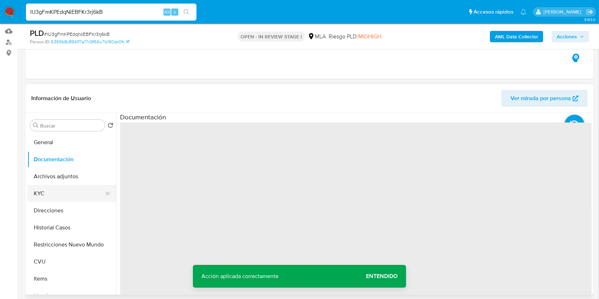
click at [67, 186] on button "KYC" at bounding box center [68, 193] width 83 height 17
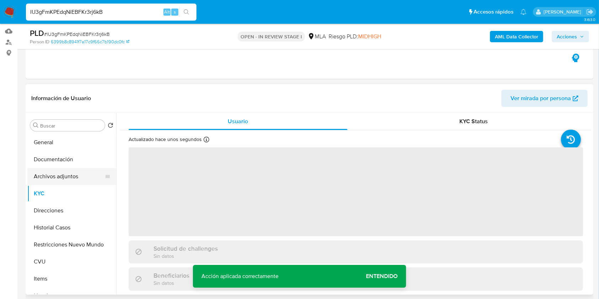
click at [67, 179] on button "Archivos adjuntos" at bounding box center [68, 176] width 83 height 17
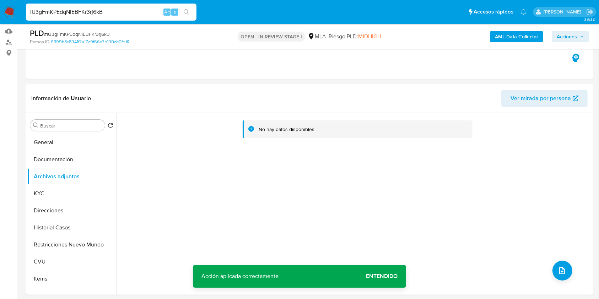
click at [513, 37] on b "AML Data Collector" at bounding box center [516, 36] width 43 height 11
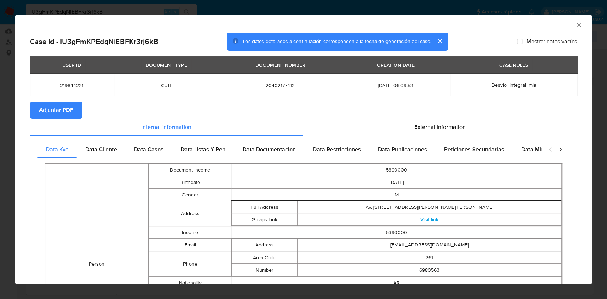
click at [575, 24] on icon "Cerrar ventana" at bounding box center [578, 24] width 7 height 7
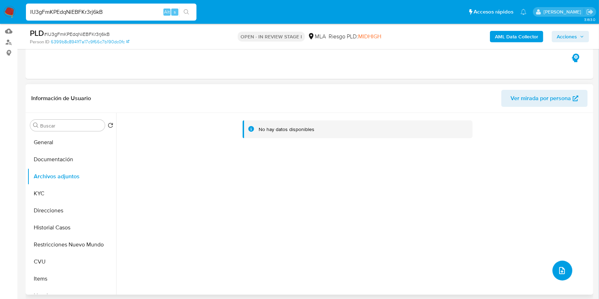
click at [560, 267] on icon "upload-file" at bounding box center [562, 271] width 9 height 9
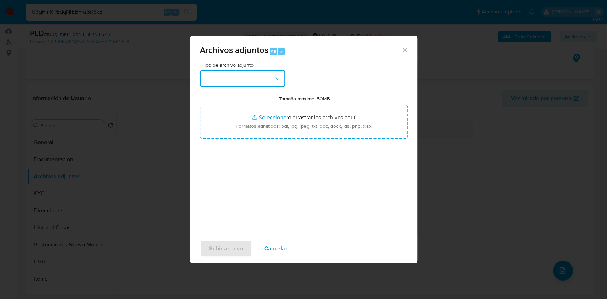
click at [253, 73] on button "button" at bounding box center [242, 78] width 85 height 17
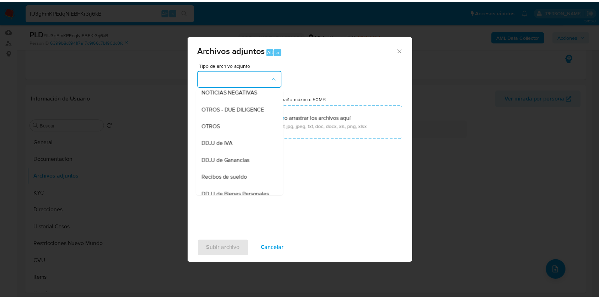
scroll to position [114, 0]
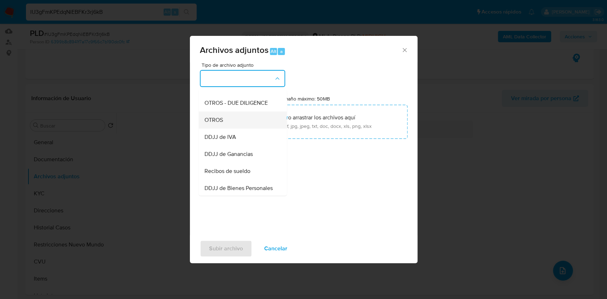
click at [234, 127] on div "OTROS" at bounding box center [240, 120] width 73 height 17
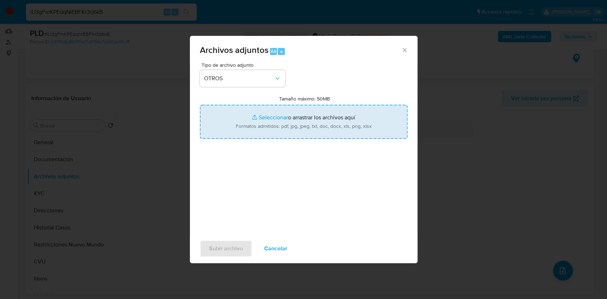
click at [270, 127] on input "Tamaño máximo: 50MB Seleccionar archivos" at bounding box center [304, 122] width 208 height 34
type input "C:\fakepath\Caselog lU3gFmKPEdqNiEBFKr3rj6kB.docx"
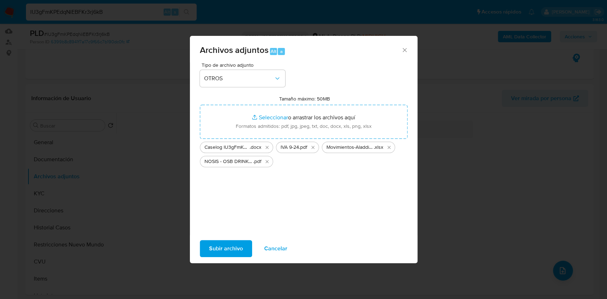
click at [239, 244] on span "Subir archivo" at bounding box center [226, 249] width 34 height 16
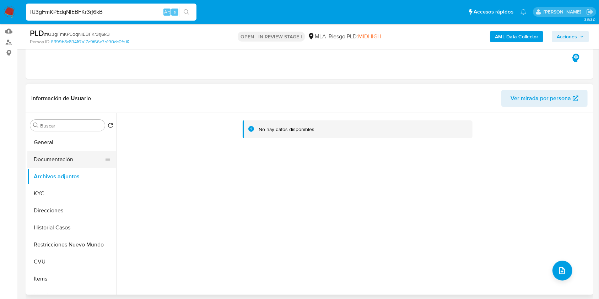
click at [60, 153] on button "Documentación" at bounding box center [68, 159] width 83 height 17
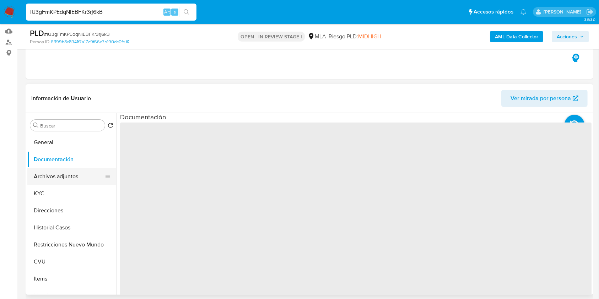
click at [63, 178] on button "Archivos adjuntos" at bounding box center [68, 176] width 83 height 17
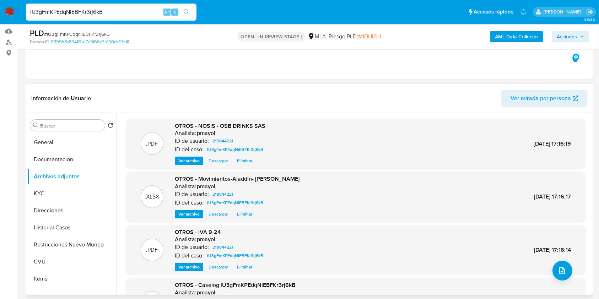
drag, startPoint x: 592, startPoint y: 132, endPoint x: 587, endPoint y: 172, distance: 40.2
click at [587, 172] on div "Buscar Volver al orden por defecto General Documentación Archivos adjuntos KYC …" at bounding box center [310, 204] width 568 height 182
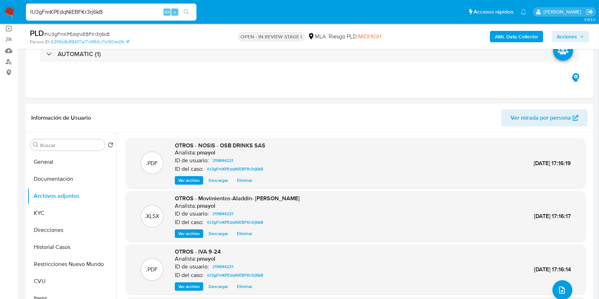
scroll to position [65, 0]
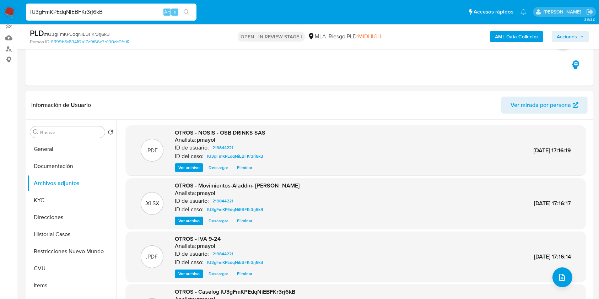
click at [520, 38] on b "AML Data Collector" at bounding box center [516, 36] width 43 height 11
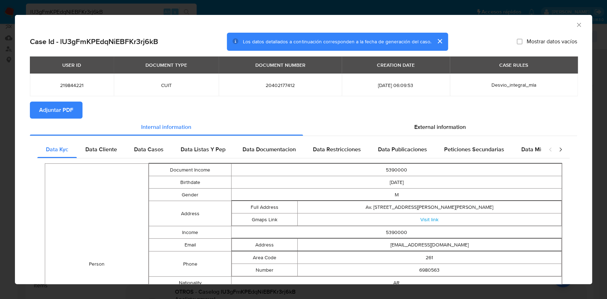
click at [65, 111] on span "Adjuntar PDF" at bounding box center [56, 110] width 34 height 16
click at [575, 24] on icon "Cerrar ventana" at bounding box center [578, 24] width 7 height 7
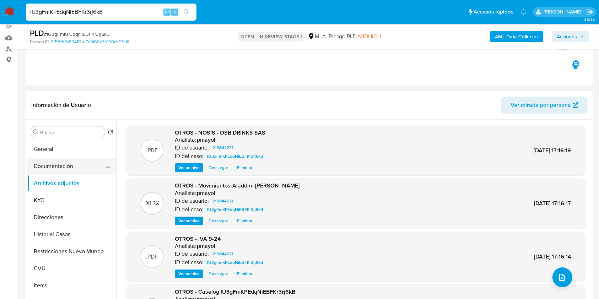
click at [56, 167] on button "Documentación" at bounding box center [68, 166] width 83 height 17
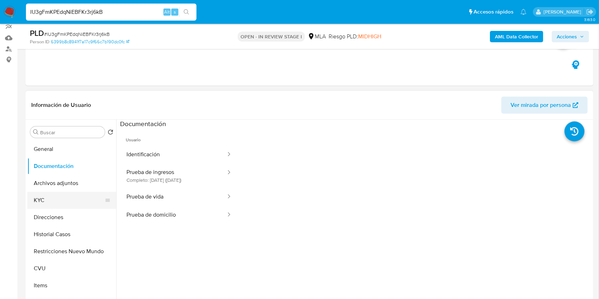
click at [58, 192] on button "KYC" at bounding box center [68, 200] width 83 height 17
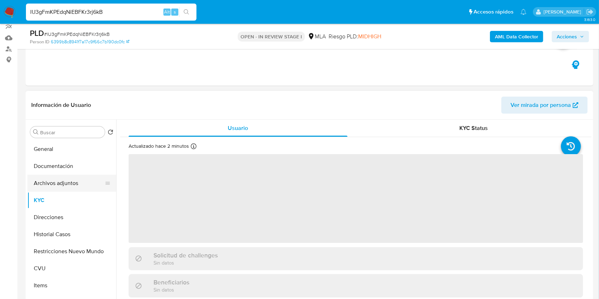
click at [59, 182] on button "Archivos adjuntos" at bounding box center [68, 183] width 83 height 17
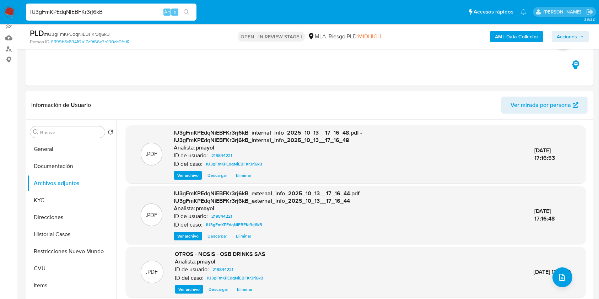
click at [567, 36] on span "Acciones" at bounding box center [567, 36] width 20 height 11
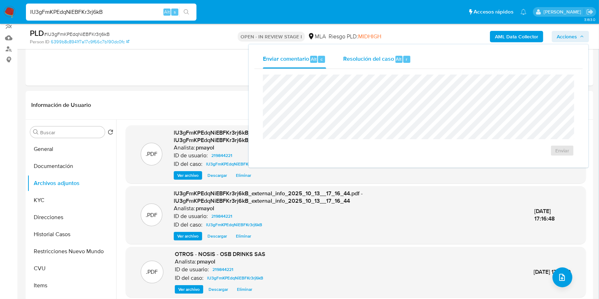
click at [386, 58] on span "Resolución del caso" at bounding box center [368, 59] width 51 height 8
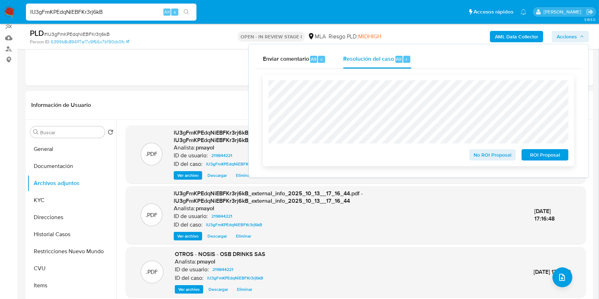
click at [540, 152] on span "ROI Proposal" at bounding box center [545, 155] width 37 height 10
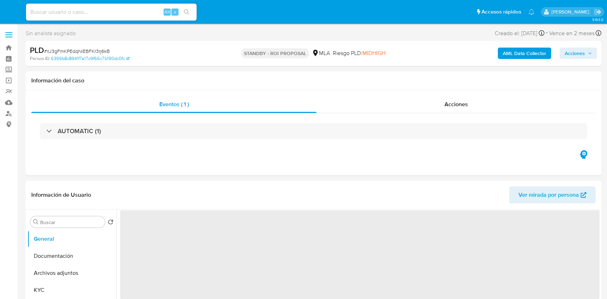
select select "10"
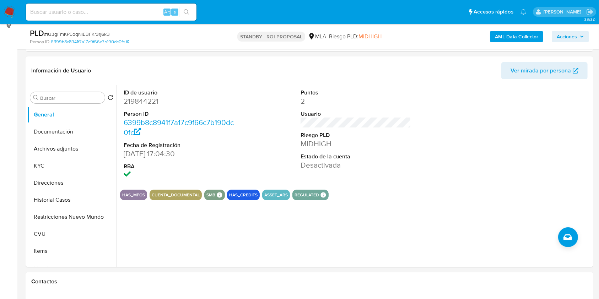
scroll to position [121, 0]
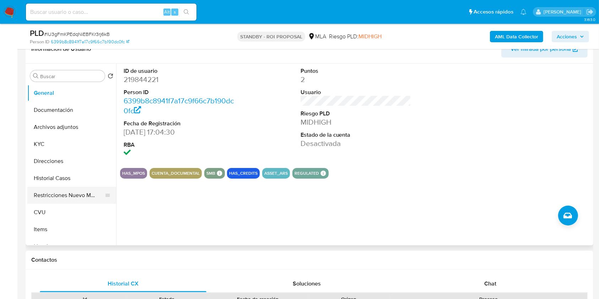
click at [61, 194] on button "Restricciones Nuevo Mundo" at bounding box center [68, 195] width 83 height 17
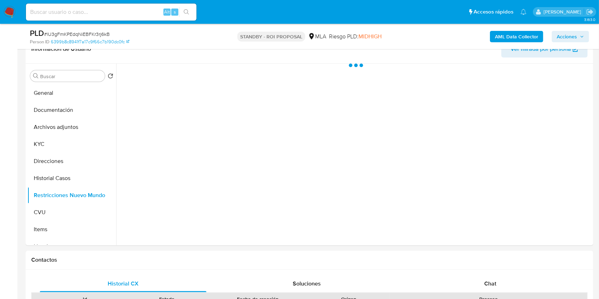
scroll to position [82, 0]
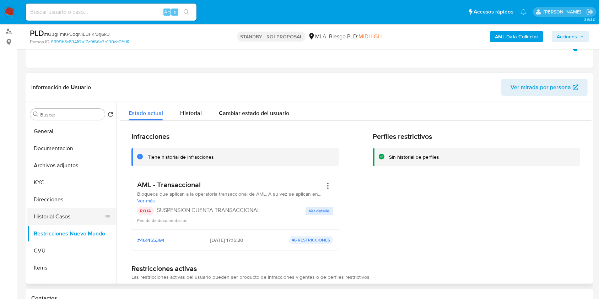
click at [41, 220] on button "Historial Casos" at bounding box center [68, 216] width 83 height 17
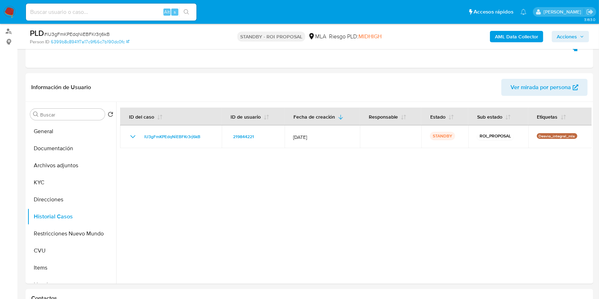
click at [144, 13] on input at bounding box center [111, 11] width 171 height 9
paste input "vaw7ePpDI44W62hr7tuWCR5z"
type input "vaw7ePpDI44W62hr7tuWCR5z"
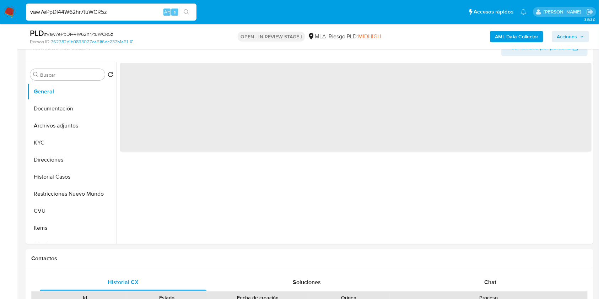
scroll to position [154, 0]
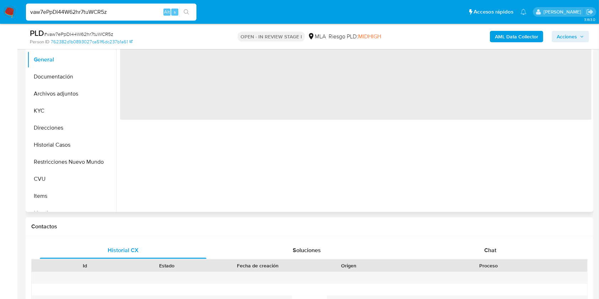
select select "10"
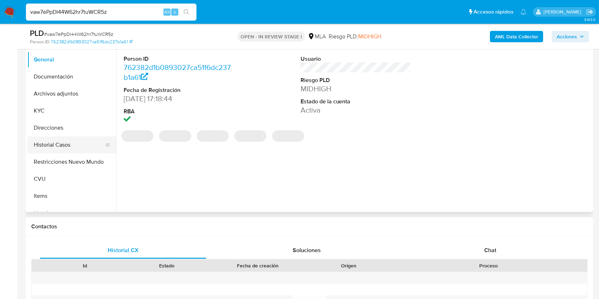
click at [58, 150] on button "Historial Casos" at bounding box center [68, 145] width 83 height 17
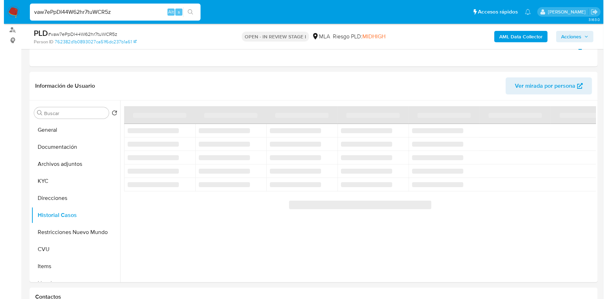
scroll to position [82, 0]
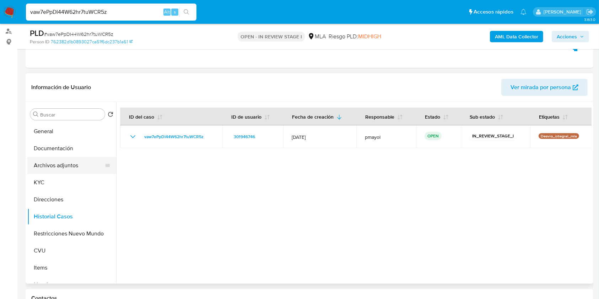
click at [58, 168] on button "Archivos adjuntos" at bounding box center [68, 165] width 83 height 17
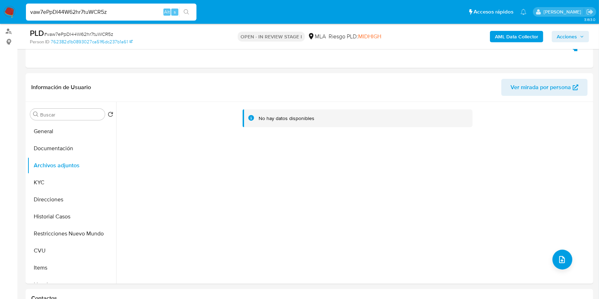
click at [498, 32] on b "AML Data Collector" at bounding box center [516, 36] width 43 height 11
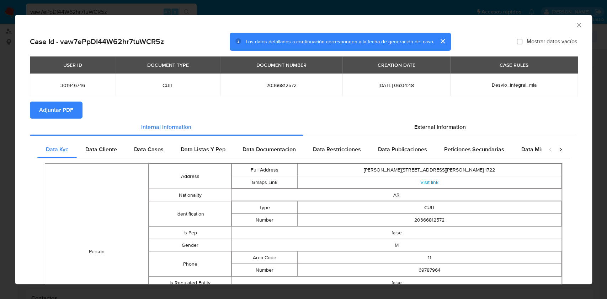
click at [575, 25] on icon "Cerrar ventana" at bounding box center [578, 24] width 7 height 7
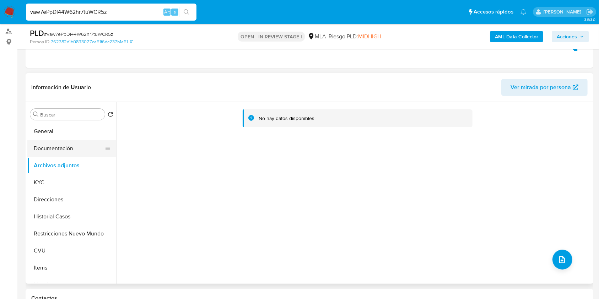
click at [67, 144] on button "Documentación" at bounding box center [68, 148] width 83 height 17
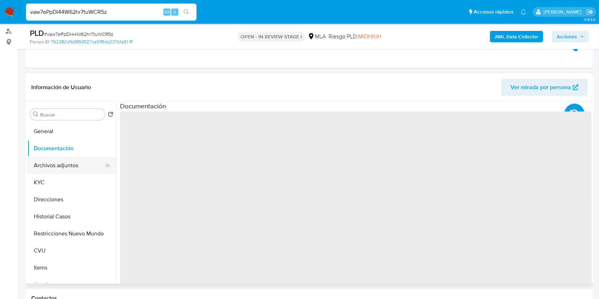
click at [73, 170] on button "Archivos adjuntos" at bounding box center [68, 165] width 83 height 17
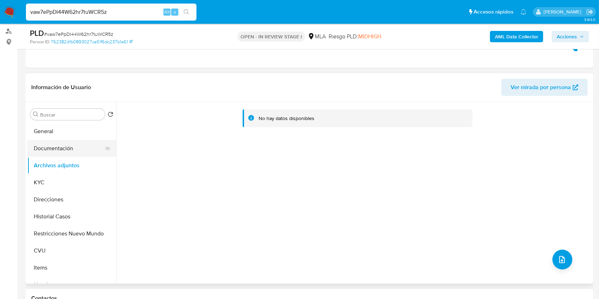
click at [70, 153] on button "Documentación" at bounding box center [68, 148] width 83 height 17
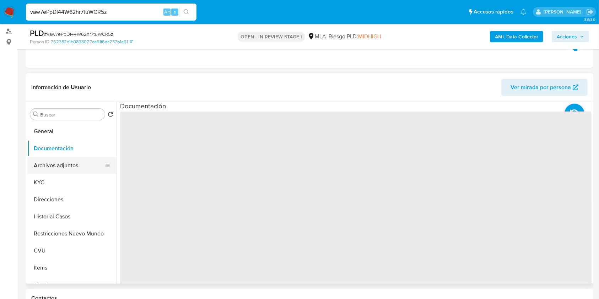
click at [71, 165] on button "Archivos adjuntos" at bounding box center [68, 165] width 83 height 17
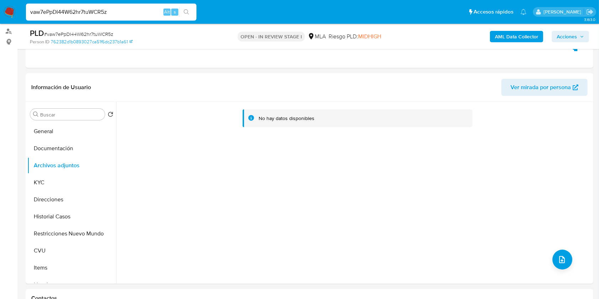
click at [531, 38] on b "AML Data Collector" at bounding box center [516, 36] width 43 height 11
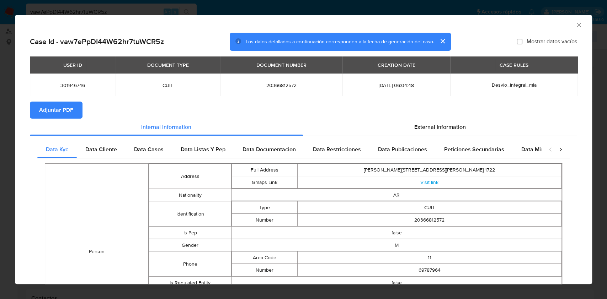
click at [57, 116] on span "Adjuntar PDF" at bounding box center [56, 110] width 34 height 16
click at [575, 23] on icon "Cerrar ventana" at bounding box center [578, 24] width 7 height 7
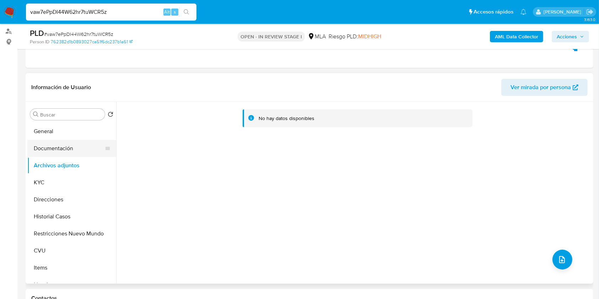
click at [80, 143] on button "Documentación" at bounding box center [68, 148] width 83 height 17
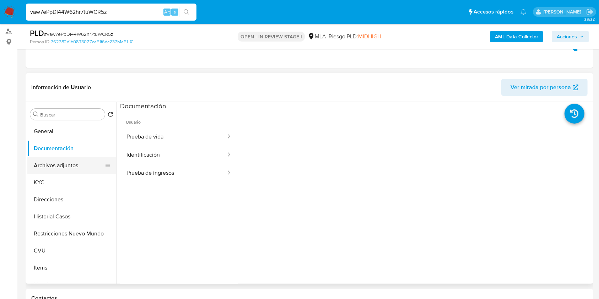
click at [67, 167] on button "Archivos adjuntos" at bounding box center [68, 165] width 83 height 17
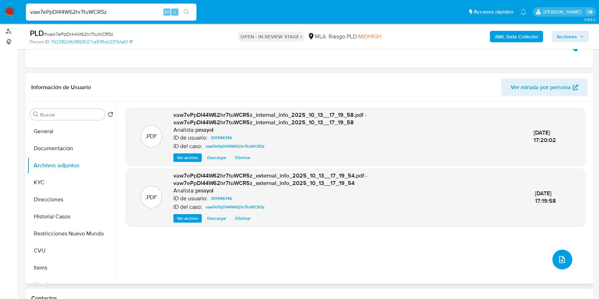
click at [563, 257] on icon "upload-file" at bounding box center [562, 260] width 9 height 9
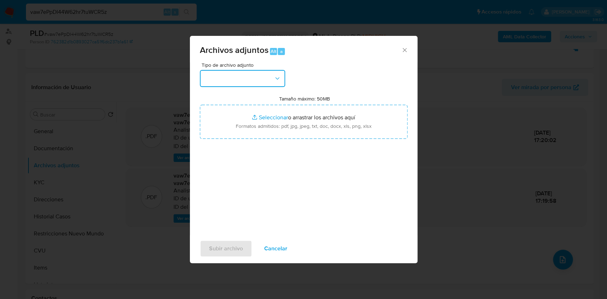
click at [269, 76] on button "button" at bounding box center [242, 78] width 85 height 17
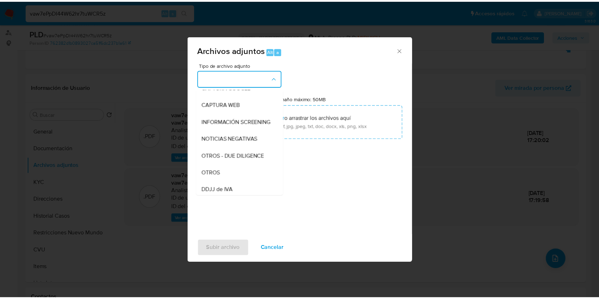
scroll to position [96, 0]
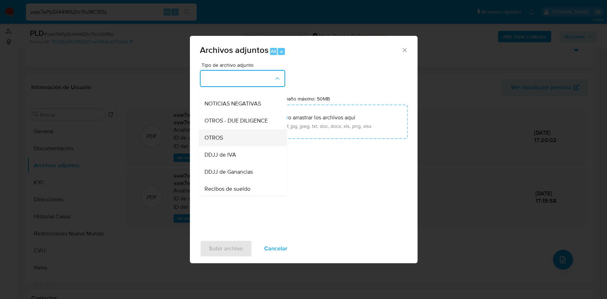
click at [244, 141] on div "OTROS" at bounding box center [240, 137] width 73 height 17
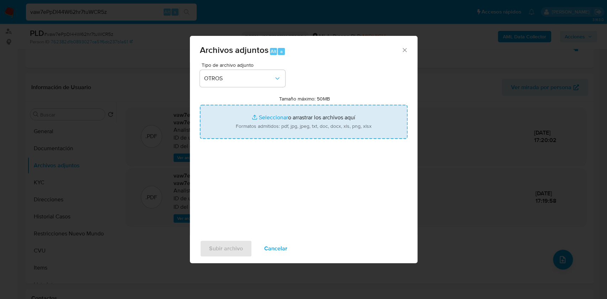
click at [265, 128] on input "Tamaño máximo: 50MB Seleccionar archivos" at bounding box center [304, 122] width 208 height 34
type input "C:\fakepath\Caselog vaw7ePpDI44W62hr7tuWCR5z.docx"
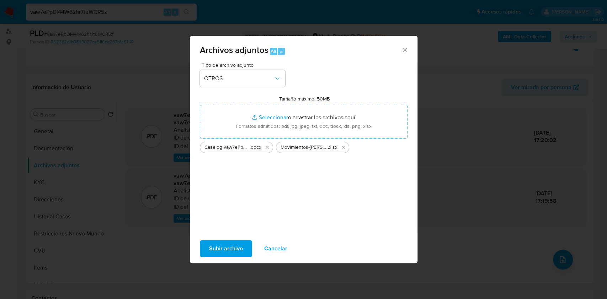
click at [229, 242] on span "Subir archivo" at bounding box center [226, 249] width 34 height 16
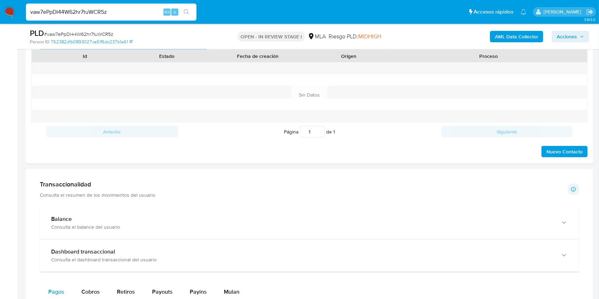
scroll to position [301, 0]
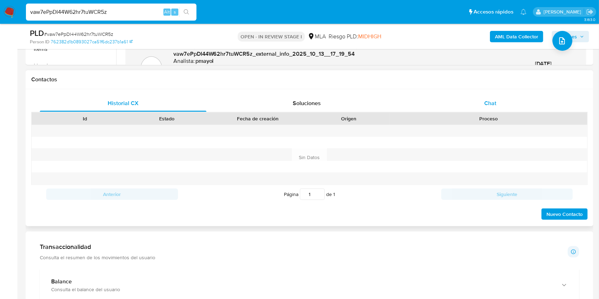
click at [503, 102] on div "Chat" at bounding box center [490, 103] width 167 height 17
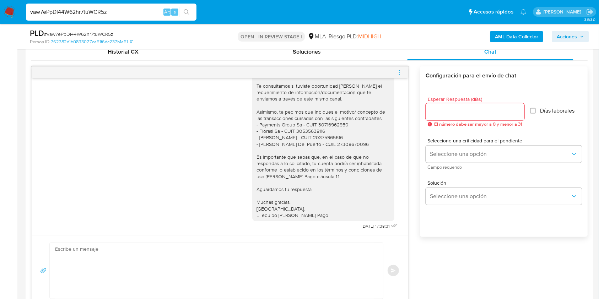
scroll to position [347, 0]
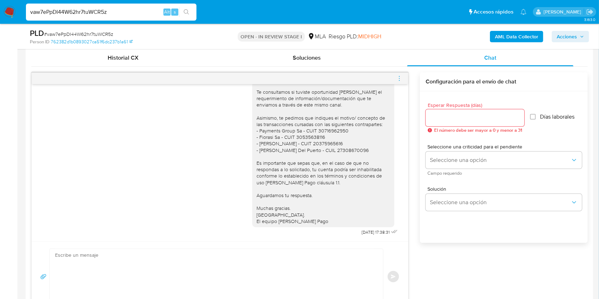
click at [405, 75] on div at bounding box center [220, 78] width 377 height 11
click at [401, 77] on icon "menu-action" at bounding box center [399, 78] width 6 height 6
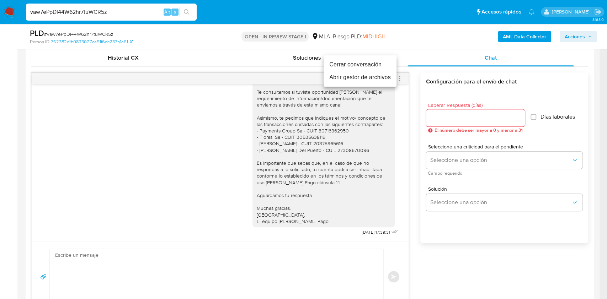
click at [353, 68] on li "Cerrar conversación" at bounding box center [360, 64] width 73 height 13
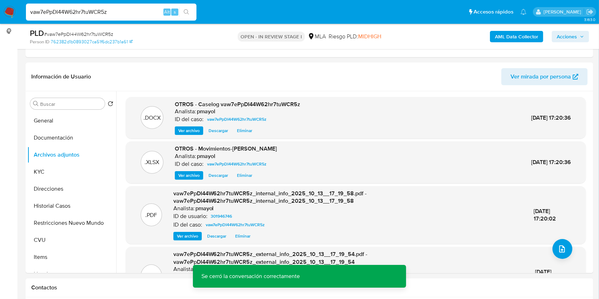
scroll to position [95, 0]
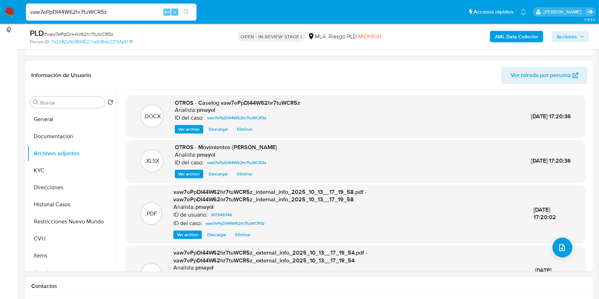
click at [573, 33] on span "Acciones" at bounding box center [567, 36] width 20 height 11
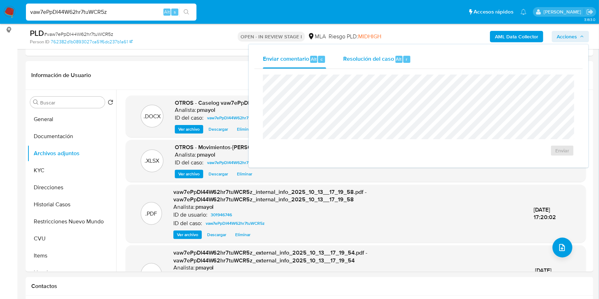
click at [384, 63] on span "Resolución del caso" at bounding box center [368, 59] width 51 height 8
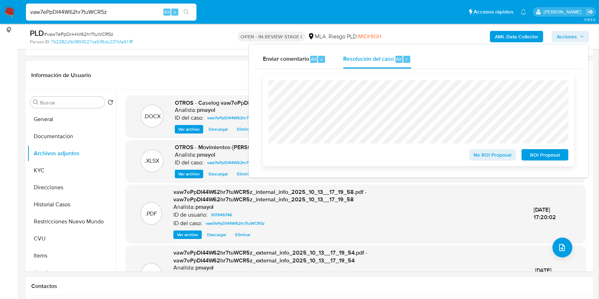
click at [492, 158] on span "No ROI Proposal" at bounding box center [493, 155] width 37 height 10
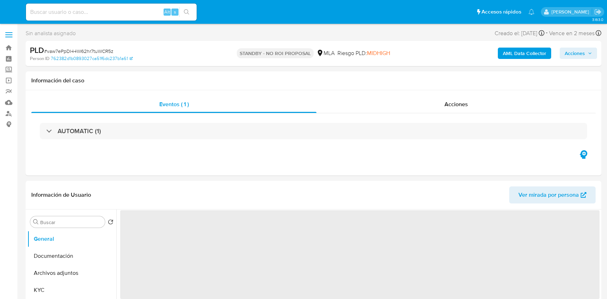
select select "10"
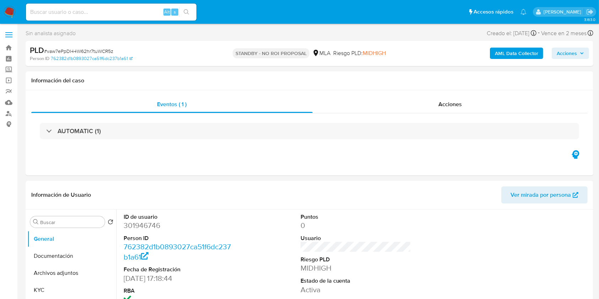
click at [131, 10] on input at bounding box center [111, 11] width 171 height 9
paste input "QP4u7MinbvfZpNj4mNTvWJ02"
type input "QP4u7MinbvfZpNj4mNTvWJ02"
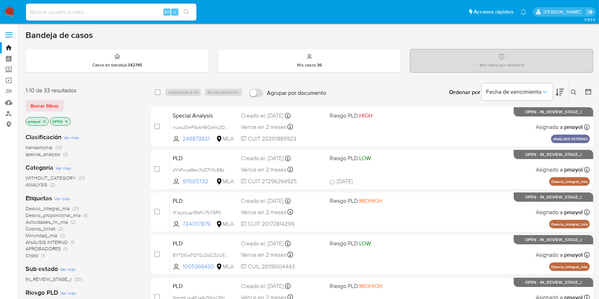
click at [44, 122] on icon "close-filter" at bounding box center [44, 121] width 4 height 4
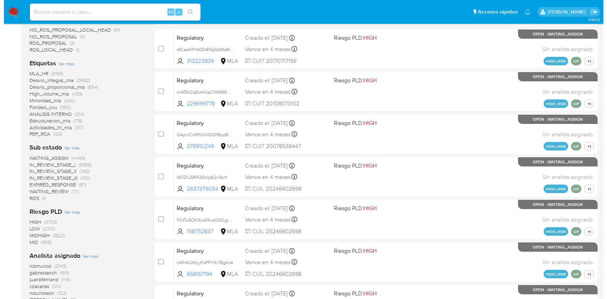
scroll to position [210, 0]
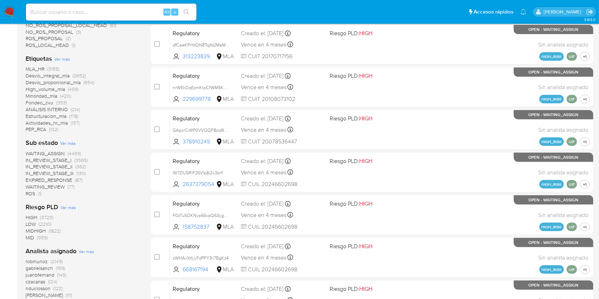
click at [88, 251] on span "Ver más" at bounding box center [87, 252] width 16 height 6
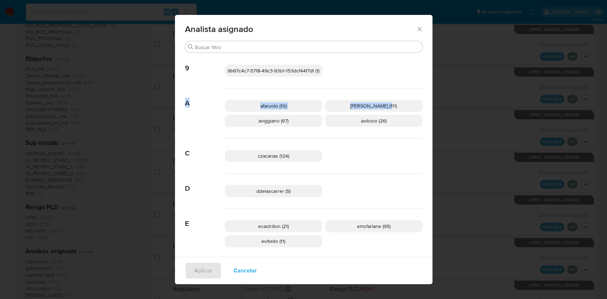
drag, startPoint x: 436, startPoint y: 86, endPoint x: 432, endPoint y: 100, distance: 13.8
click at [432, 100] on div "Analista asignado Buscar 9 9b67c4c7-5718-49c3-93b1-153dcf44f7df (1) A afaruolo …" at bounding box center [303, 149] width 257 height 269
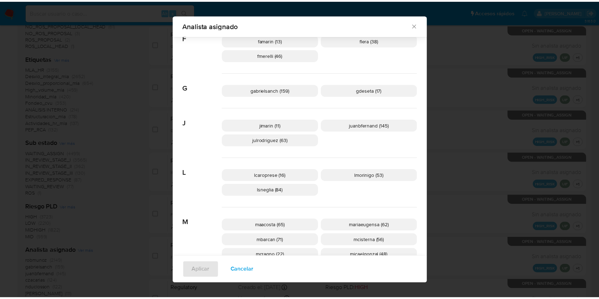
scroll to position [217, 0]
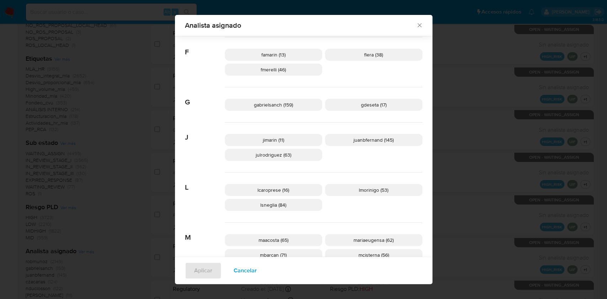
click at [416, 22] on icon "Cerrar" at bounding box center [419, 25] width 7 height 7
